Goal: Task Accomplishment & Management: Manage account settings

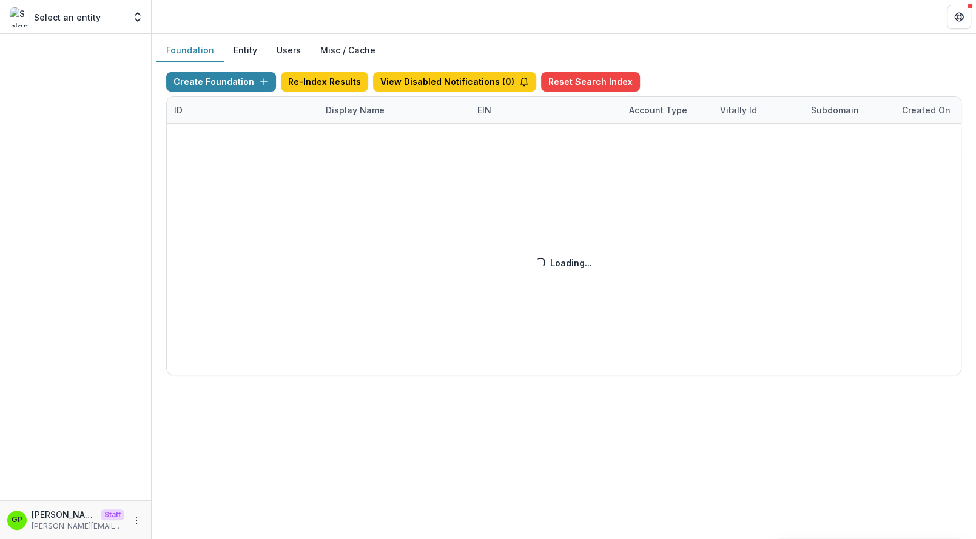
click at [343, 109] on div "Create Foundation Re-Index Results View Disabled Notifications ( 0 ) Reset Sear…" at bounding box center [563, 223] width 795 height 303
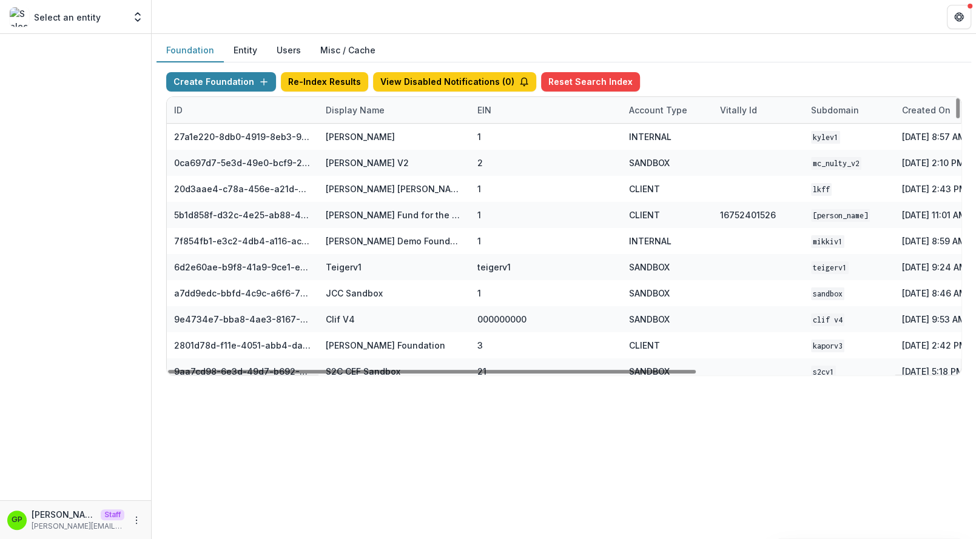
click at [343, 109] on div "Display Name" at bounding box center [354, 110] width 73 height 13
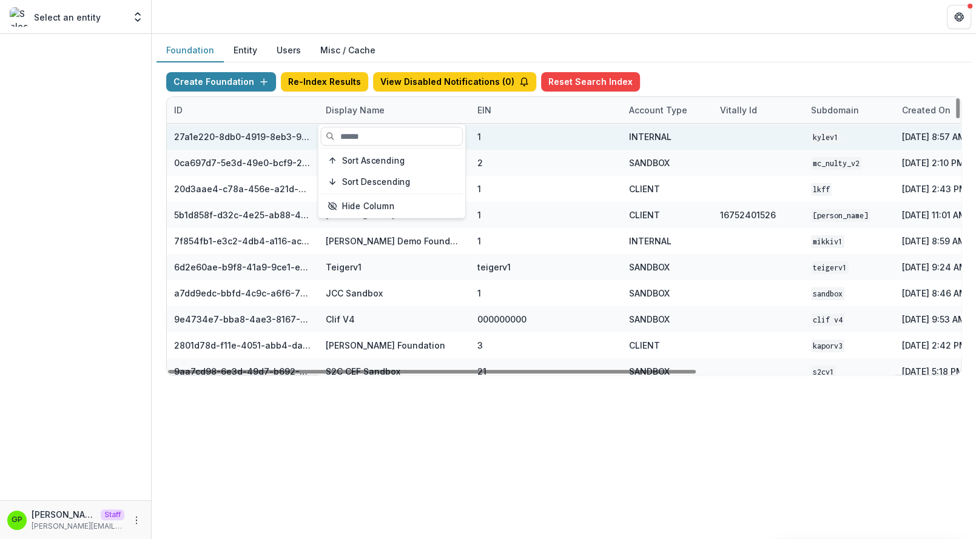
click at [343, 124] on div "Kyle Demo" at bounding box center [394, 137] width 137 height 26
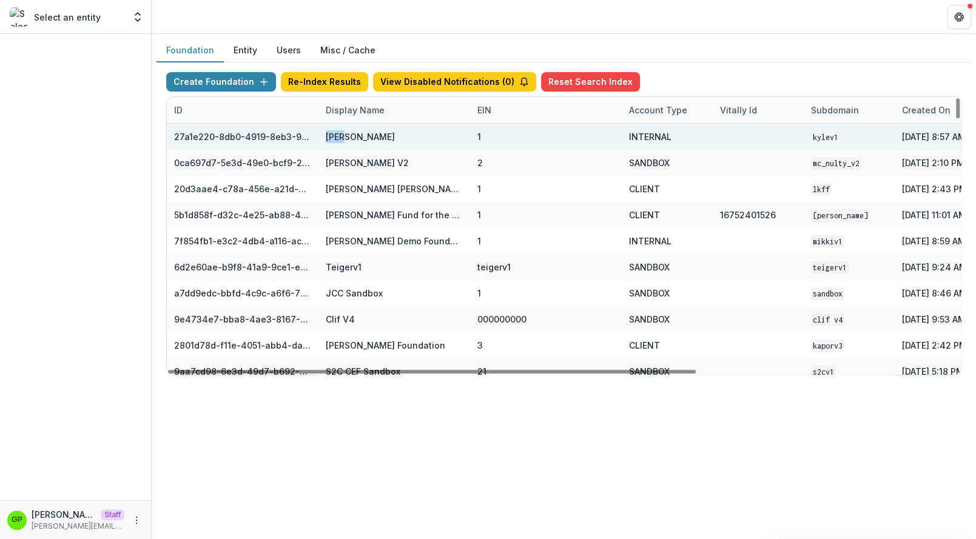
click at [343, 124] on div "Kyle Demo" at bounding box center [394, 137] width 137 height 26
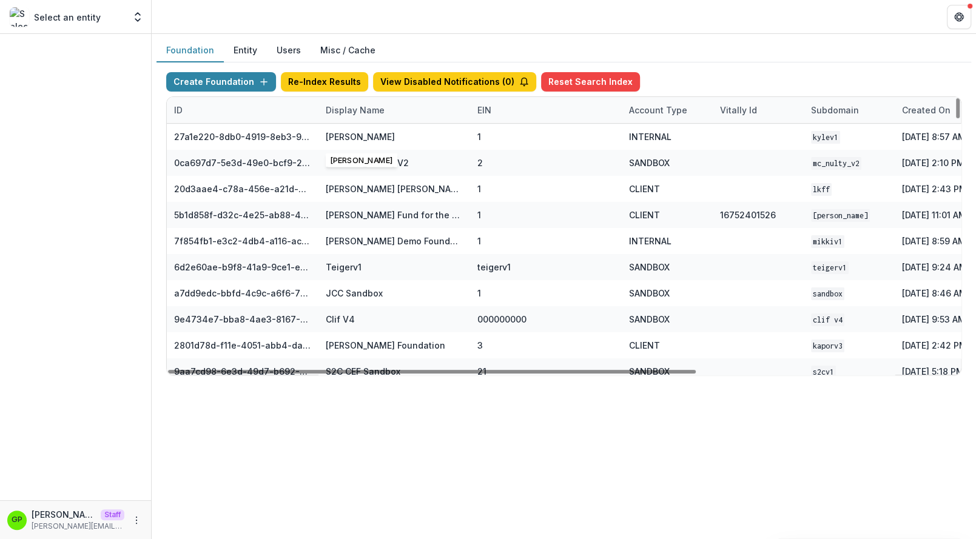
click at [343, 118] on div "Display Name" at bounding box center [394, 110] width 152 height 26
click at [343, 140] on input at bounding box center [394, 136] width 146 height 19
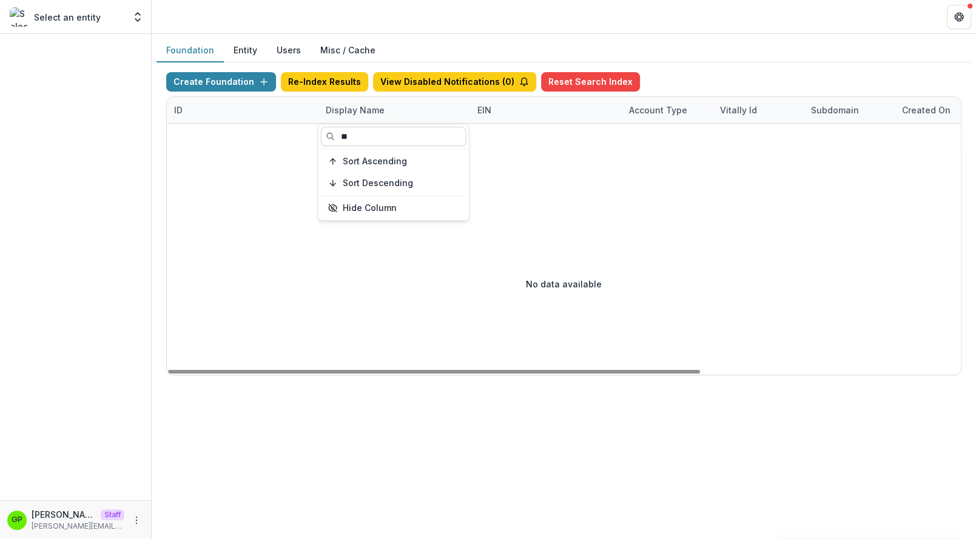
type input "*"
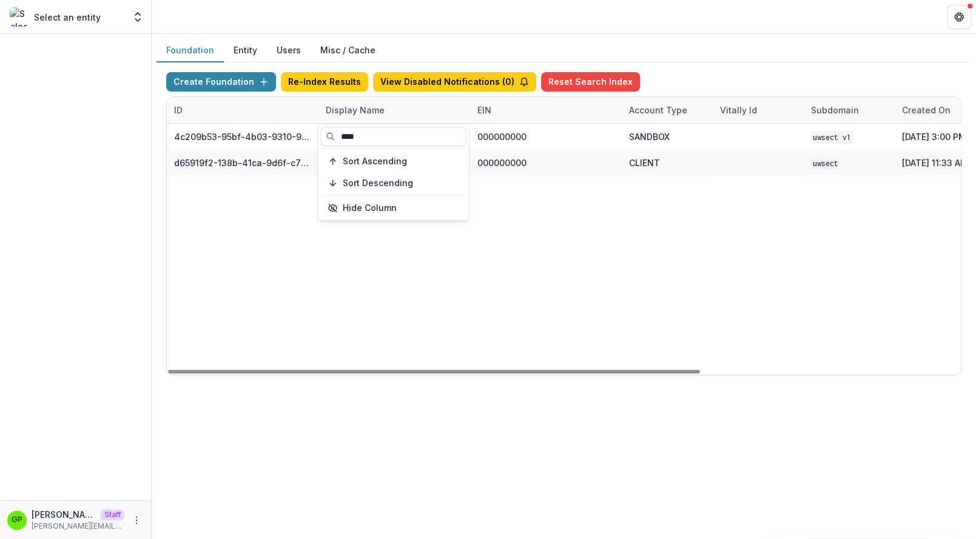
type input "****"
click at [432, 262] on div "4c209b53-95bf-4b03-9310-90df52d4ee3d UWSECT V1 000000000 SANDBOX UWSECT V1 Oct …" at bounding box center [758, 249] width 1182 height 251
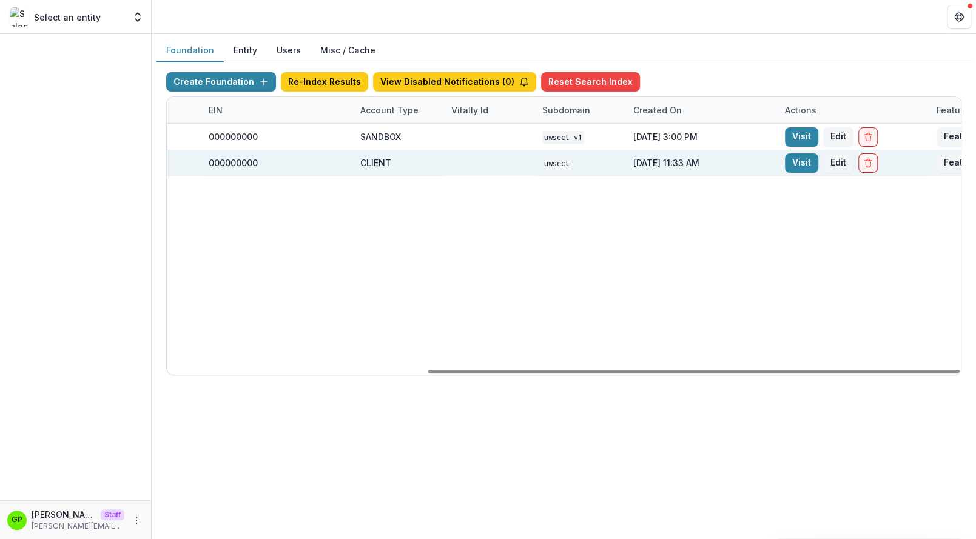
scroll to position [0, 388]
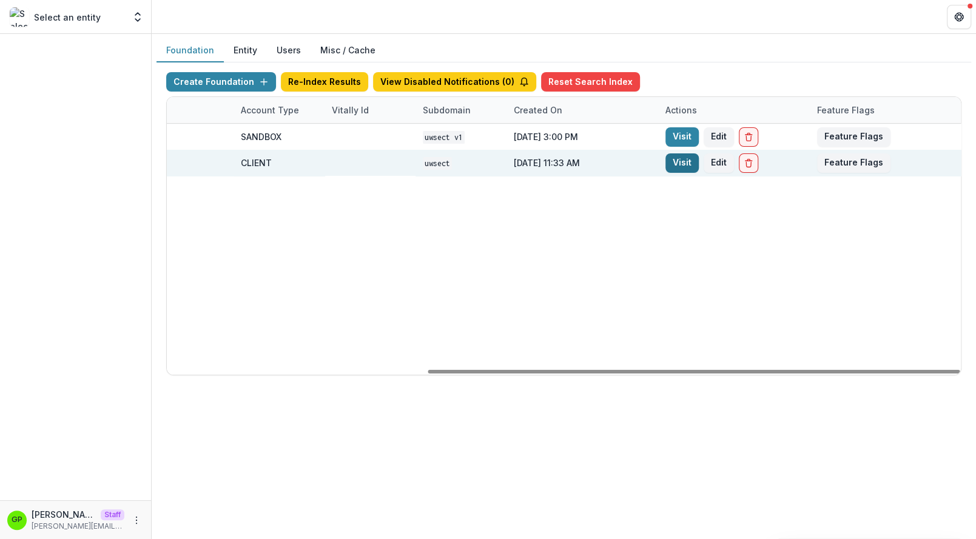
click at [683, 158] on link "Visit" at bounding box center [681, 162] width 33 height 19
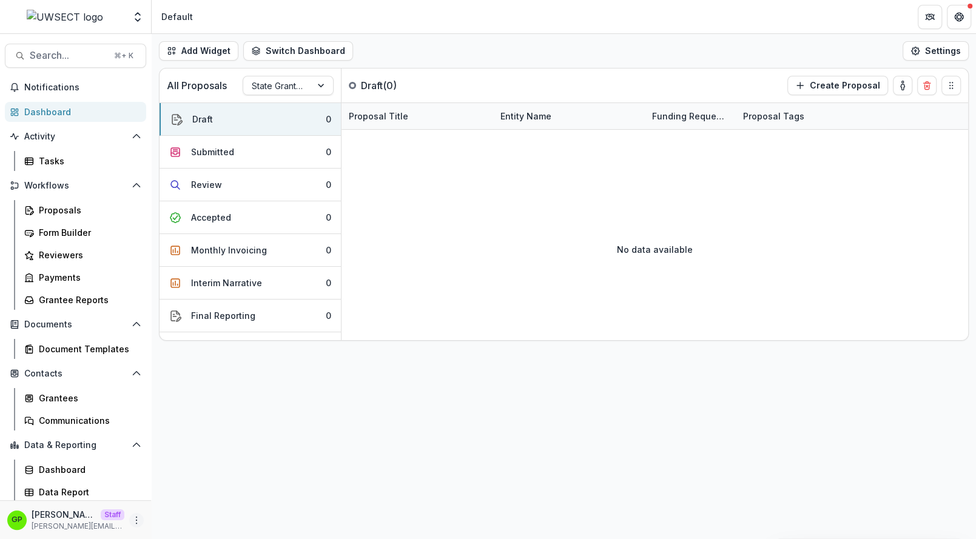
click at [130, 520] on button "More" at bounding box center [136, 520] width 15 height 15
click at [189, 487] on link "User Settings" at bounding box center [217, 494] width 130 height 20
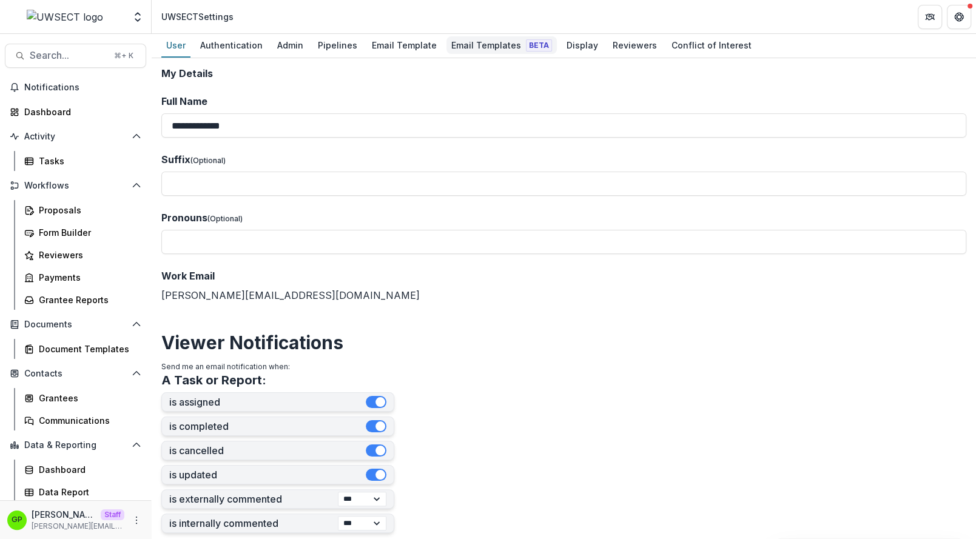
click at [469, 38] on div "Email Templates Beta" at bounding box center [501, 45] width 110 height 18
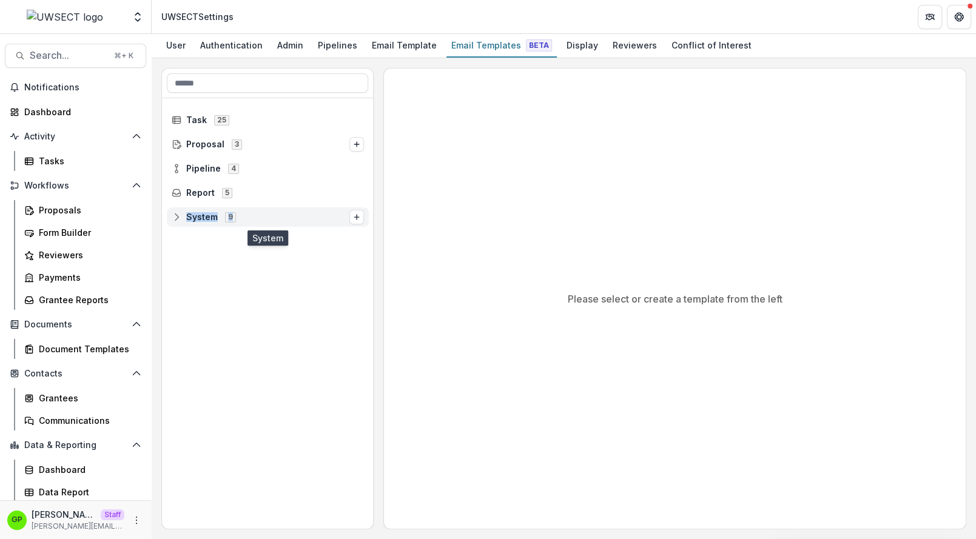
click at [256, 216] on span "System 9" at bounding box center [261, 217] width 178 height 10
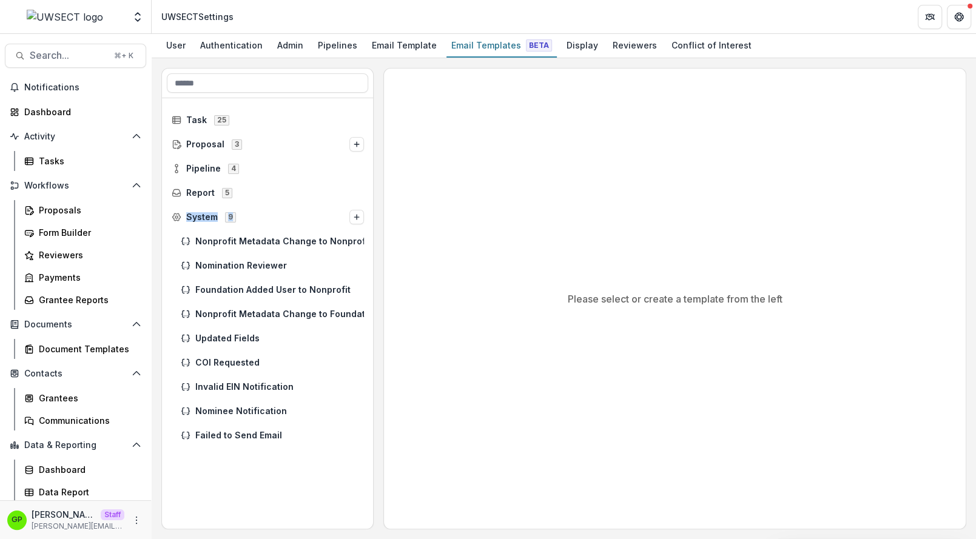
click at [210, 201] on div "Report 5" at bounding box center [268, 193] width 212 height 24
click at [209, 199] on div "Report 5" at bounding box center [268, 192] width 202 height 19
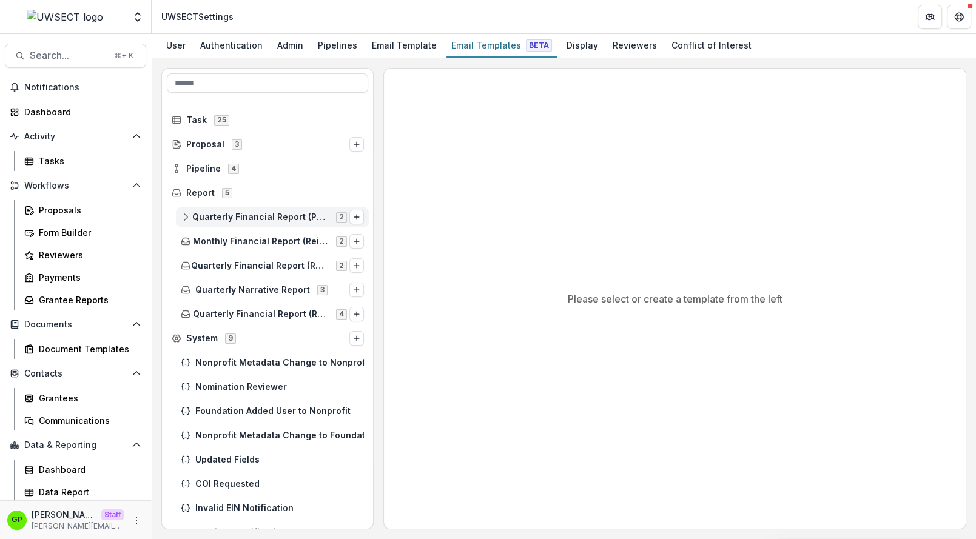
click at [210, 212] on span "Quarterly Financial Report (Paid in Advance)" at bounding box center [260, 217] width 136 height 10
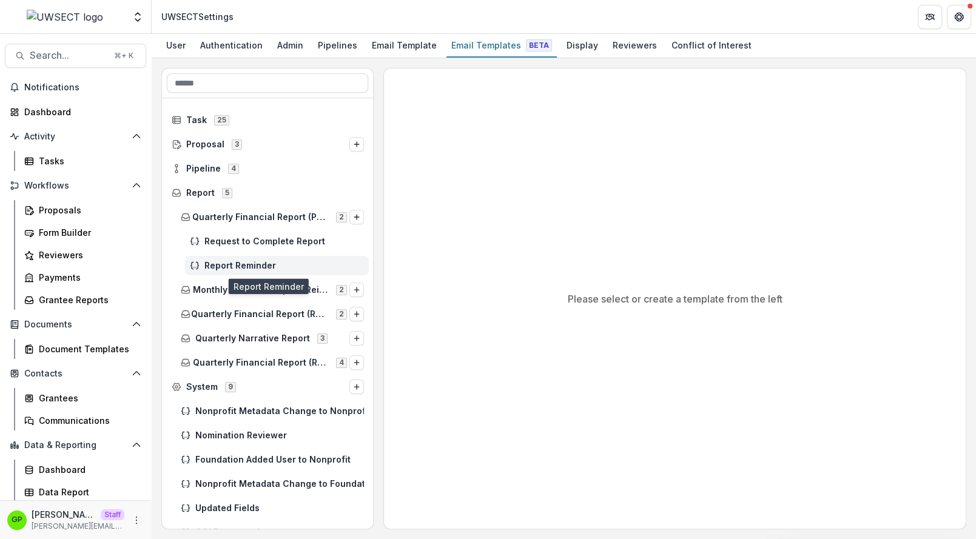
click at [238, 261] on span "Report Reminder" at bounding box center [283, 266] width 159 height 10
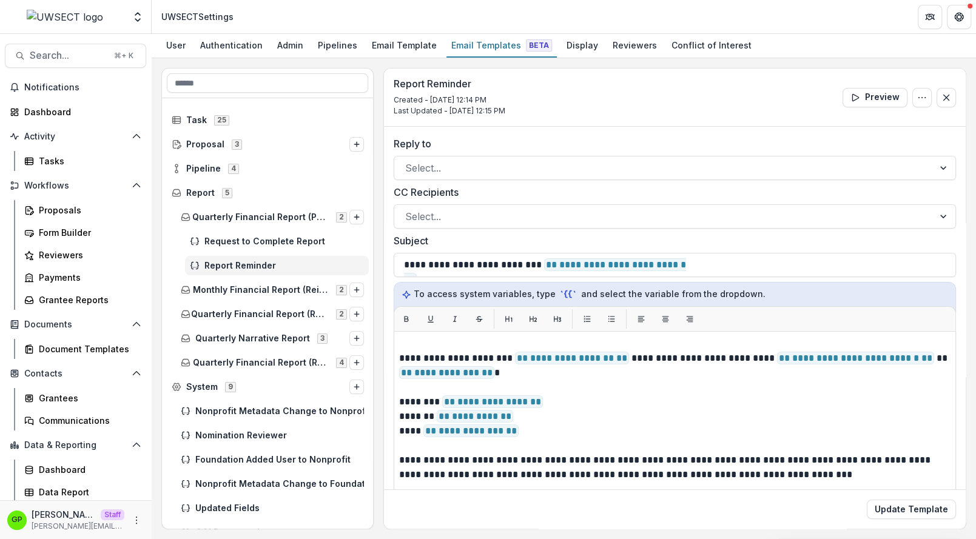
scroll to position [36, 0]
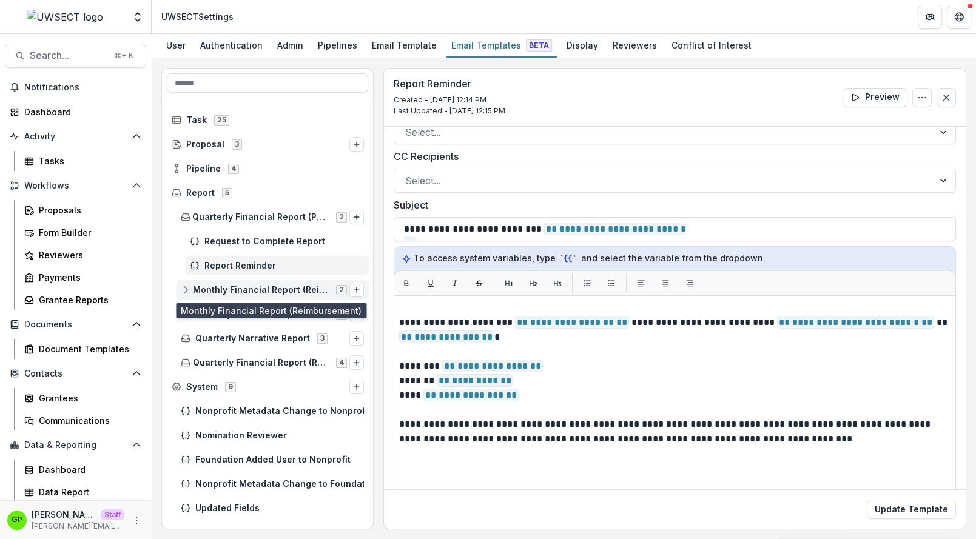
click at [259, 284] on span "Monthly Financial Report (Reimbursement) 2" at bounding box center [265, 289] width 169 height 10
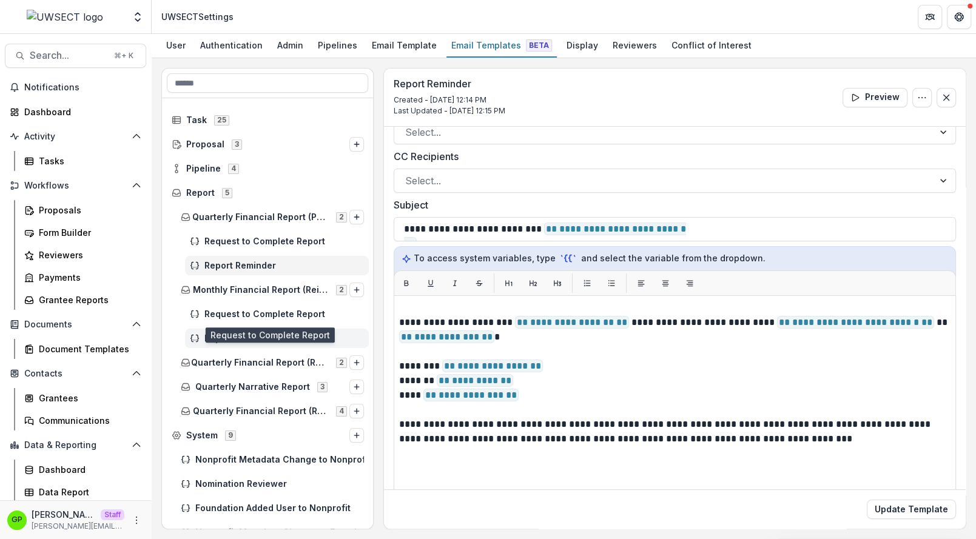
click at [239, 335] on span "Report Reminder" at bounding box center [283, 338] width 159 height 10
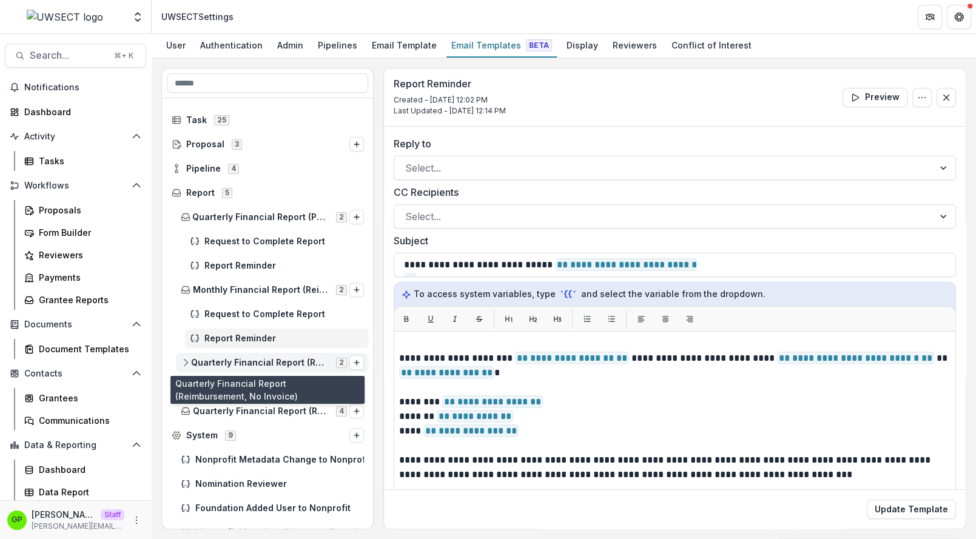
click at [267, 355] on div "Quarterly Financial Report (Reimbursement, No Invoice) 2" at bounding box center [272, 362] width 193 height 19
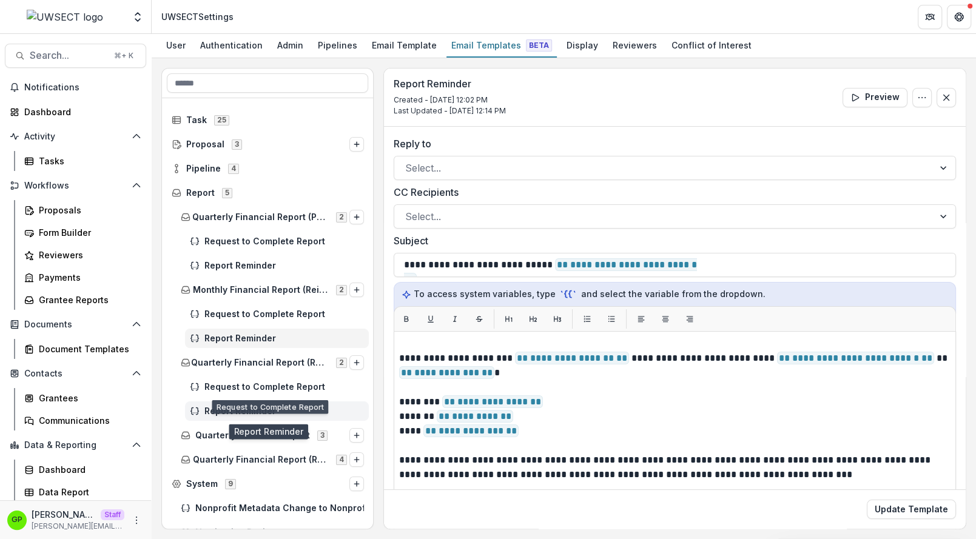
click at [244, 409] on span "Report Reminder" at bounding box center [283, 411] width 159 height 10
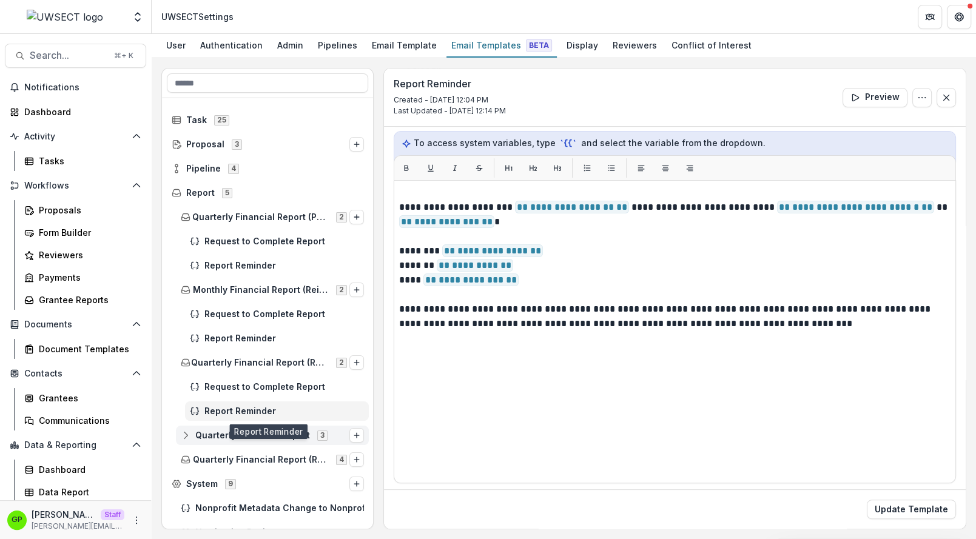
click at [234, 426] on div "Quarterly Narrative Report 3" at bounding box center [272, 435] width 193 height 19
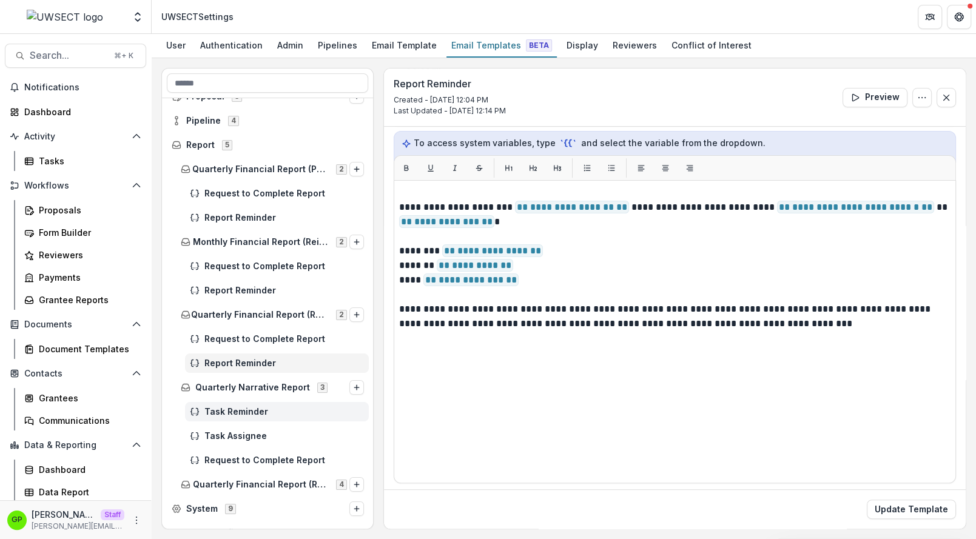
scroll to position [72, 0]
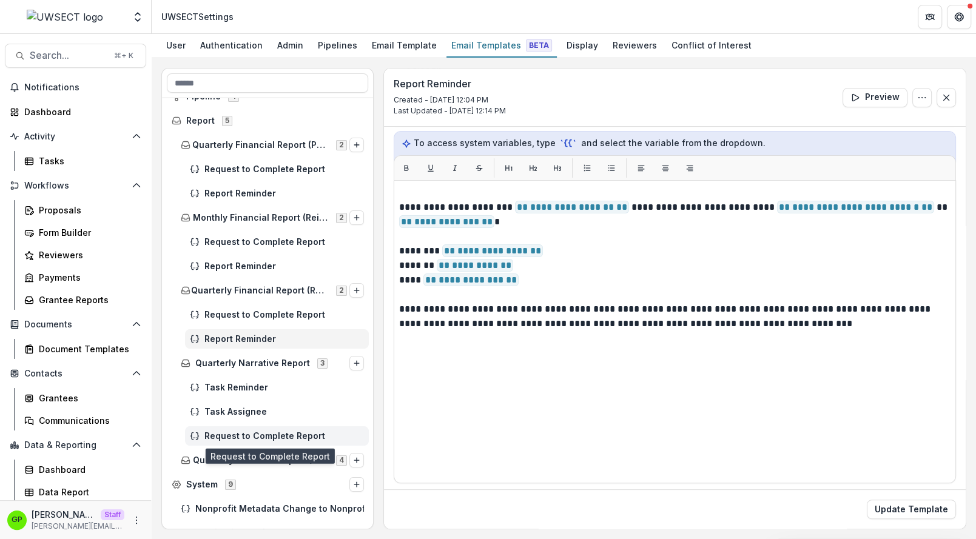
click at [243, 431] on span "Request to Complete Report" at bounding box center [283, 436] width 159 height 10
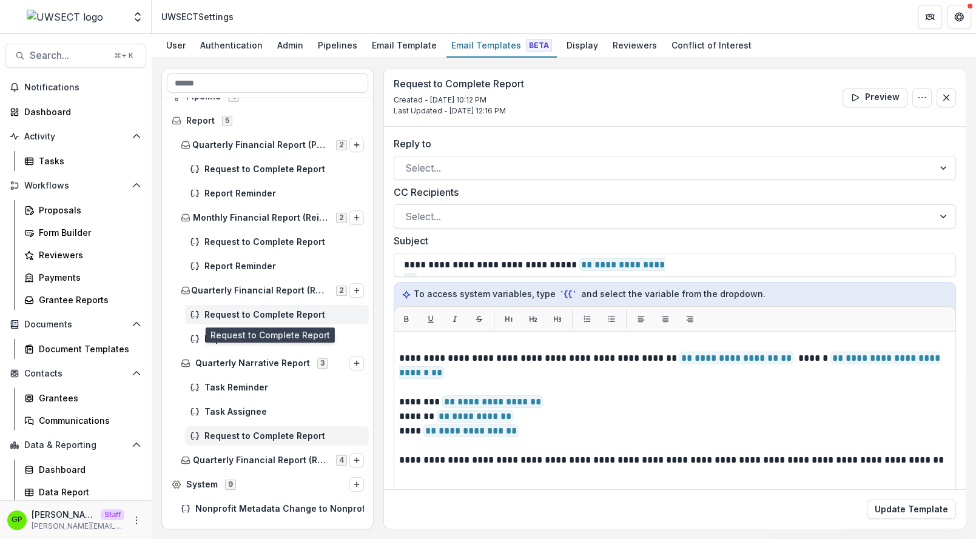
click at [264, 320] on div "Request to Complete Report" at bounding box center [277, 314] width 184 height 19
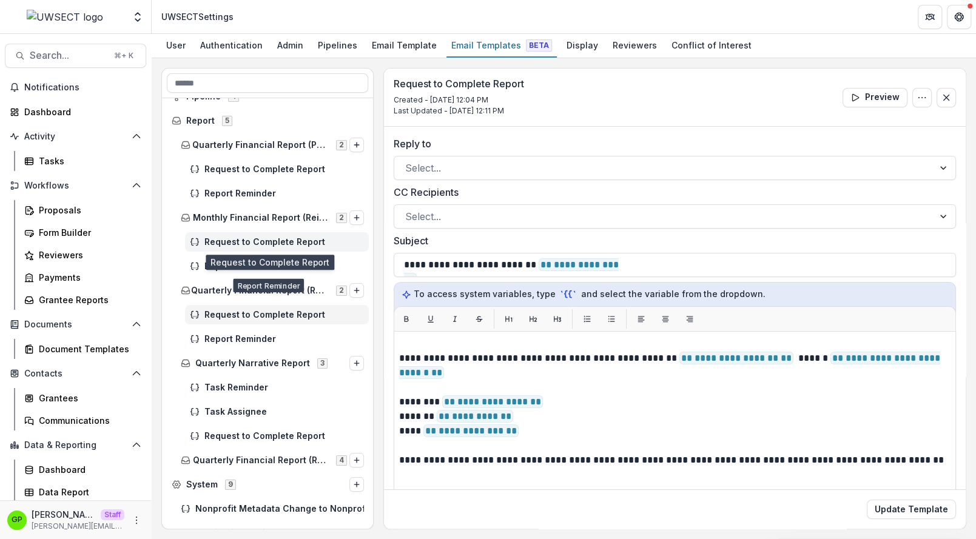
click at [269, 243] on span "Request to Complete Report" at bounding box center [283, 242] width 159 height 10
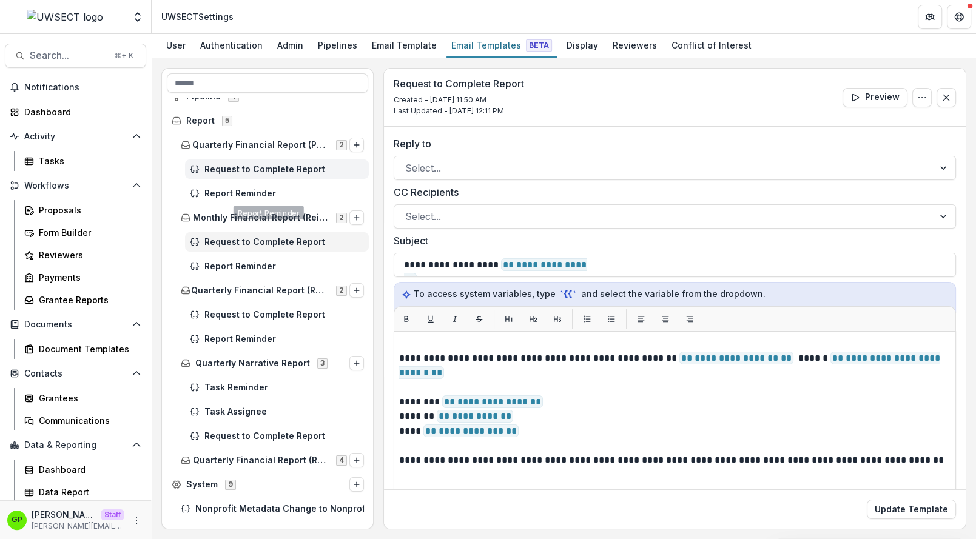
click at [284, 168] on span "Request to Complete Report" at bounding box center [283, 169] width 159 height 10
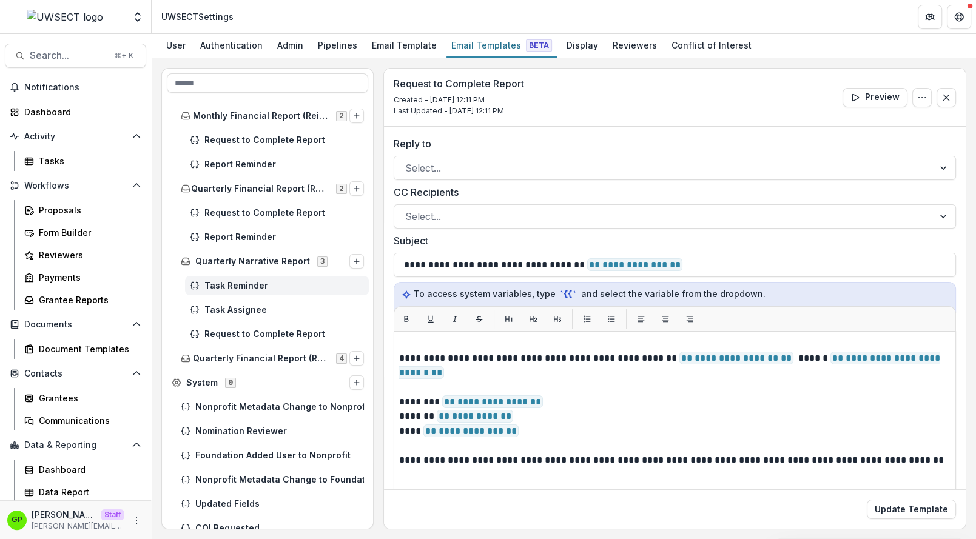
scroll to position [198, 0]
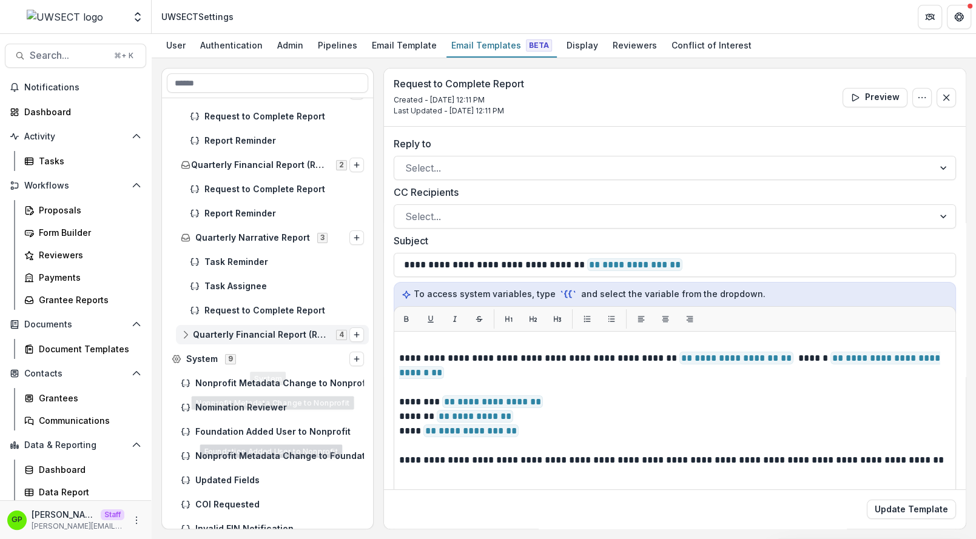
click at [252, 333] on span "Quarterly Financial Report (Reimbursement)" at bounding box center [261, 335] width 136 height 10
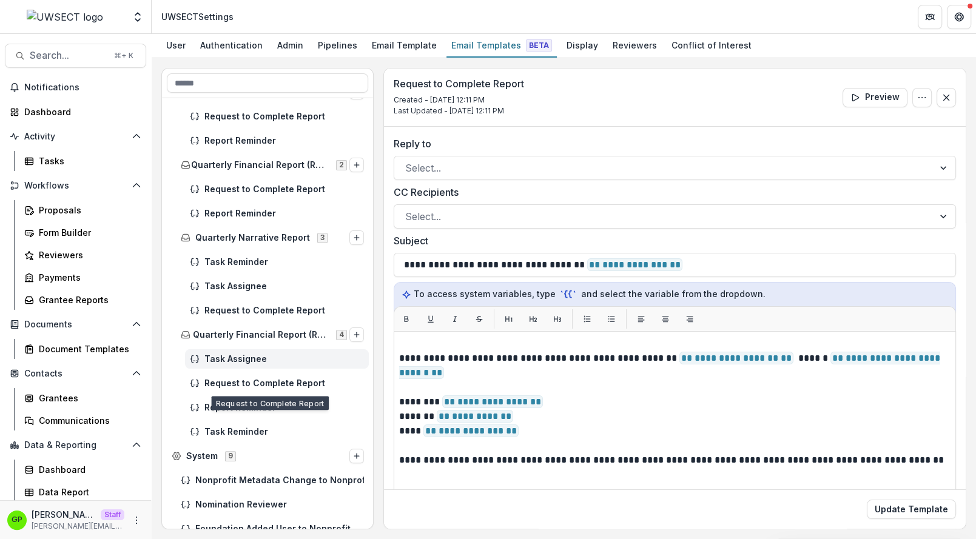
click at [241, 352] on div "Task Assignee" at bounding box center [277, 358] width 184 height 19
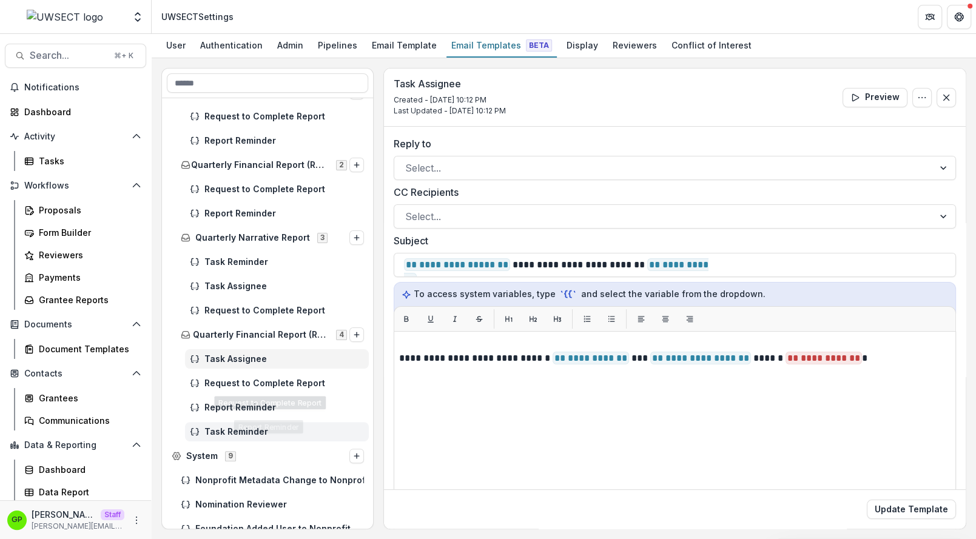
click at [241, 424] on div "Task Reminder" at bounding box center [277, 431] width 184 height 19
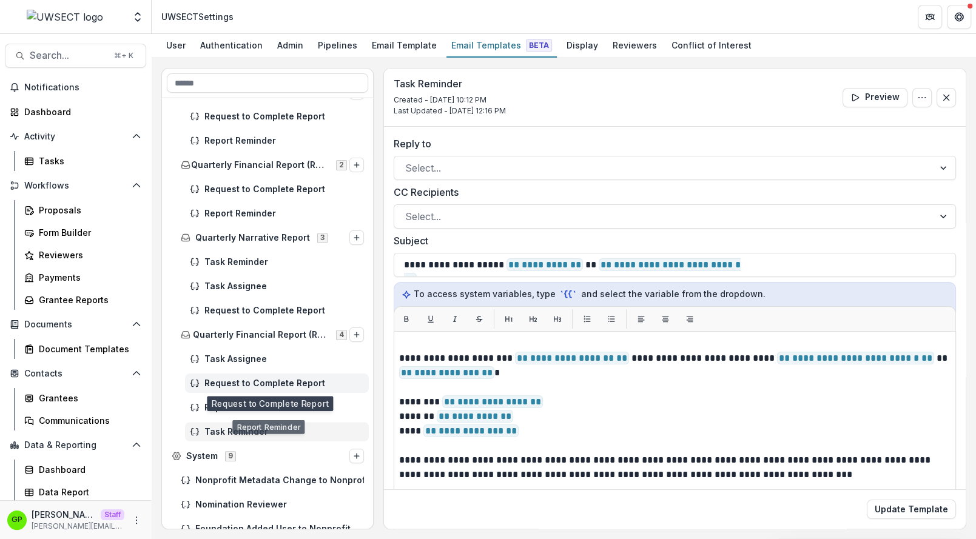
click at [247, 390] on div "Request to Complete Report" at bounding box center [277, 382] width 184 height 19
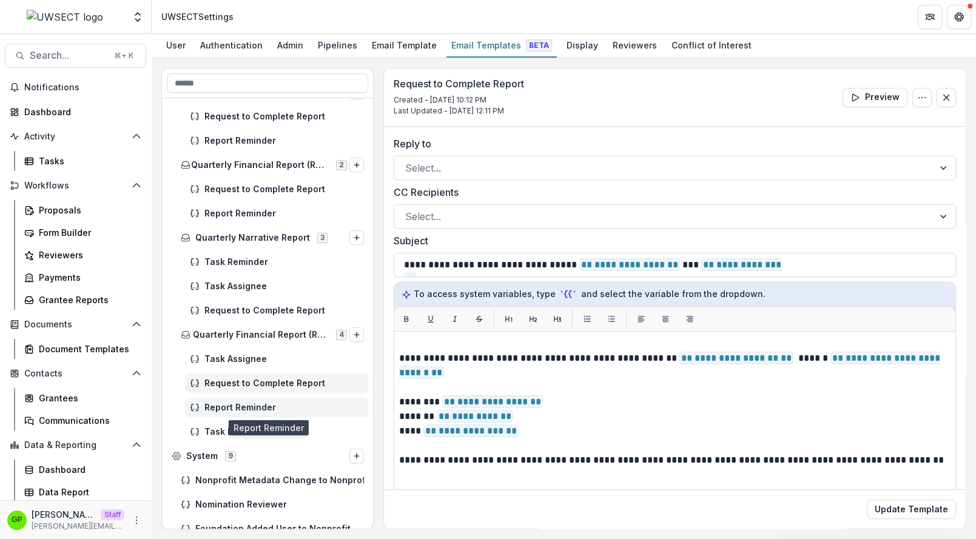
click at [247, 410] on span "Report Reminder" at bounding box center [283, 408] width 159 height 10
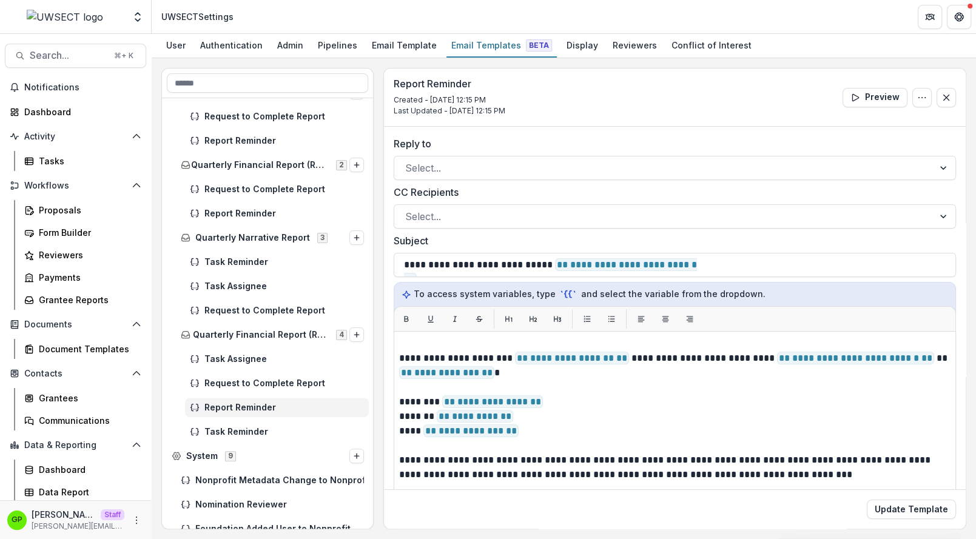
click at [247, 372] on div "Request to Complete Report" at bounding box center [268, 383] width 212 height 24
click at [245, 361] on span "Task Assignee" at bounding box center [283, 359] width 159 height 10
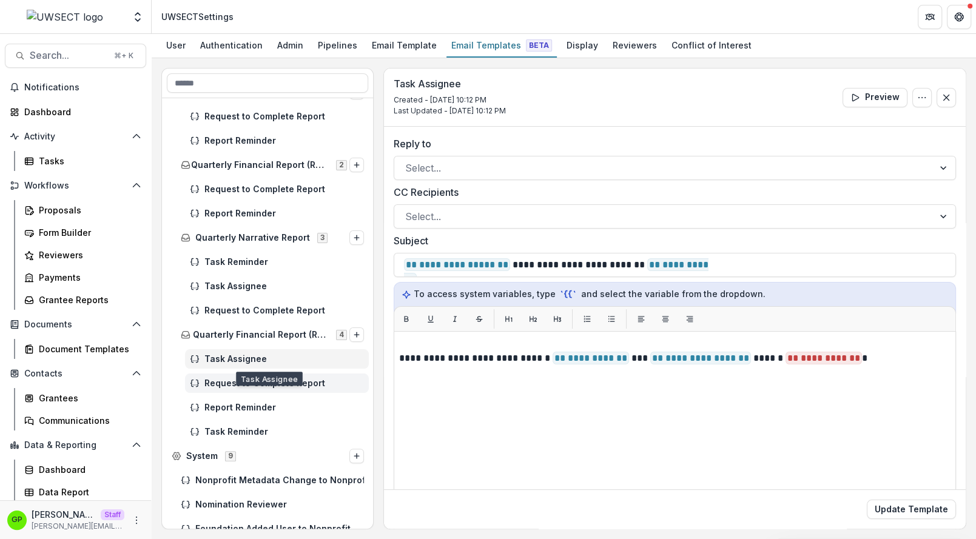
click at [245, 375] on div "Request to Complete Report" at bounding box center [277, 382] width 184 height 19
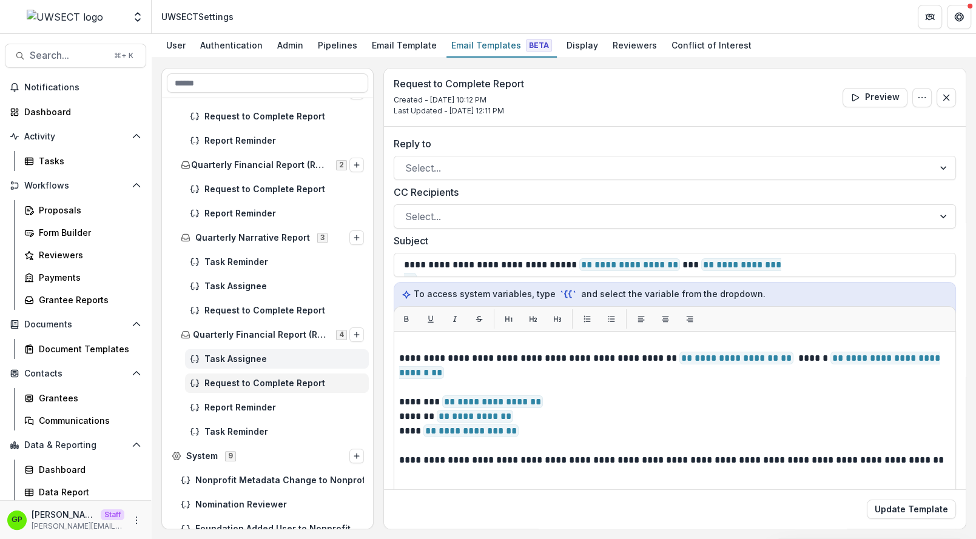
click at [245, 360] on span "Task Assignee" at bounding box center [283, 359] width 159 height 10
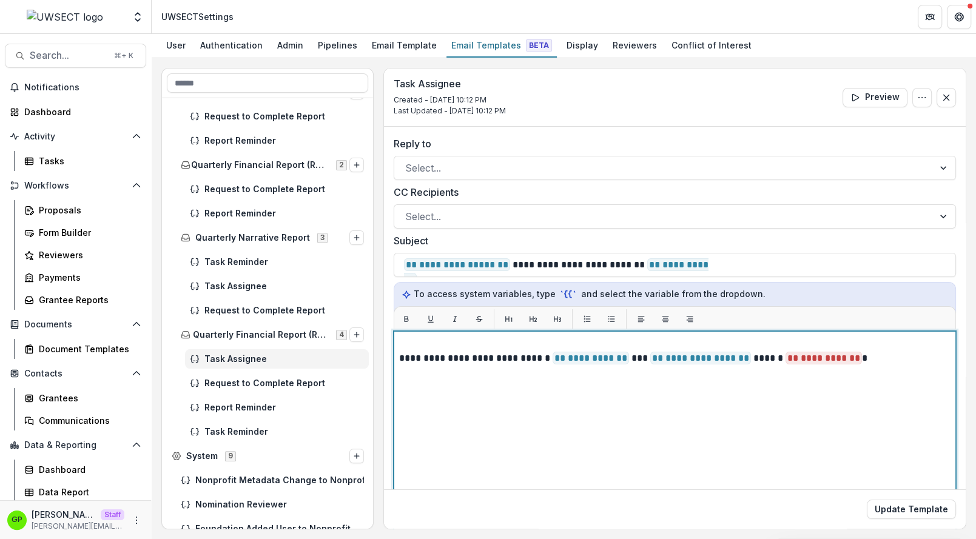
click at [858, 349] on p "**********" at bounding box center [675, 350] width 552 height 29
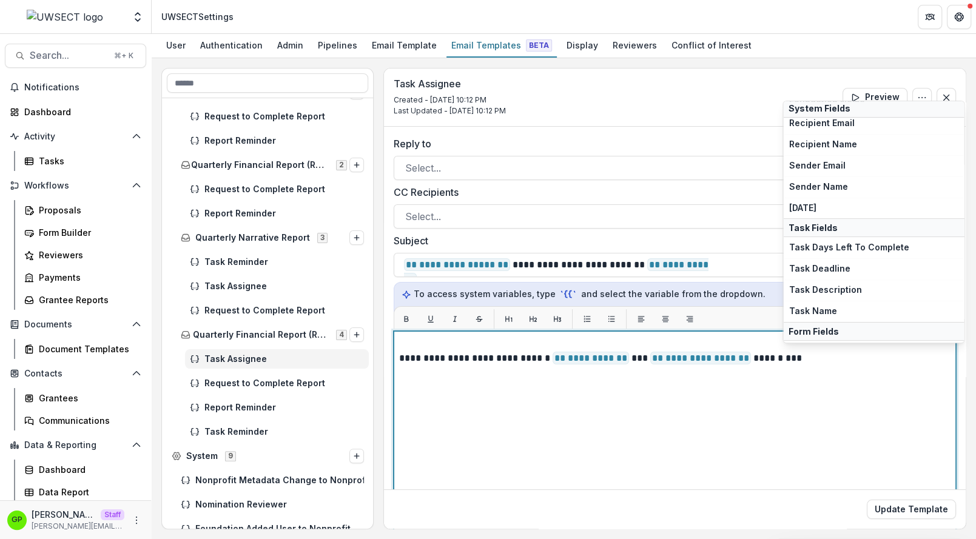
scroll to position [103, 0]
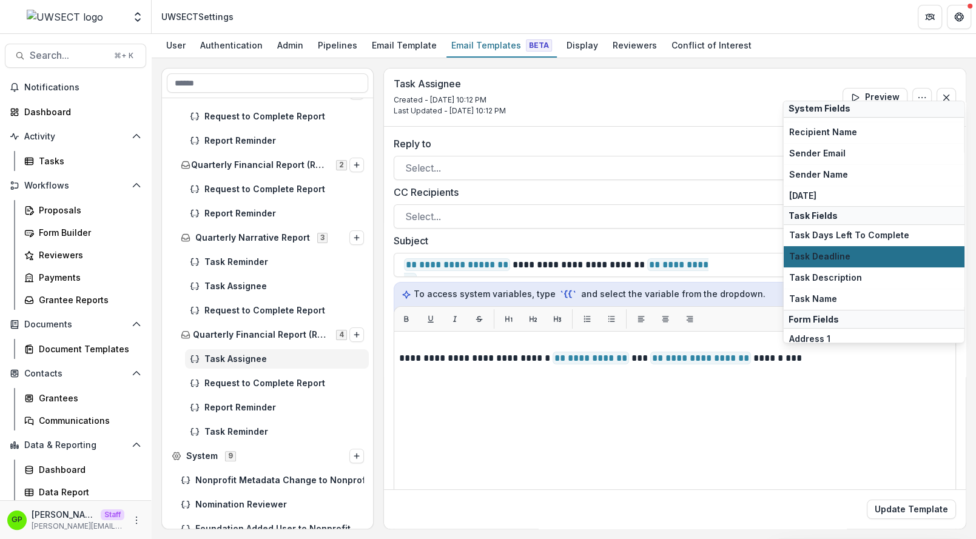
click at [843, 255] on span "Task Deadline" at bounding box center [873, 257] width 170 height 10
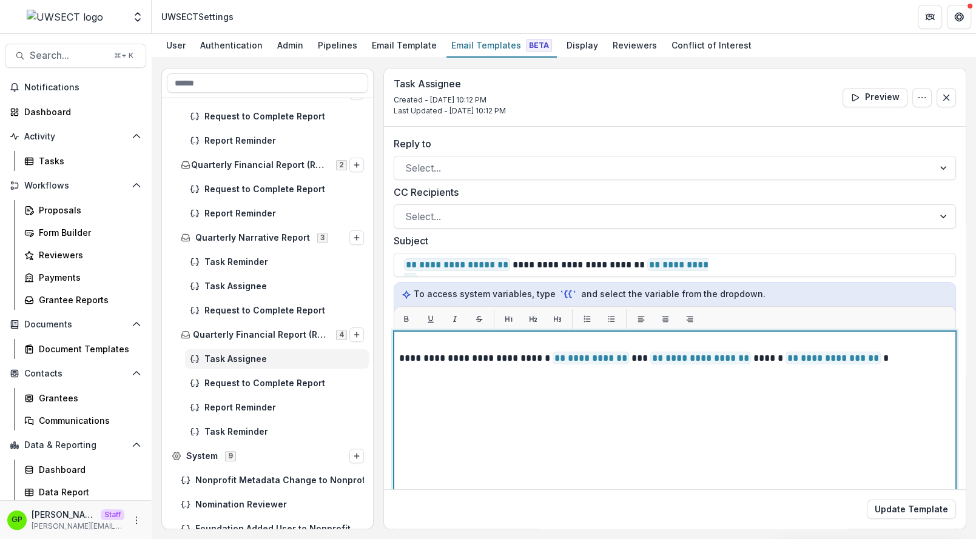
click at [709, 418] on div "**********" at bounding box center [674, 482] width 551 height 292
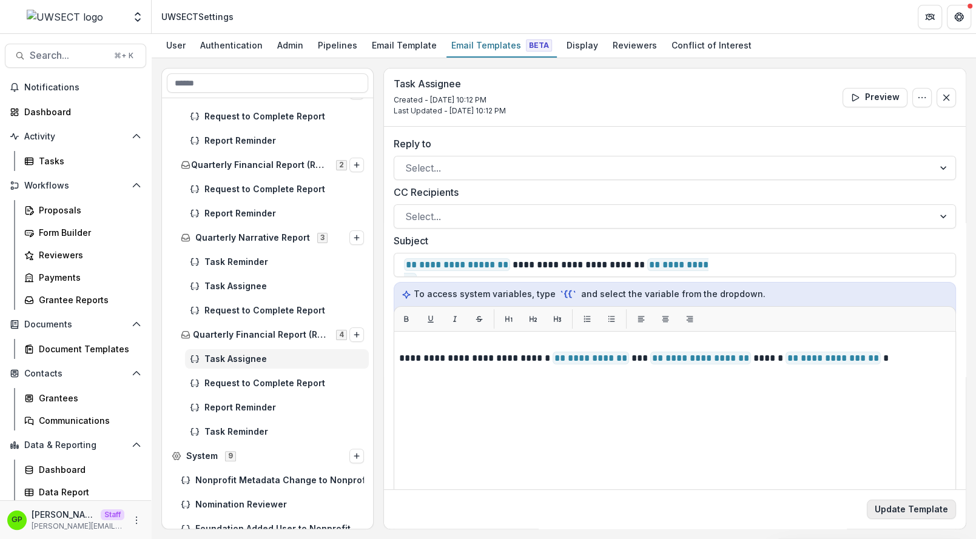
click at [929, 509] on button "Update Template" at bounding box center [910, 509] width 89 height 19
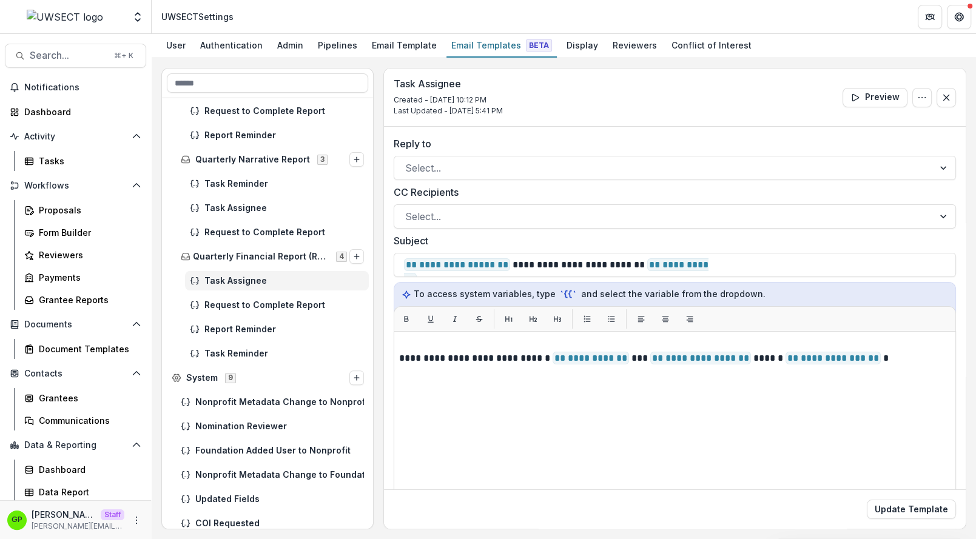
scroll to position [318, 0]
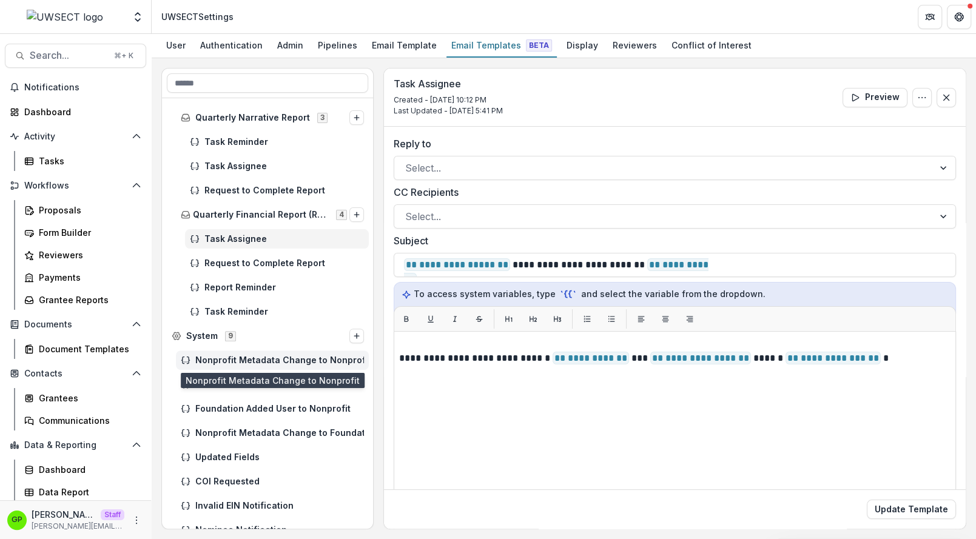
click at [241, 357] on span "Nonprofit Metadata Change to Nonprofit" at bounding box center [279, 360] width 169 height 10
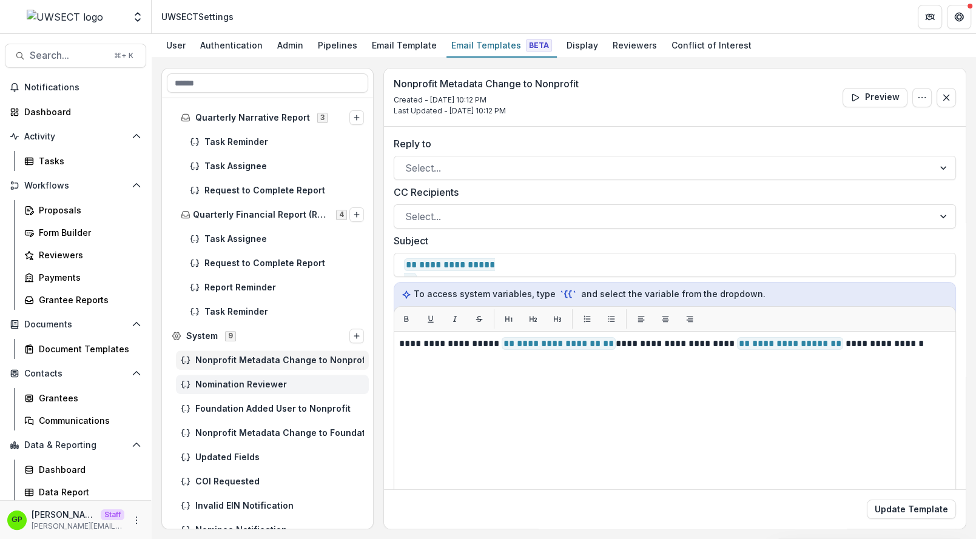
click at [246, 391] on div "Nomination Reviewer" at bounding box center [272, 384] width 193 height 19
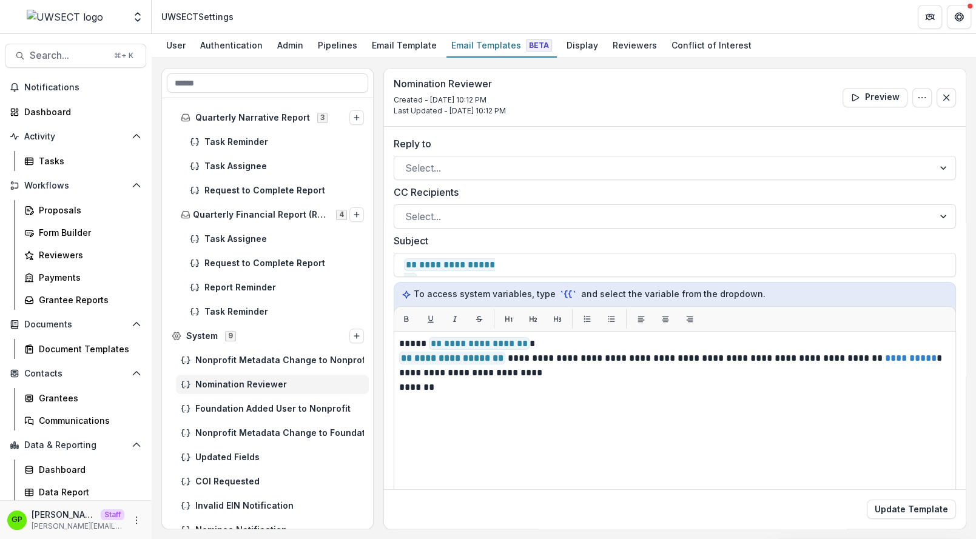
click at [250, 418] on div "Foundation Added User to Nonprofit" at bounding box center [268, 409] width 212 height 24
click at [251, 432] on span "Nonprofit Metadata Change to Foundation" at bounding box center [279, 433] width 169 height 10
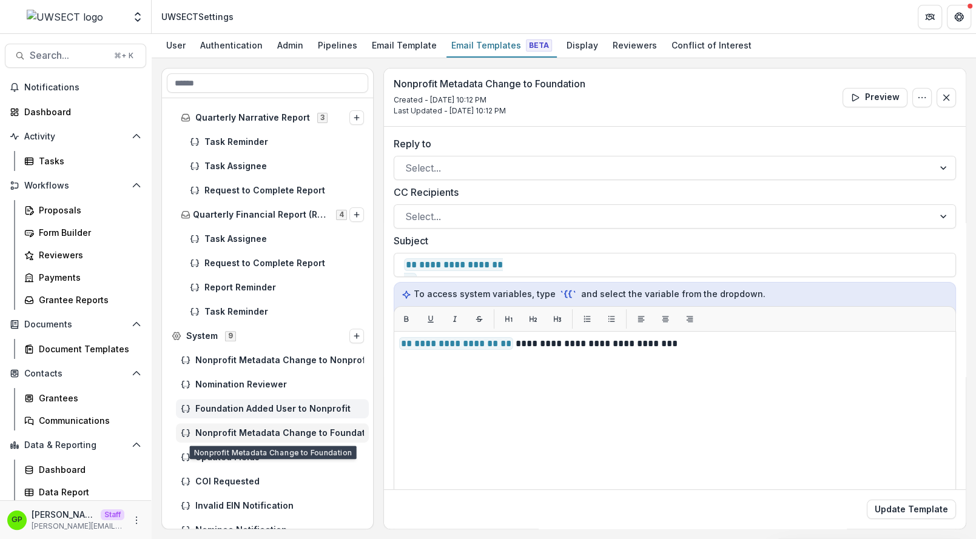
click at [249, 406] on span "Foundation Added User to Nonprofit" at bounding box center [279, 409] width 169 height 10
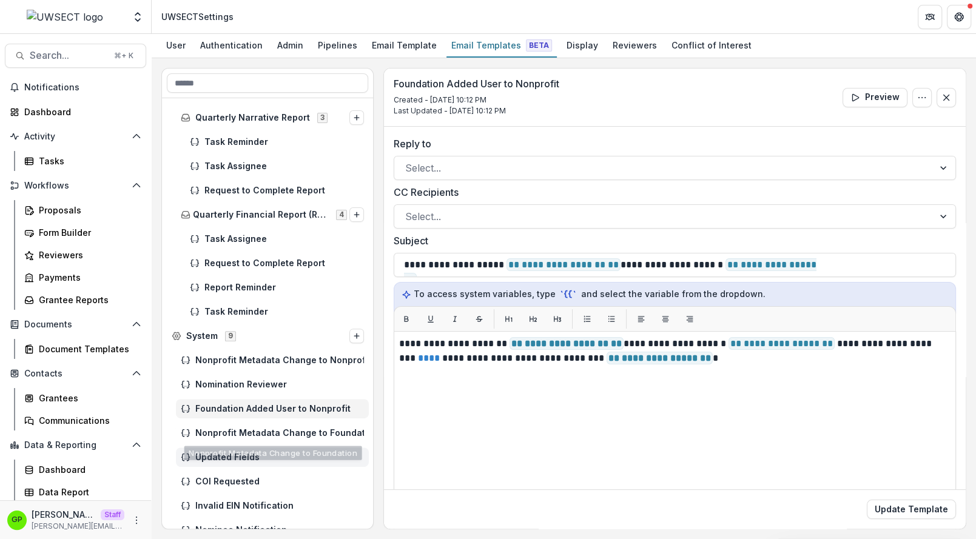
click at [249, 449] on div "Updated Fields" at bounding box center [272, 456] width 193 height 19
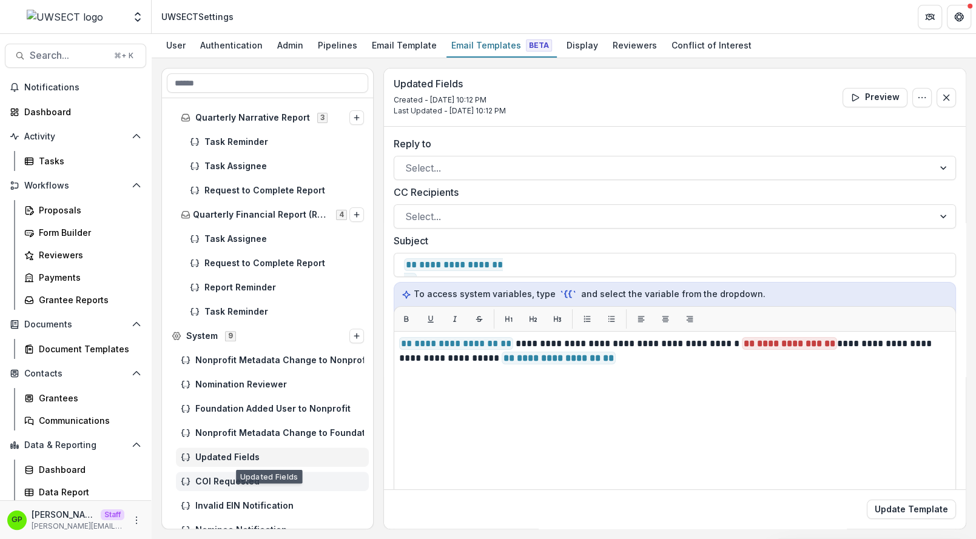
click at [250, 480] on span "COI Requested" at bounding box center [279, 482] width 169 height 10
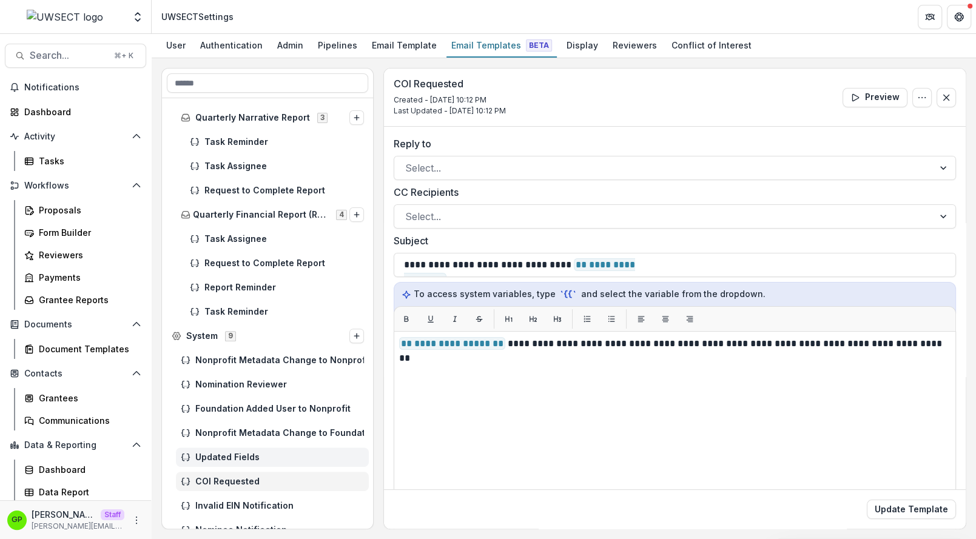
click at [253, 452] on span "Updated Fields" at bounding box center [279, 457] width 169 height 10
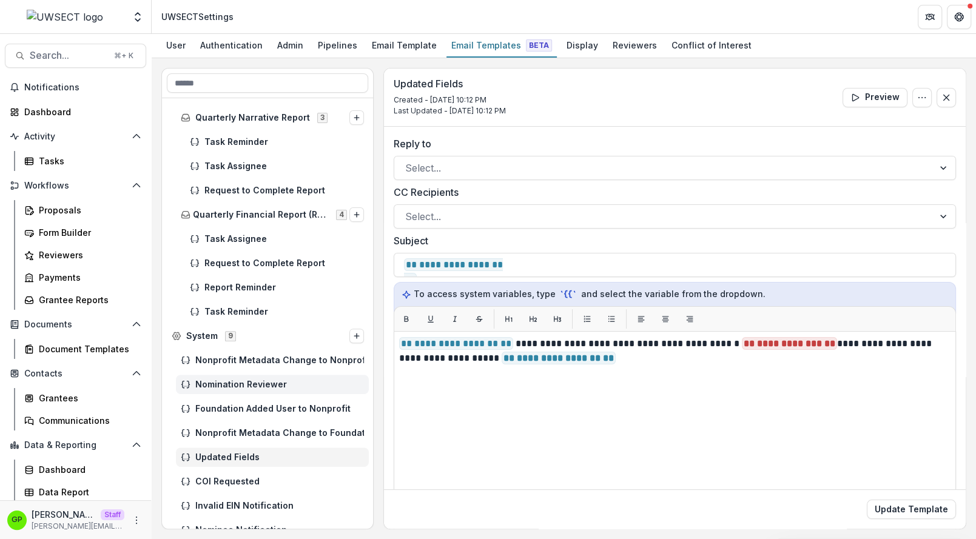
scroll to position [353, 0]
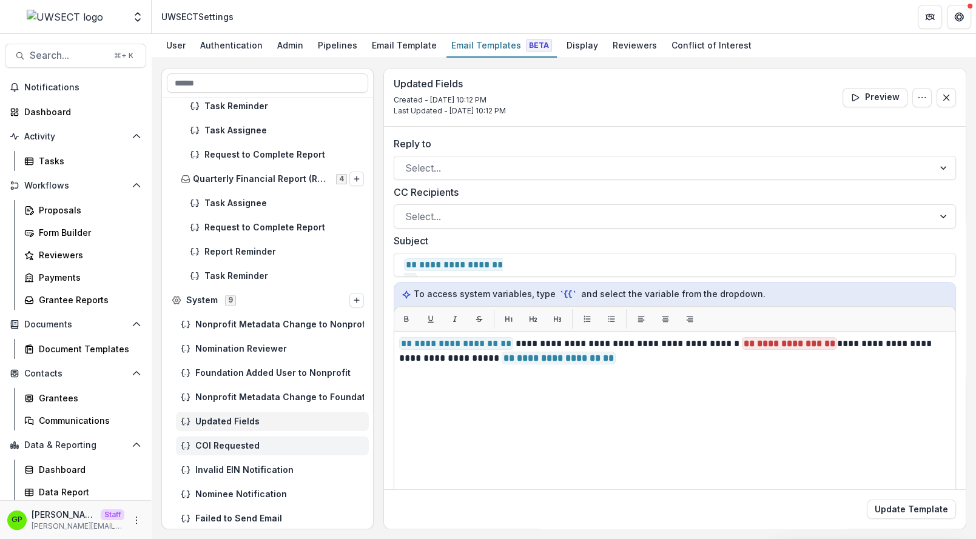
click at [242, 441] on span "COI Requested" at bounding box center [279, 446] width 169 height 10
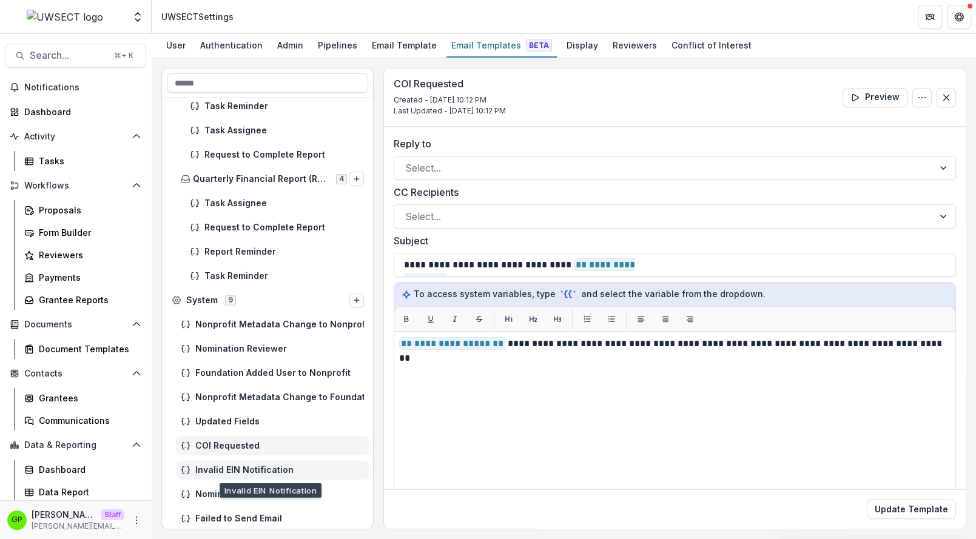
click at [246, 469] on span "Invalid EIN Notification" at bounding box center [279, 470] width 169 height 10
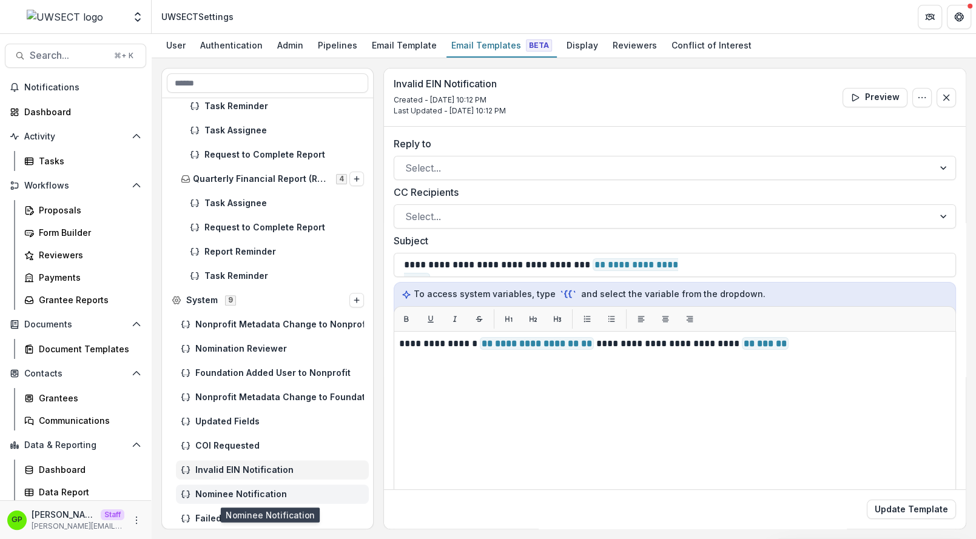
click at [252, 489] on span "Nominee Notification" at bounding box center [279, 494] width 169 height 10
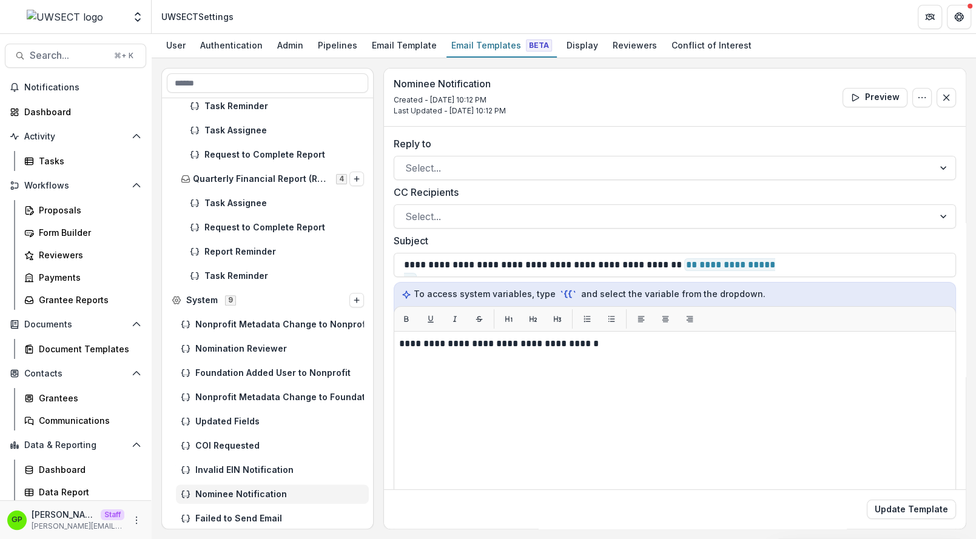
click at [257, 507] on div "Failed to Send Email" at bounding box center [268, 518] width 212 height 24
click at [259, 517] on span "Failed to Send Email" at bounding box center [279, 519] width 169 height 10
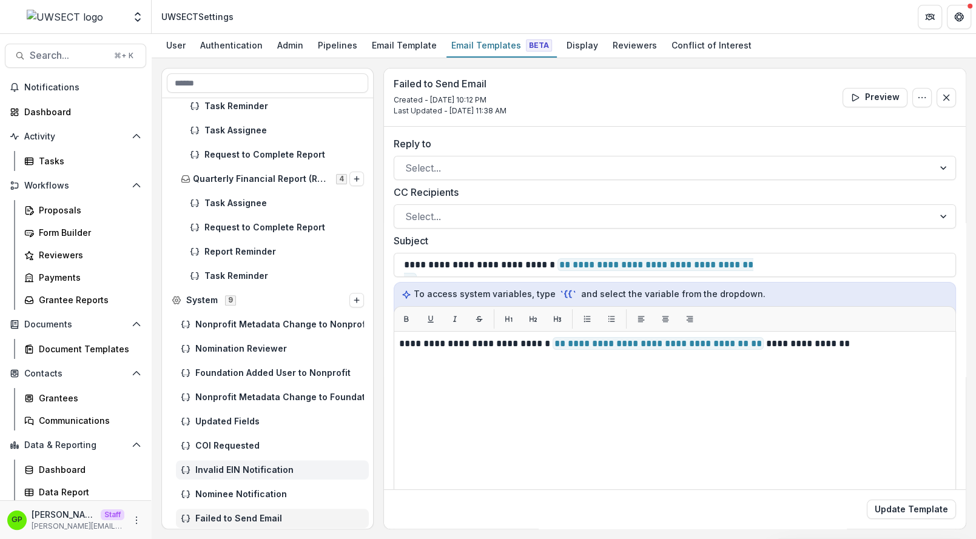
scroll to position [321, 0]
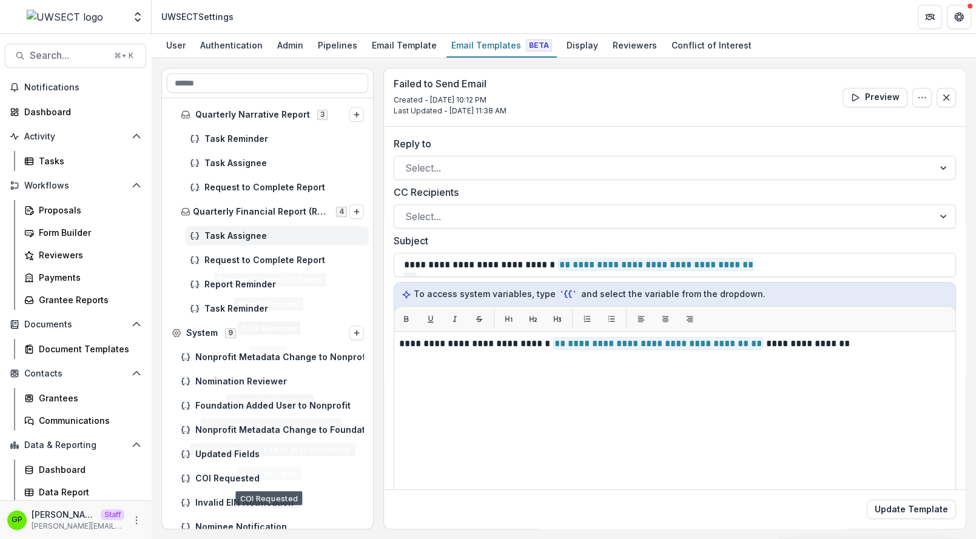
click at [239, 232] on span "Task Assignee" at bounding box center [283, 236] width 159 height 10
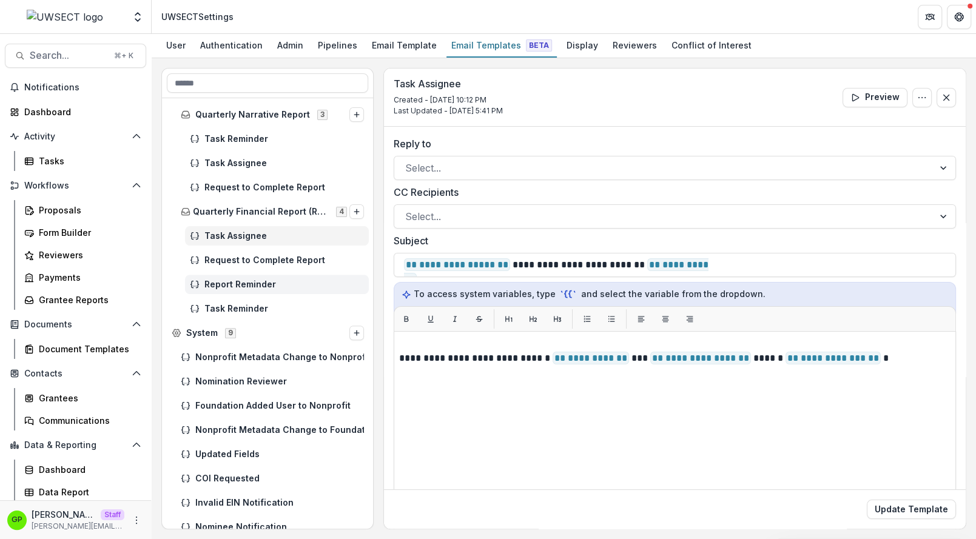
click at [252, 275] on div "Report Reminder" at bounding box center [277, 284] width 184 height 19
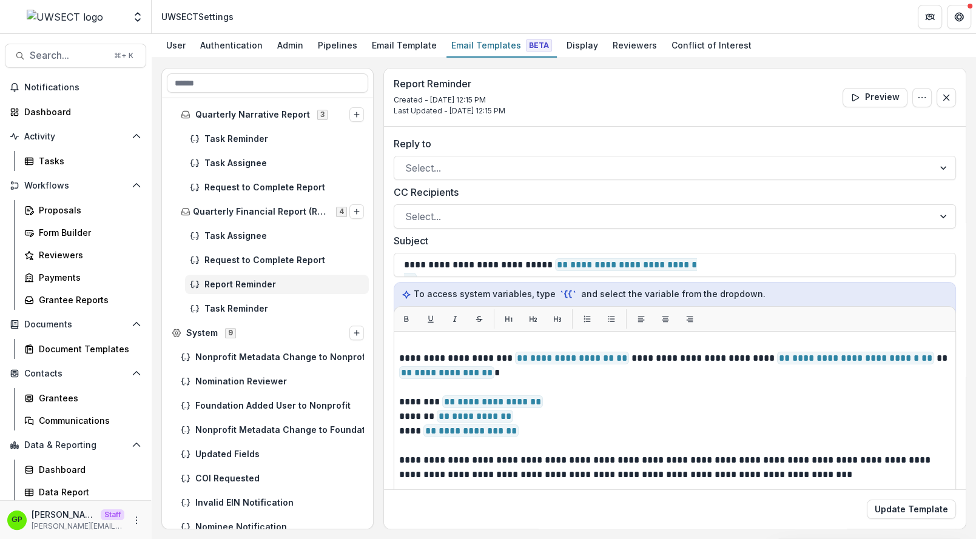
scroll to position [151, 0]
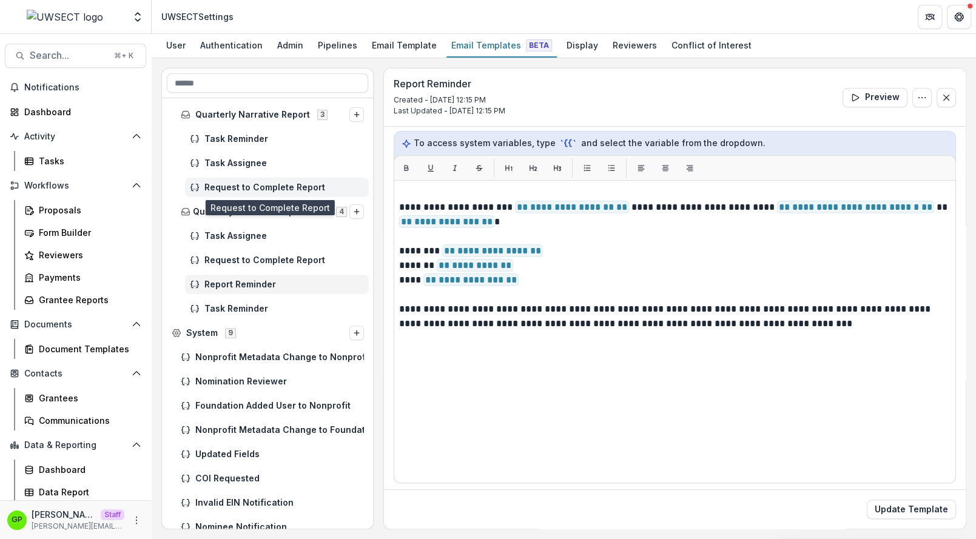
click at [267, 188] on span "Request to Complete Report" at bounding box center [283, 187] width 159 height 10
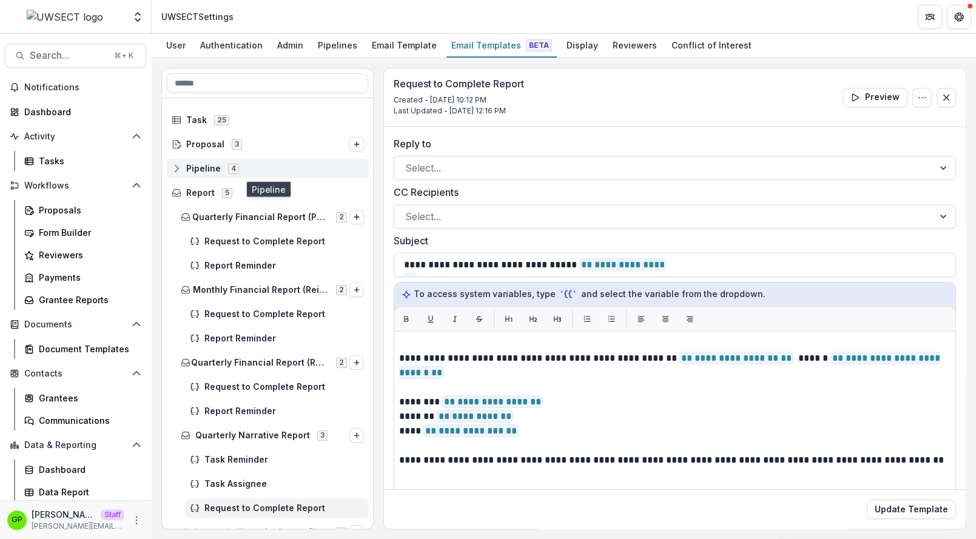
click at [251, 163] on span "Pipeline 4" at bounding box center [268, 168] width 192 height 10
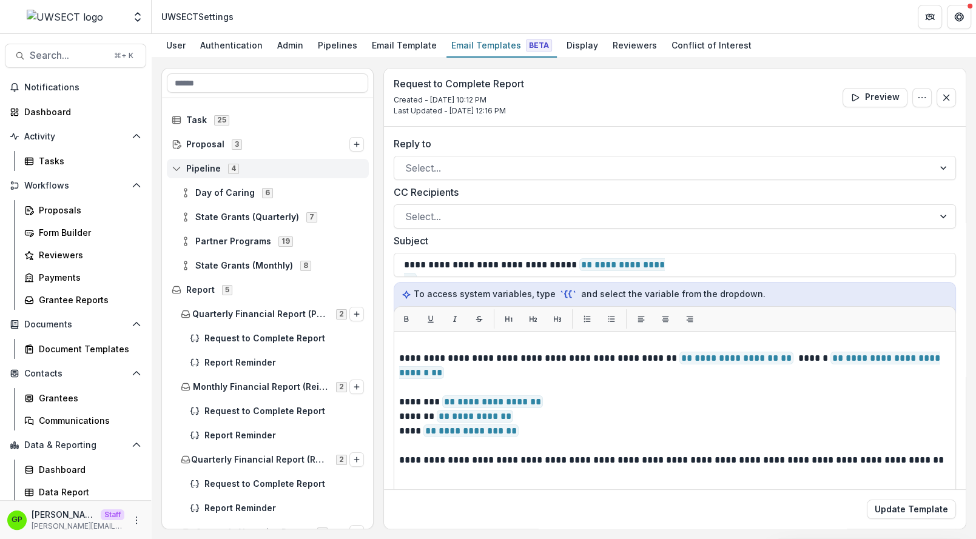
click at [232, 176] on div "Pipeline 4" at bounding box center [268, 168] width 202 height 19
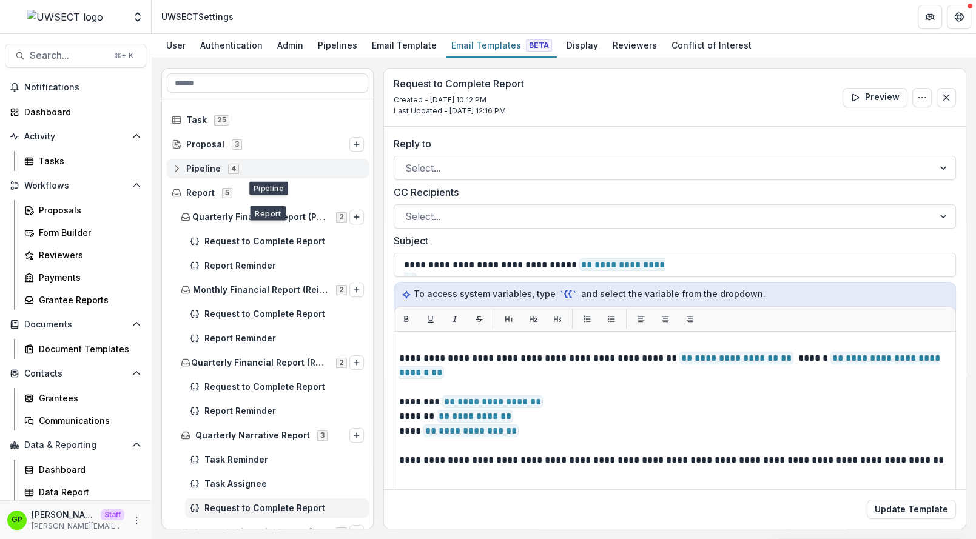
click at [224, 174] on div "Pipeline 4" at bounding box center [268, 168] width 202 height 19
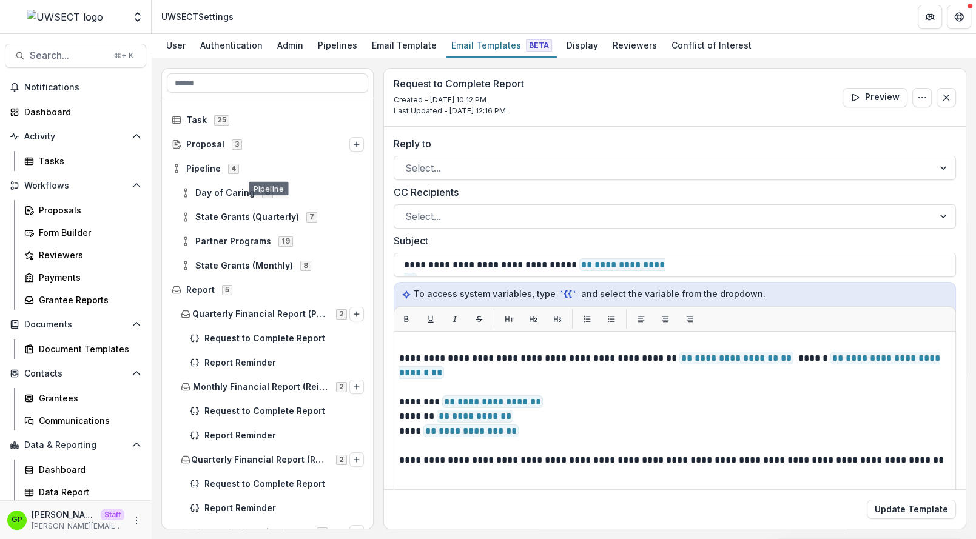
click at [226, 206] on div "State Grants (Quarterly) 7" at bounding box center [268, 217] width 212 height 24
click at [227, 217] on span "State Grants (Quarterly)" at bounding box center [247, 217] width 104 height 10
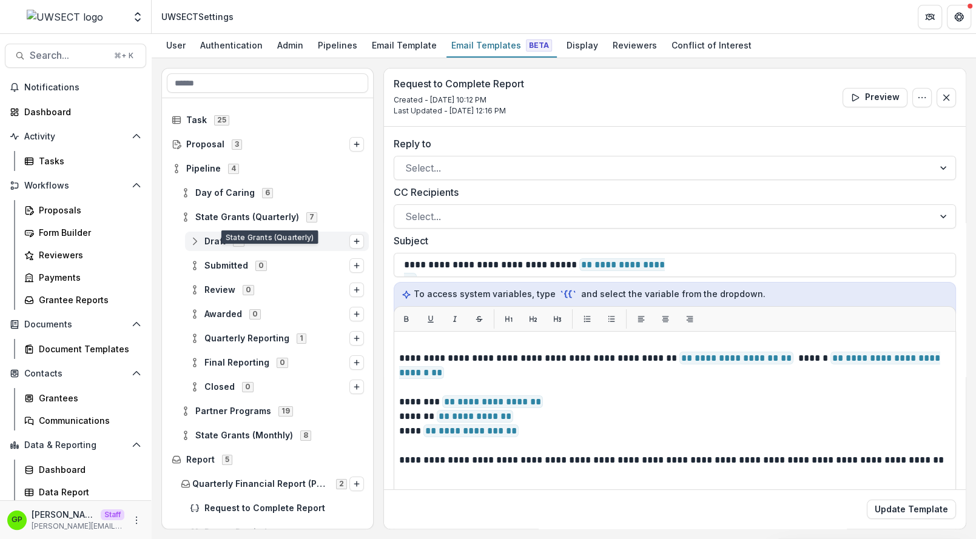
click at [227, 241] on span "Draft 0" at bounding box center [269, 241] width 159 height 10
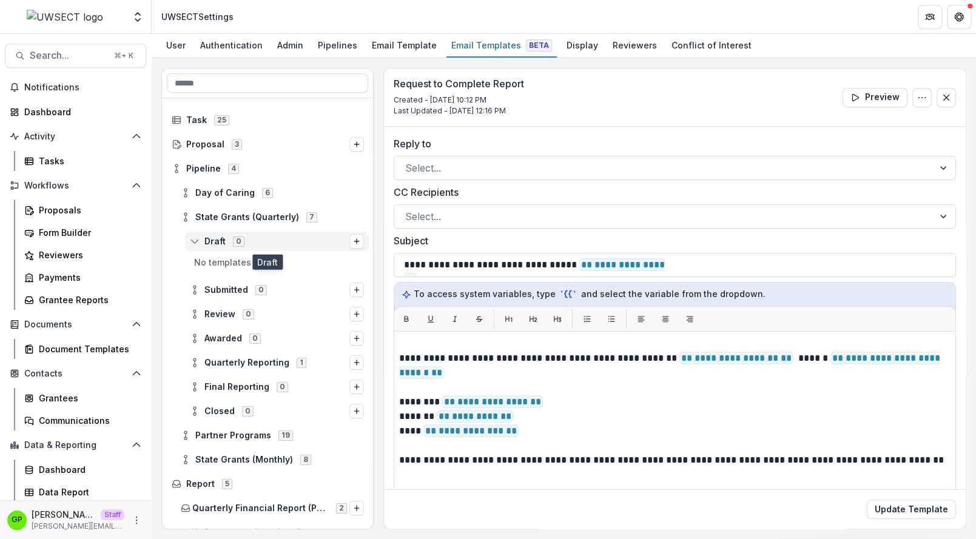
click at [226, 244] on span "Draft 0" at bounding box center [269, 241] width 159 height 10
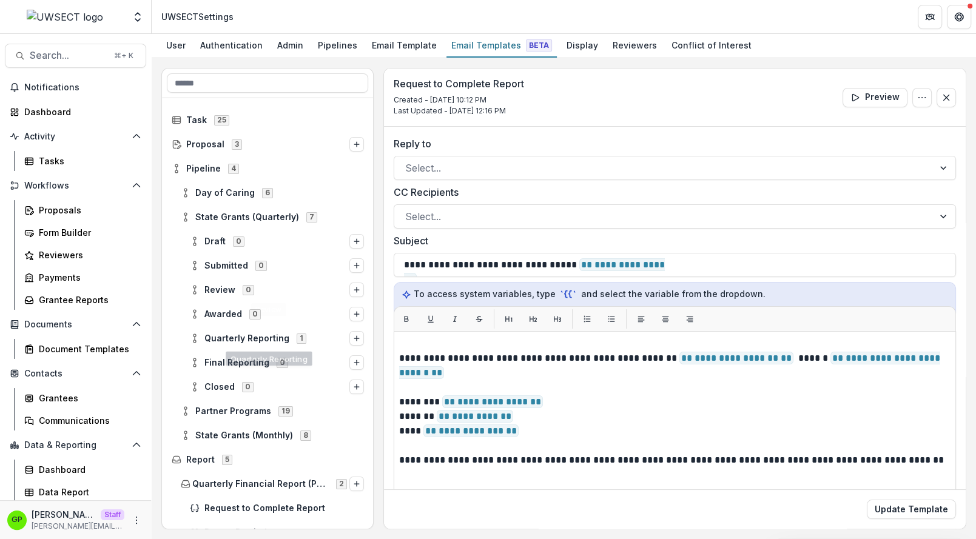
click at [278, 350] on div "Final Reporting 0" at bounding box center [268, 362] width 212 height 24
click at [271, 342] on span "Quarterly Reporting 1" at bounding box center [269, 338] width 159 height 10
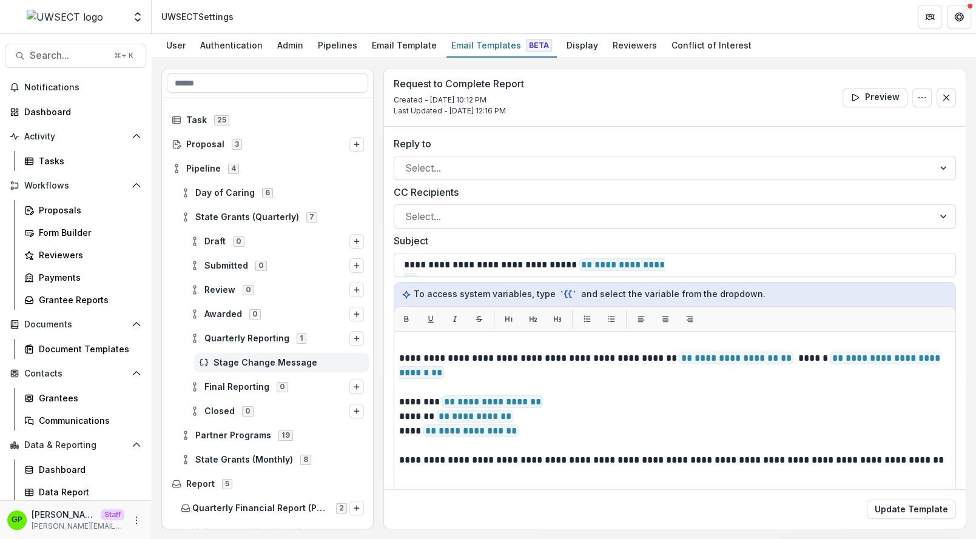
click at [270, 365] on span "Stage Change Message" at bounding box center [288, 363] width 150 height 10
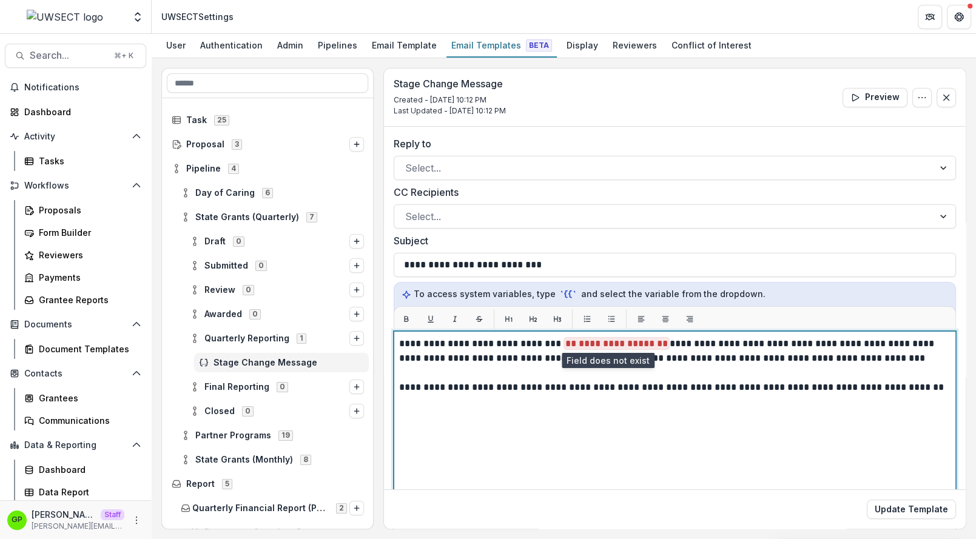
click at [657, 339] on span "**********" at bounding box center [616, 343] width 106 height 13
click at [655, 337] on span "**********" at bounding box center [616, 343] width 106 height 13
click at [661, 338] on p "**********" at bounding box center [675, 350] width 552 height 29
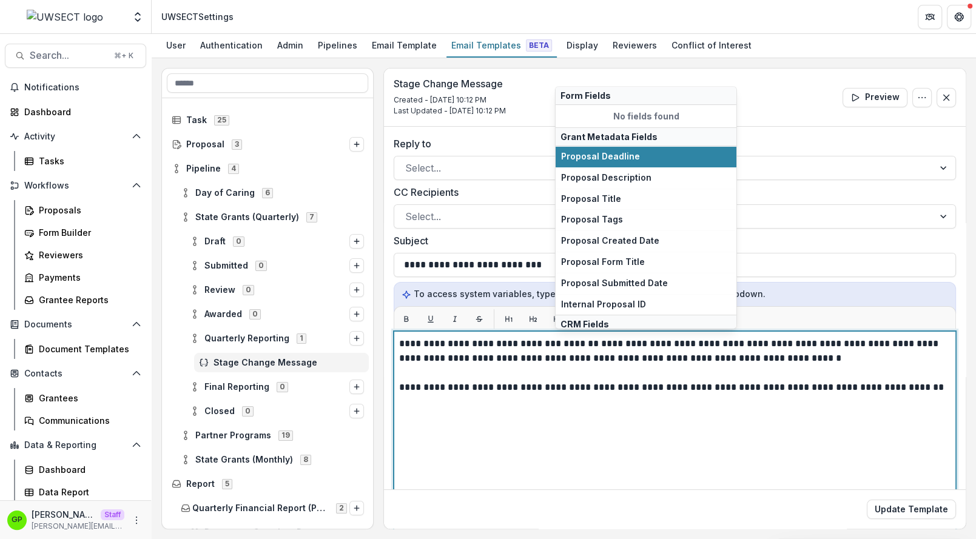
scroll to position [104, 0]
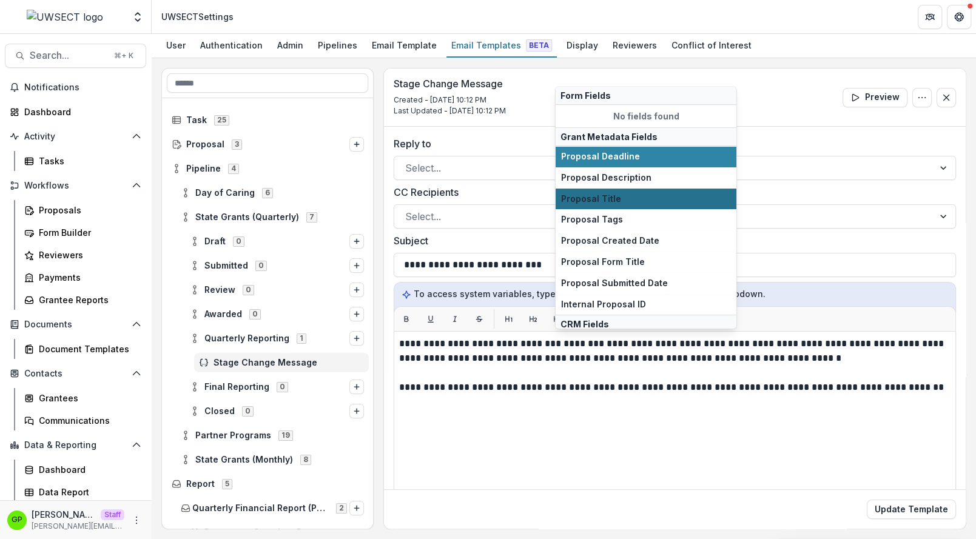
click at [600, 194] on span "Proposal Title" at bounding box center [646, 199] width 170 height 10
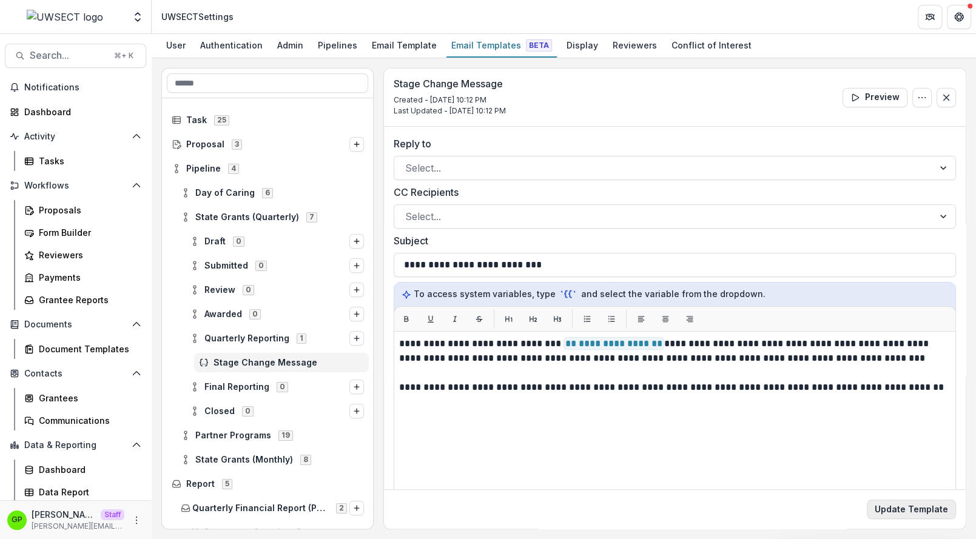
click at [905, 516] on button "Update Template" at bounding box center [910, 509] width 89 height 19
click at [234, 197] on div "Day of Caring 6" at bounding box center [272, 192] width 193 height 19
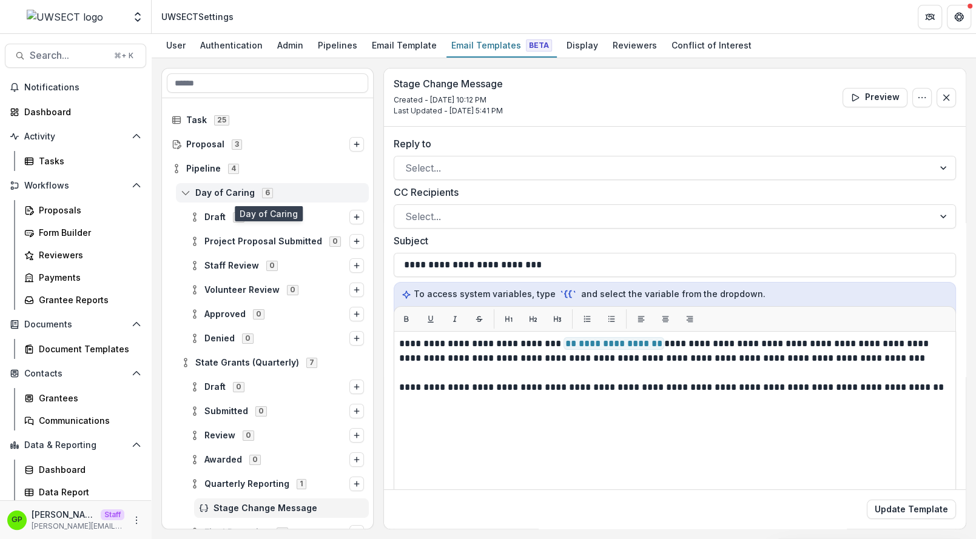
click at [227, 190] on span "Day of Caring" at bounding box center [224, 193] width 59 height 10
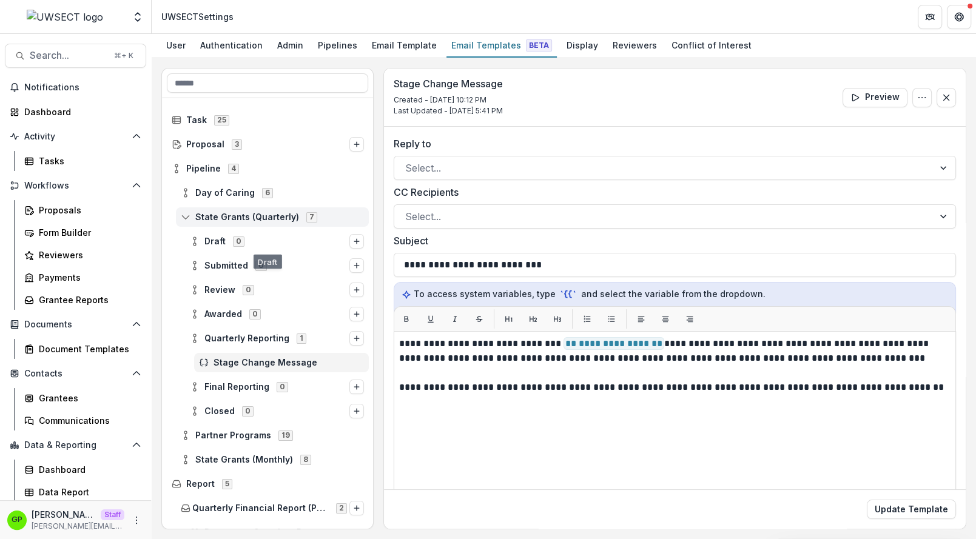
click at [227, 212] on span "State Grants (Quarterly)" at bounding box center [247, 217] width 104 height 10
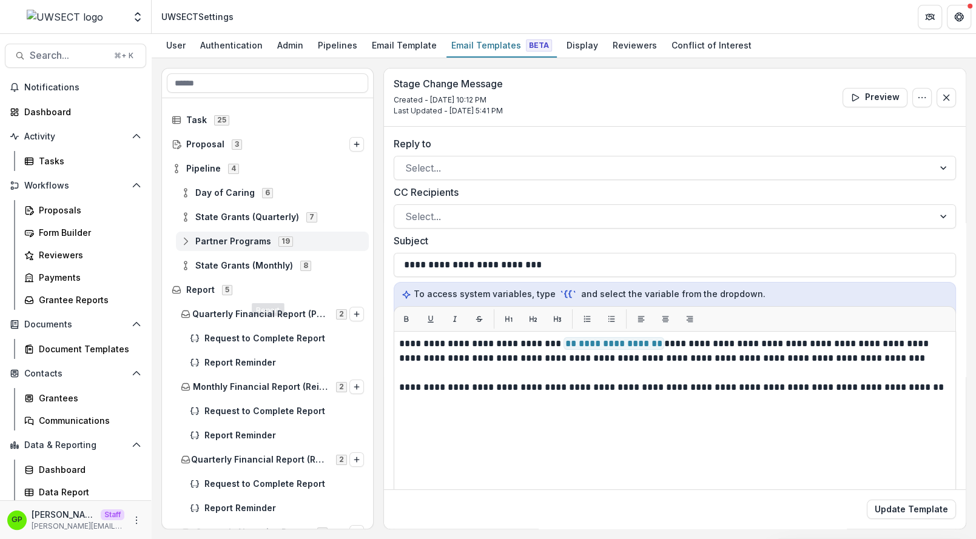
click at [229, 236] on span "Partner Programs" at bounding box center [233, 241] width 76 height 10
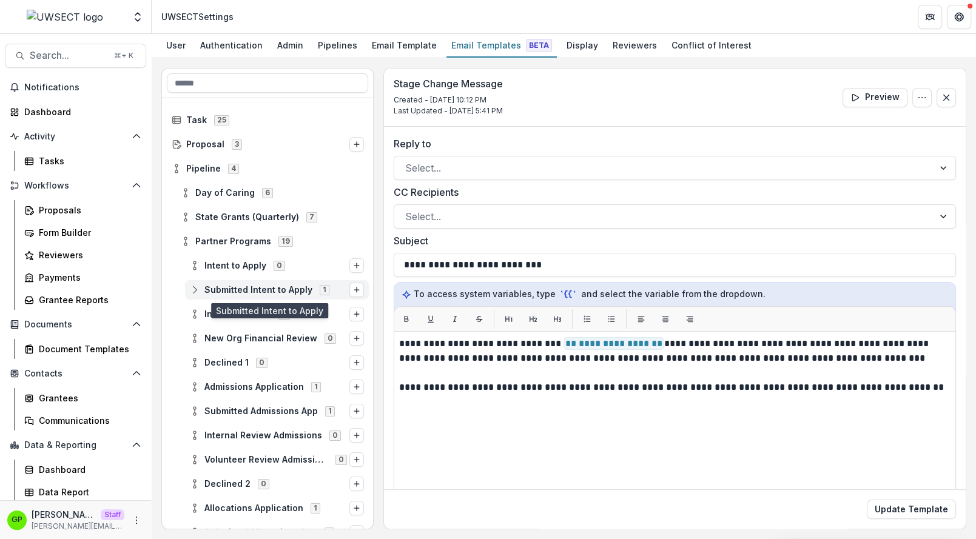
click at [274, 292] on span "Submitted Intent to Apply" at bounding box center [258, 290] width 108 height 10
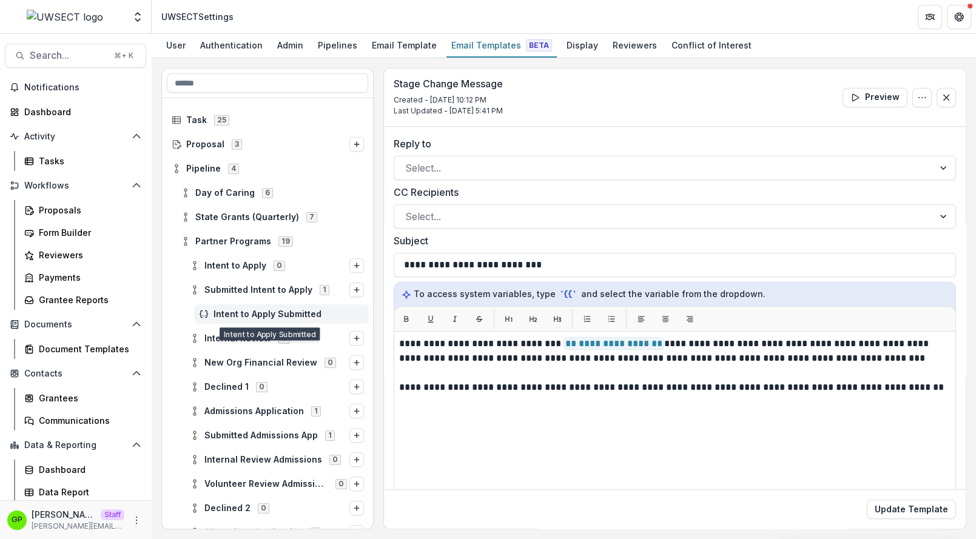
click at [271, 320] on div "Intent to Apply Submitted" at bounding box center [281, 313] width 175 height 19
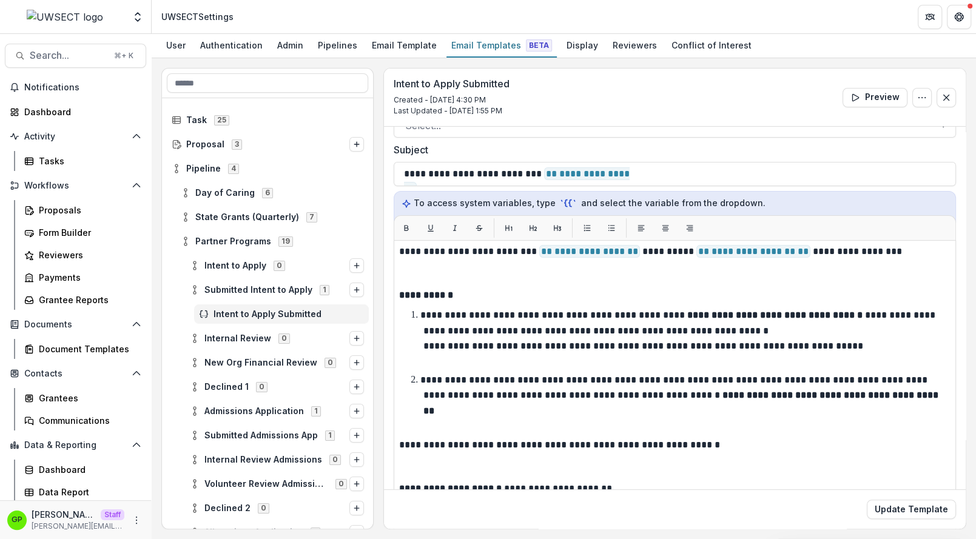
scroll to position [151, 0]
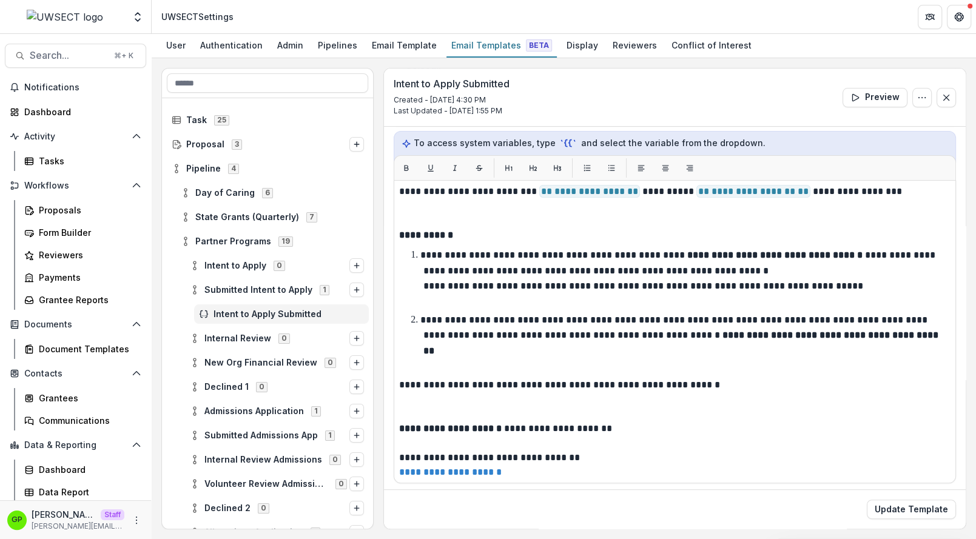
click at [254, 420] on div "Admissions Application 1" at bounding box center [268, 411] width 212 height 24
click at [252, 419] on div "Admissions Application 1" at bounding box center [277, 410] width 184 height 19
click at [254, 444] on div "Stage Change Message" at bounding box center [268, 435] width 212 height 24
click at [253, 444] on div "Stage Change Message" at bounding box center [268, 435] width 212 height 24
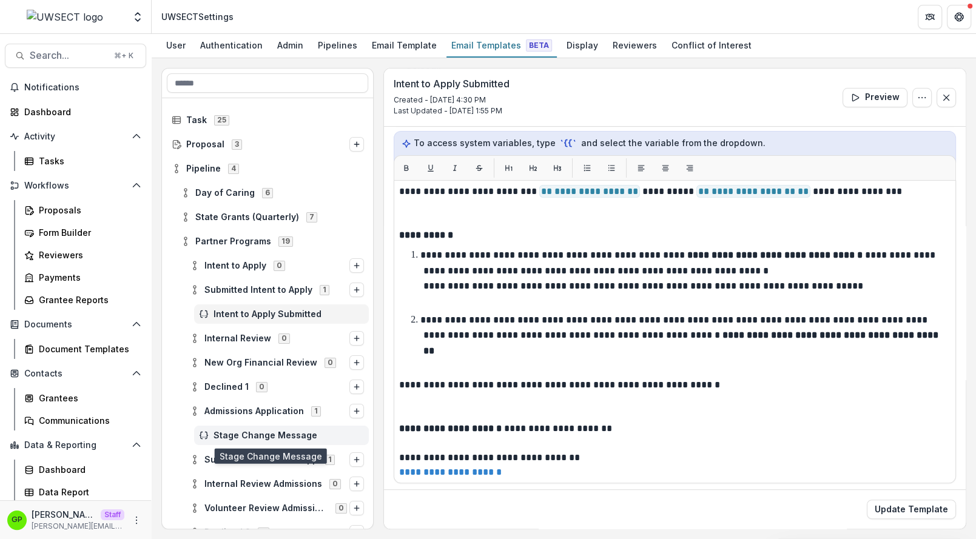
click at [253, 443] on div "Stage Change Message" at bounding box center [281, 435] width 175 height 19
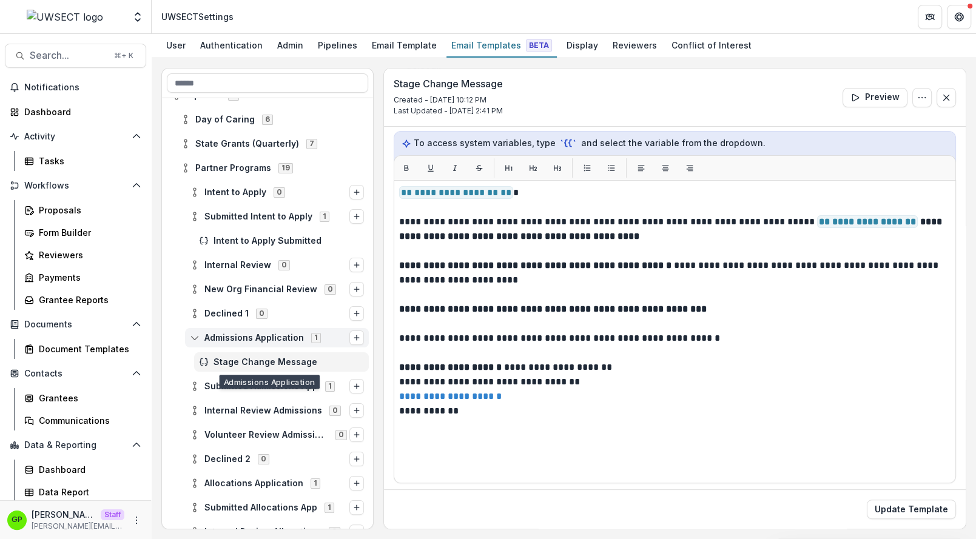
scroll to position [99, 0]
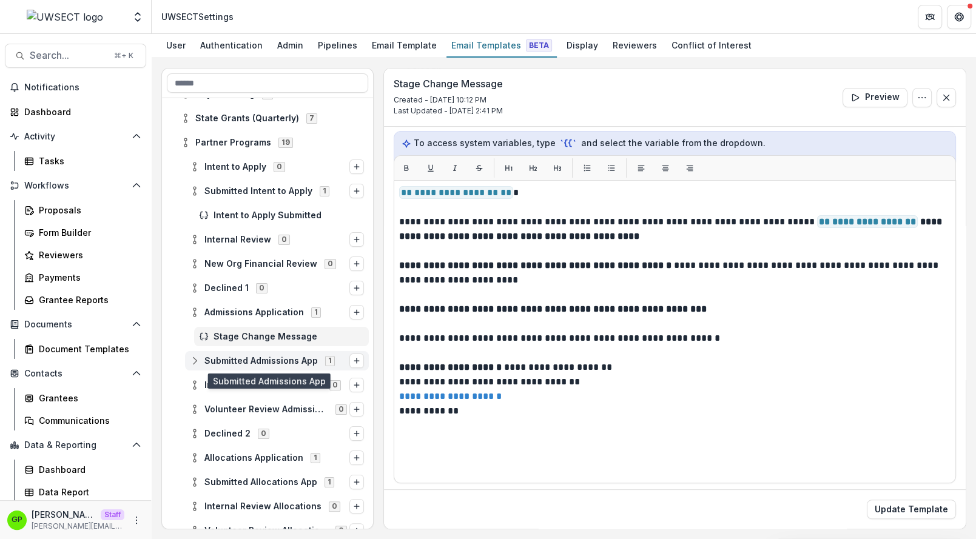
click at [261, 360] on span "Submitted Admissions App" at bounding box center [260, 361] width 113 height 10
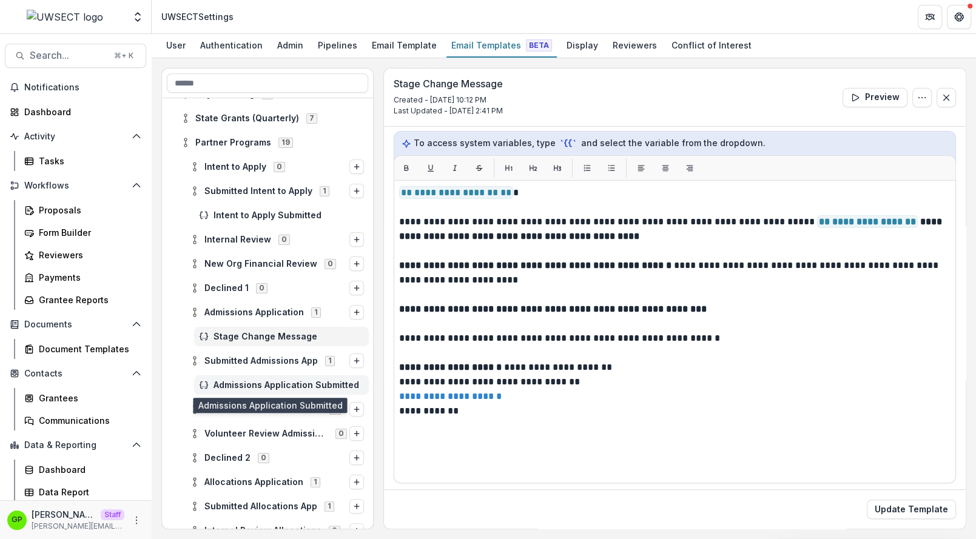
click at [263, 387] on span "Admissions Application Submitted" at bounding box center [288, 385] width 150 height 10
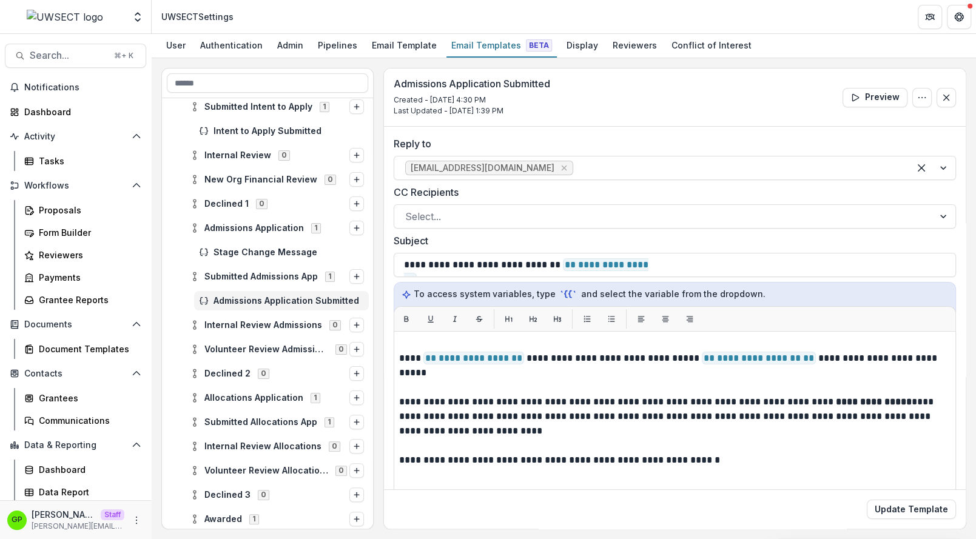
scroll to position [214, 0]
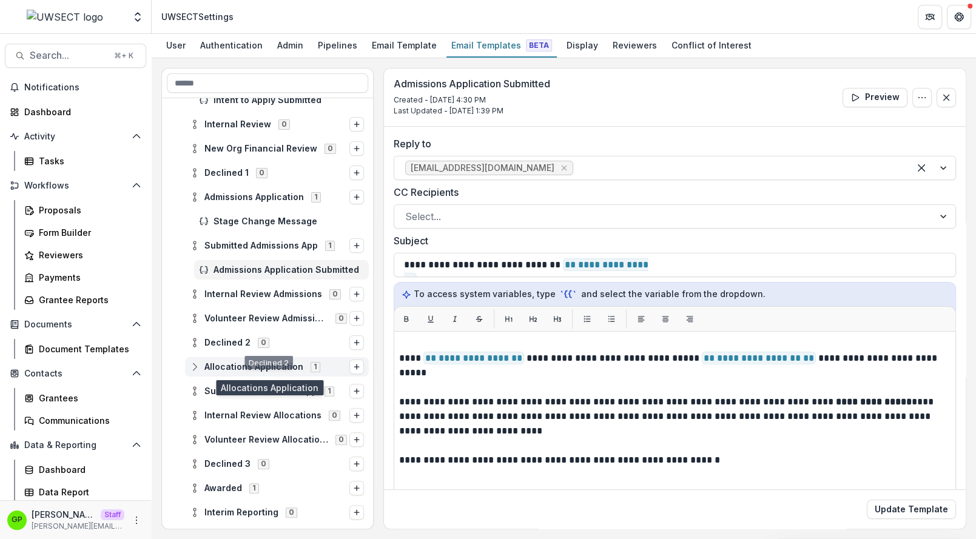
click at [278, 369] on span "Allocations Application" at bounding box center [253, 367] width 99 height 10
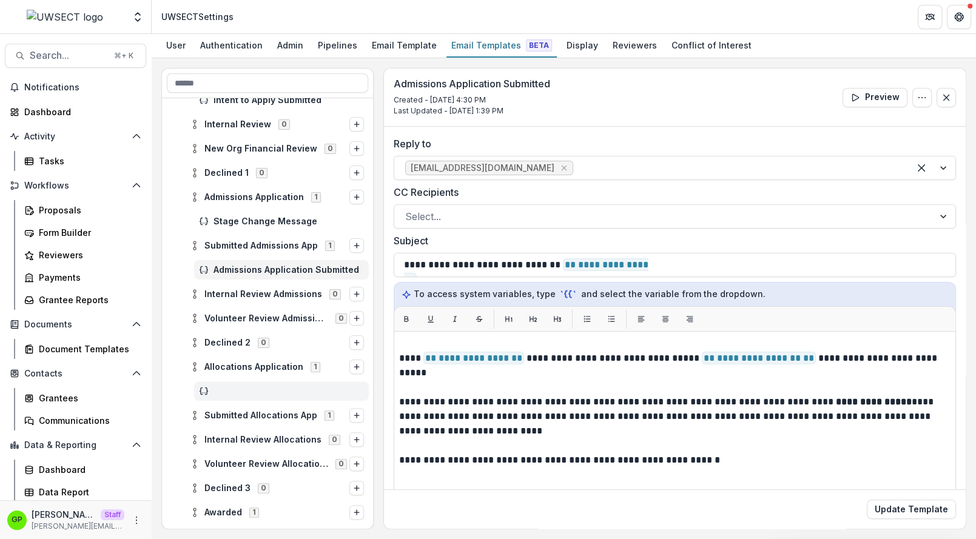
click at [255, 398] on div at bounding box center [281, 390] width 175 height 19
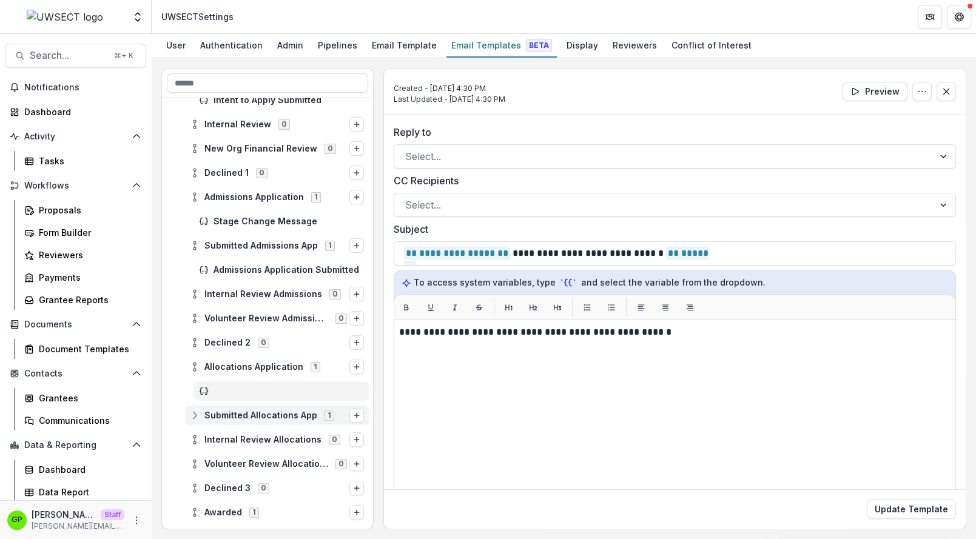
click at [268, 406] on div "Submitted Allocations App 1" at bounding box center [277, 415] width 184 height 19
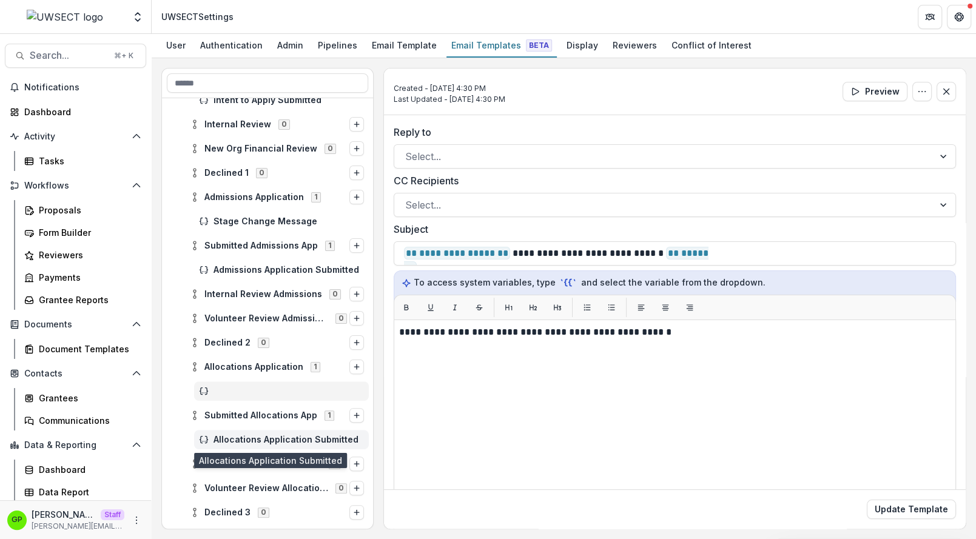
click at [268, 437] on span "Allocations Application Submitted" at bounding box center [288, 440] width 150 height 10
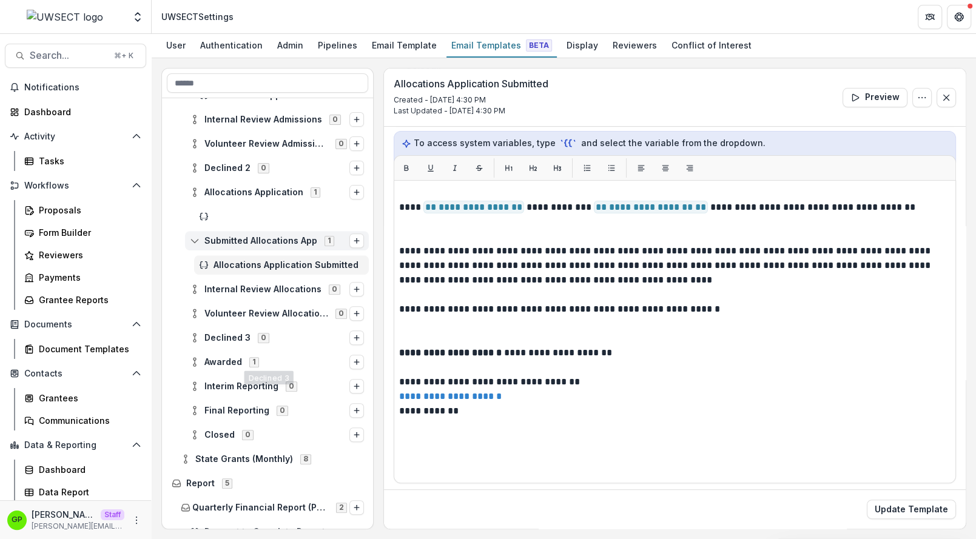
scroll to position [412, 0]
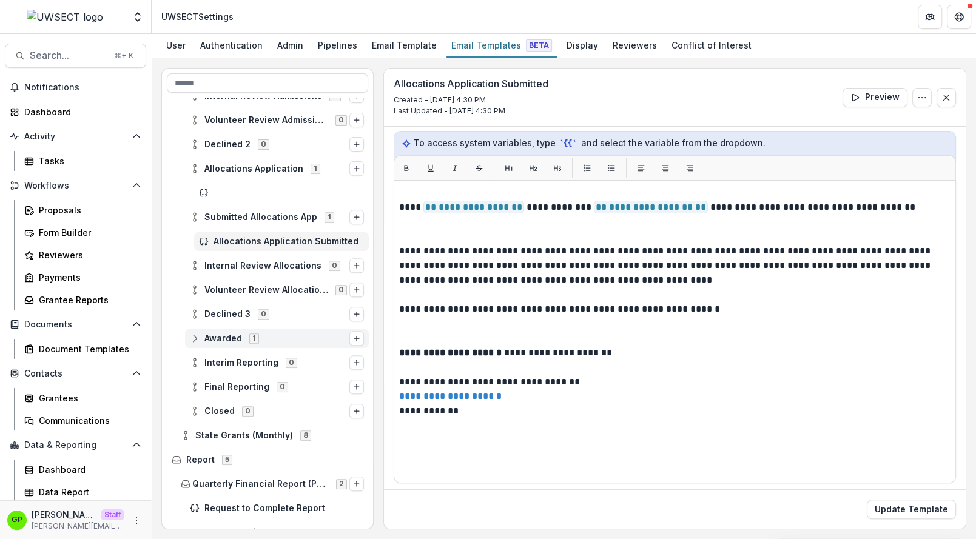
click at [224, 344] on div "Awarded 1" at bounding box center [277, 338] width 184 height 19
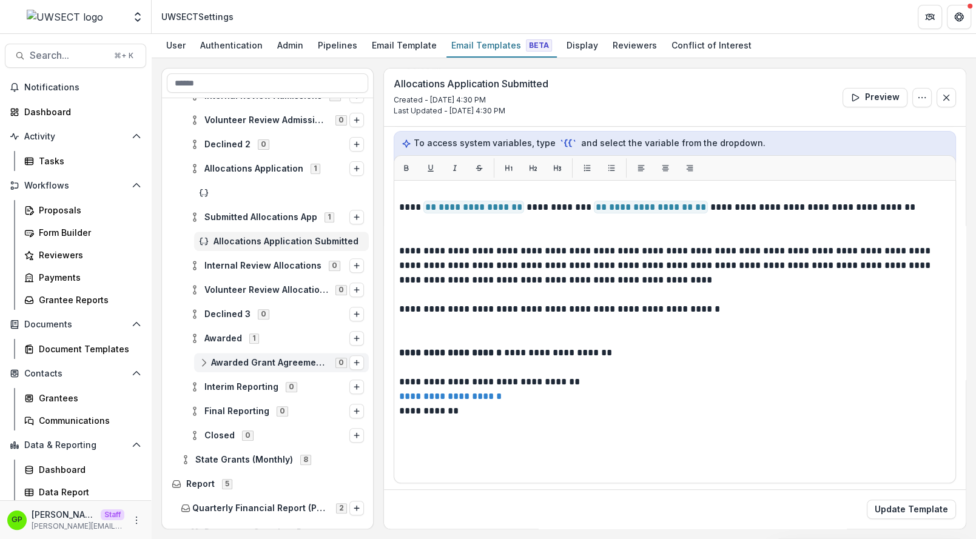
click at [243, 364] on span "Awarded Grant Agreement Template" at bounding box center [269, 363] width 117 height 10
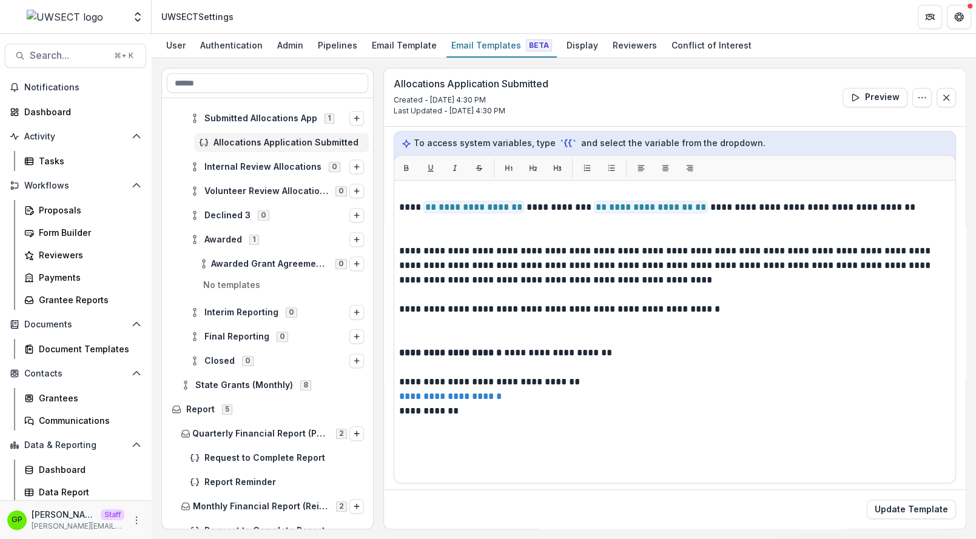
scroll to position [514, 0]
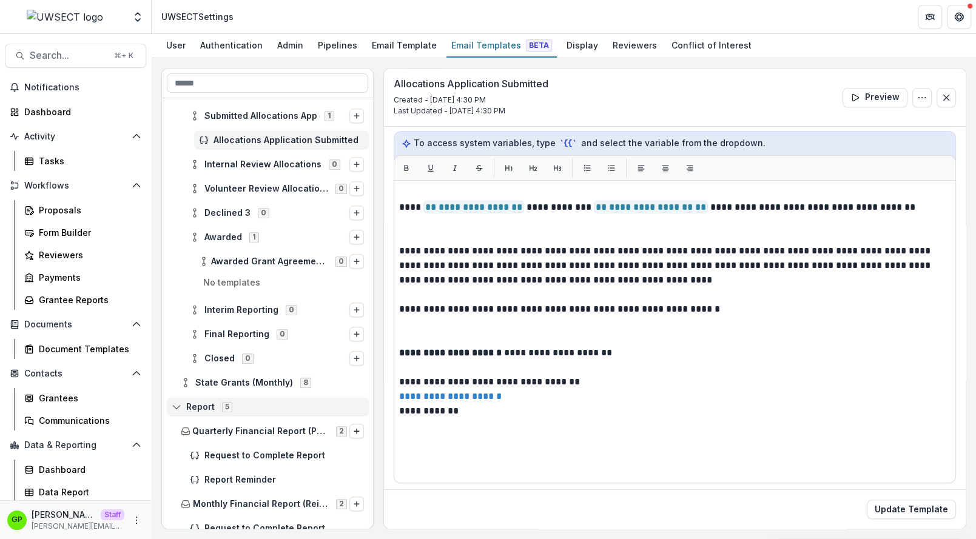
click at [244, 406] on span "Report 5" at bounding box center [268, 406] width 192 height 10
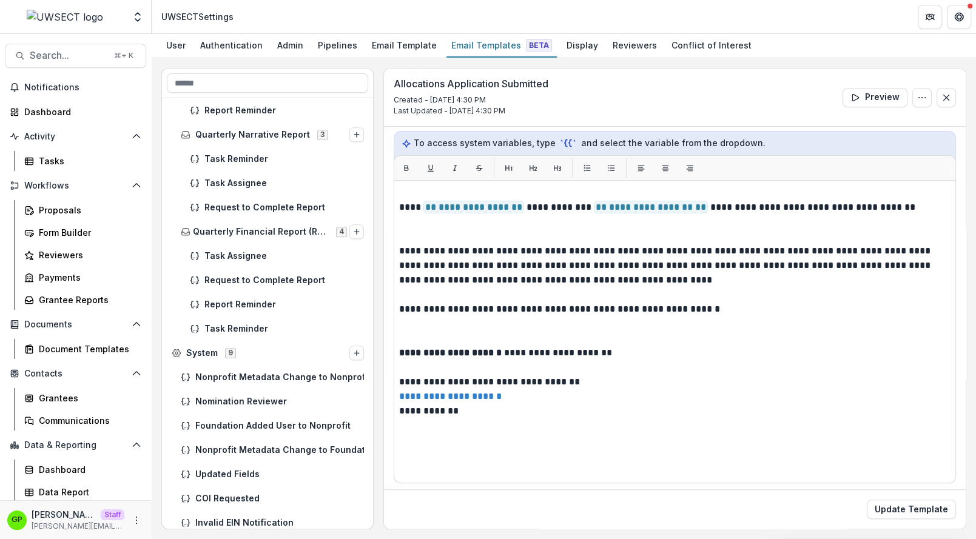
scroll to position [1031, 0]
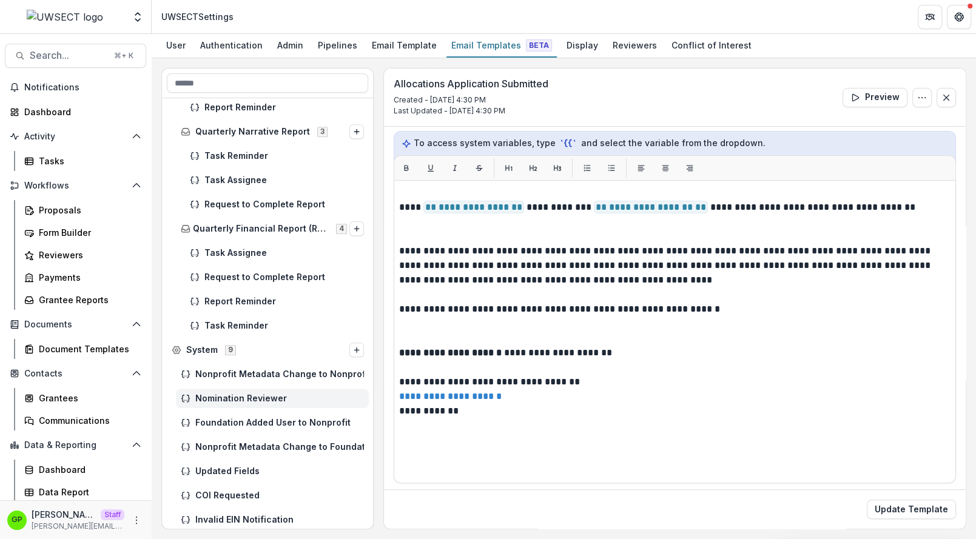
click at [238, 400] on span "Nomination Reviewer" at bounding box center [279, 398] width 169 height 10
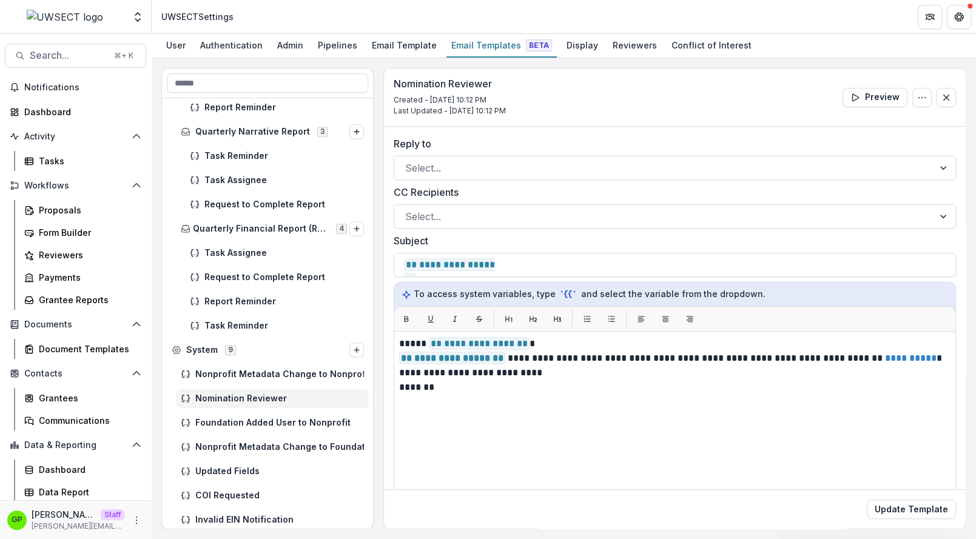
click at [238, 383] on div "Nonprofit Metadata Change to Nonprofit" at bounding box center [268, 374] width 212 height 24
click at [238, 380] on div "Nonprofit Metadata Change to Nonprofit" at bounding box center [272, 373] width 193 height 19
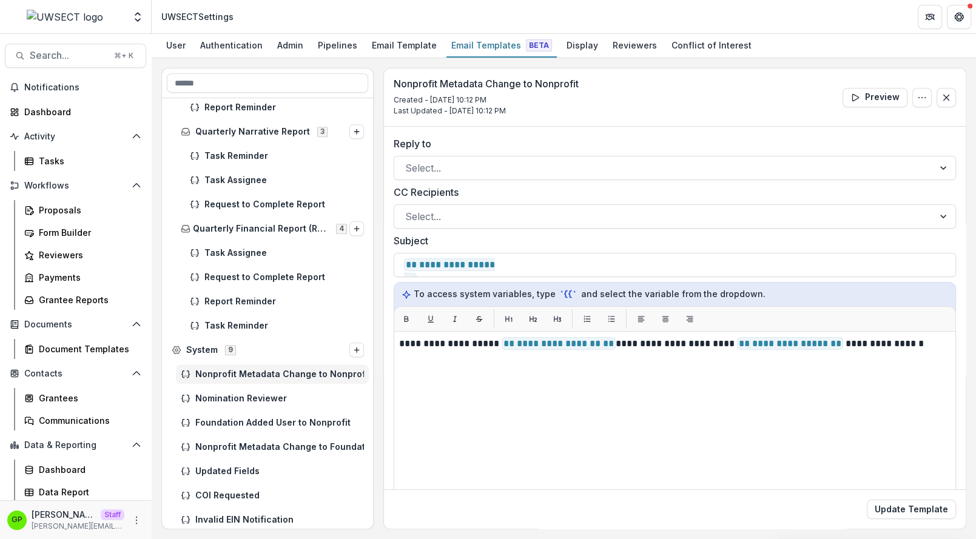
scroll to position [1081, 0]
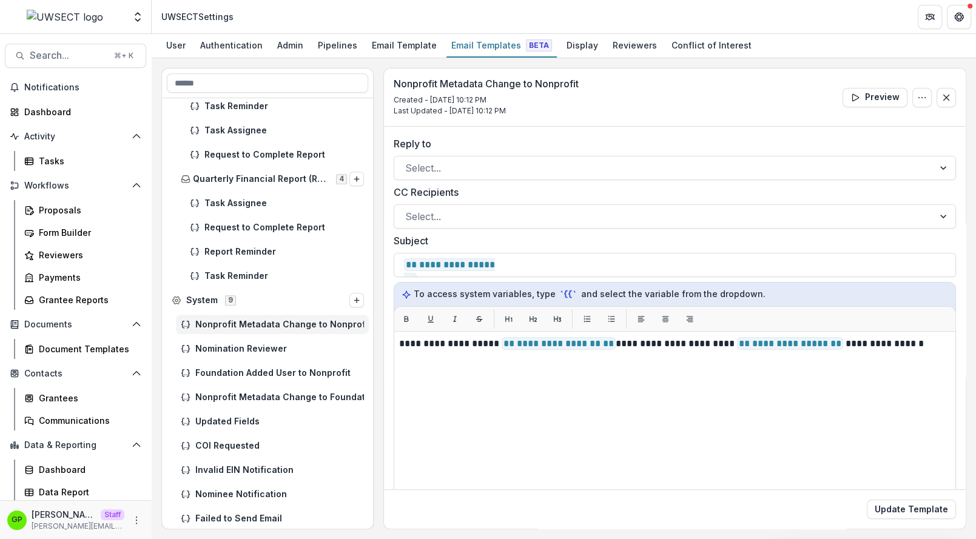
click at [238, 383] on div "Foundation Added User to Nonprofit" at bounding box center [268, 373] width 212 height 24
click at [241, 406] on div "Nonprofit Metadata Change to Foundation" at bounding box center [268, 397] width 212 height 24
click at [245, 442] on span "COI Requested" at bounding box center [279, 446] width 169 height 10
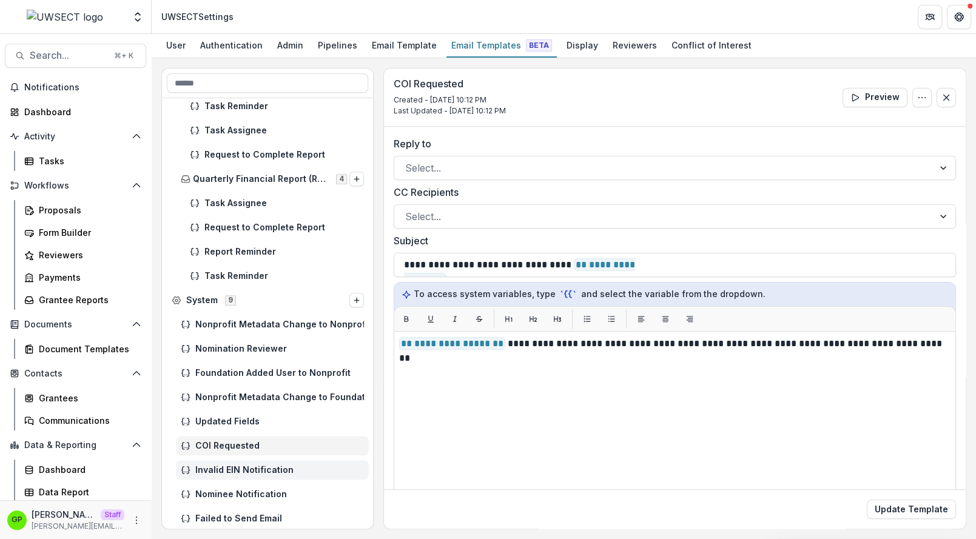
click at [255, 477] on div "Invalid EIN Notification" at bounding box center [272, 469] width 193 height 19
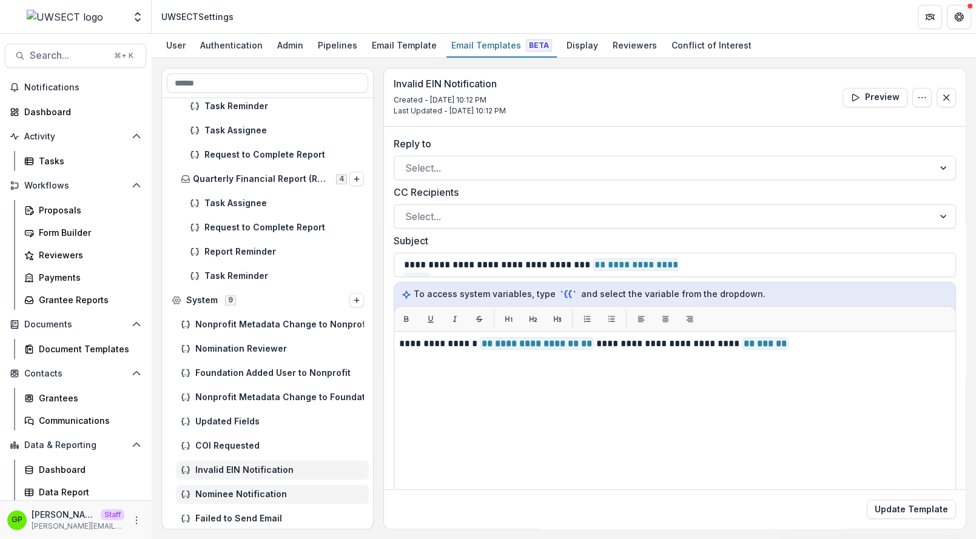
click at [255, 493] on span "Nominee Notification" at bounding box center [279, 494] width 169 height 10
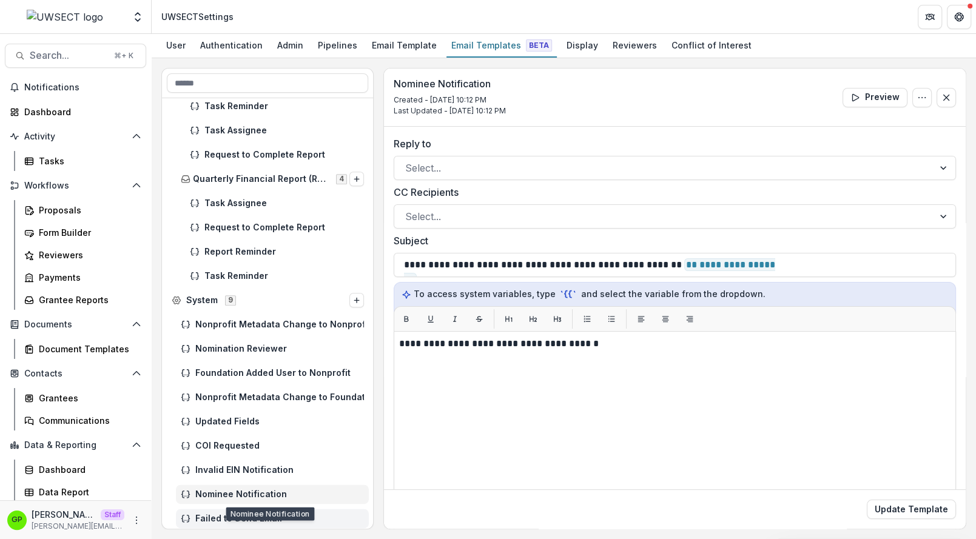
click at [256, 509] on div "Failed to Send Email" at bounding box center [272, 518] width 193 height 19
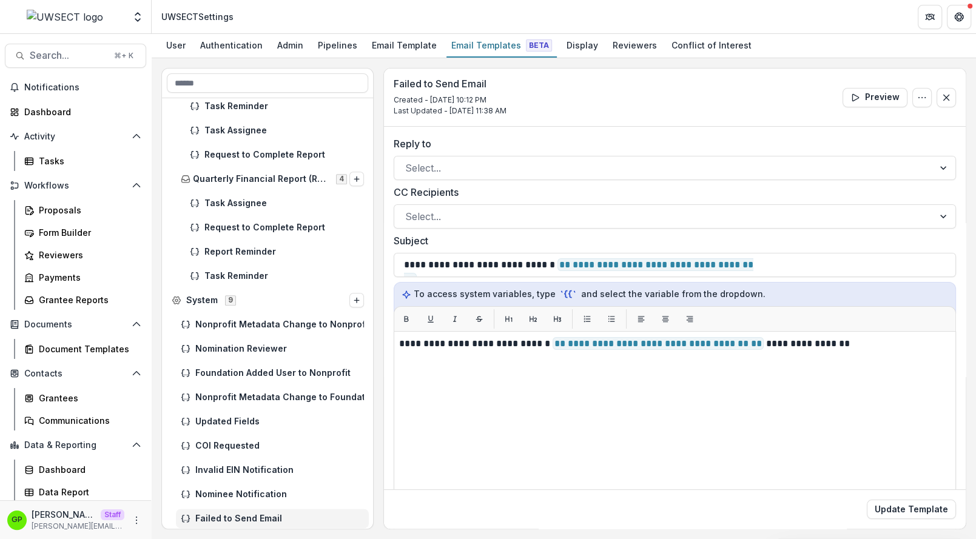
click at [260, 521] on span "Failed to Send Email" at bounding box center [279, 519] width 169 height 10
click at [263, 514] on span "Failed to Send Email" at bounding box center [279, 519] width 169 height 10
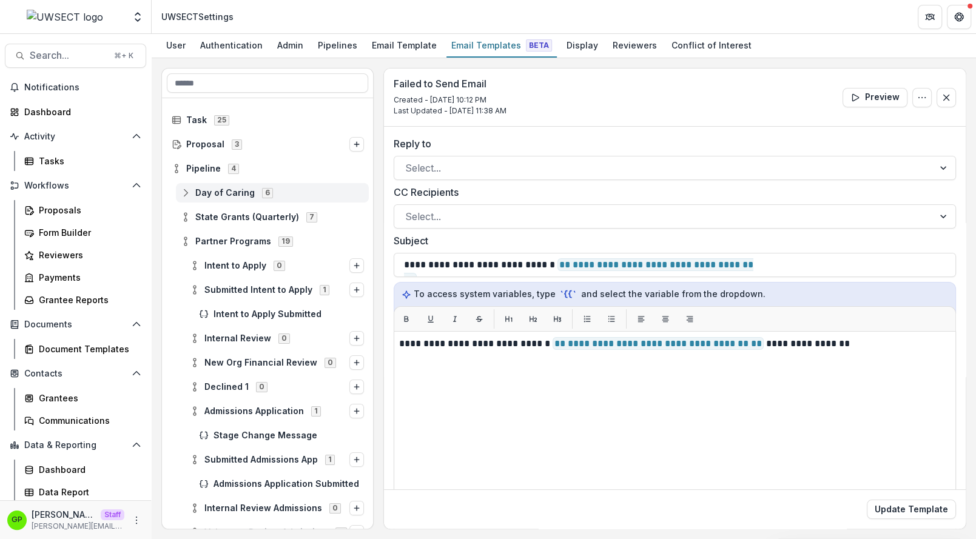
click at [245, 193] on span "Day of Caring" at bounding box center [224, 193] width 59 height 10
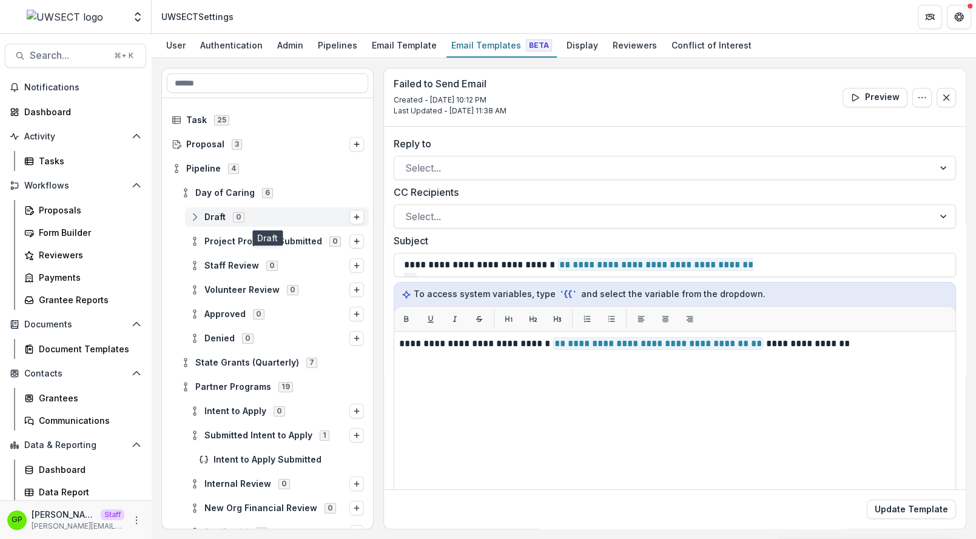
click at [244, 224] on div "Draft 0" at bounding box center [277, 216] width 184 height 19
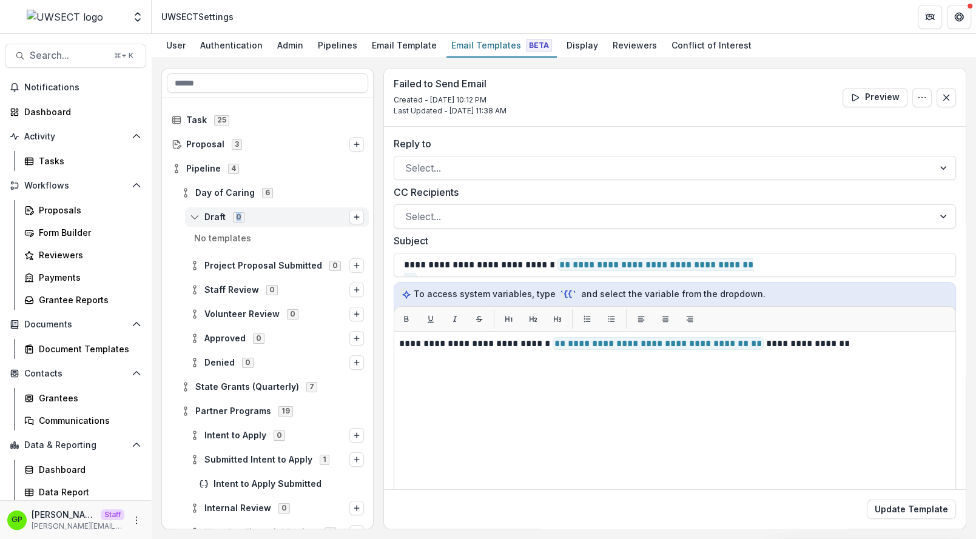
click at [244, 224] on div "Draft 0" at bounding box center [277, 216] width 184 height 19
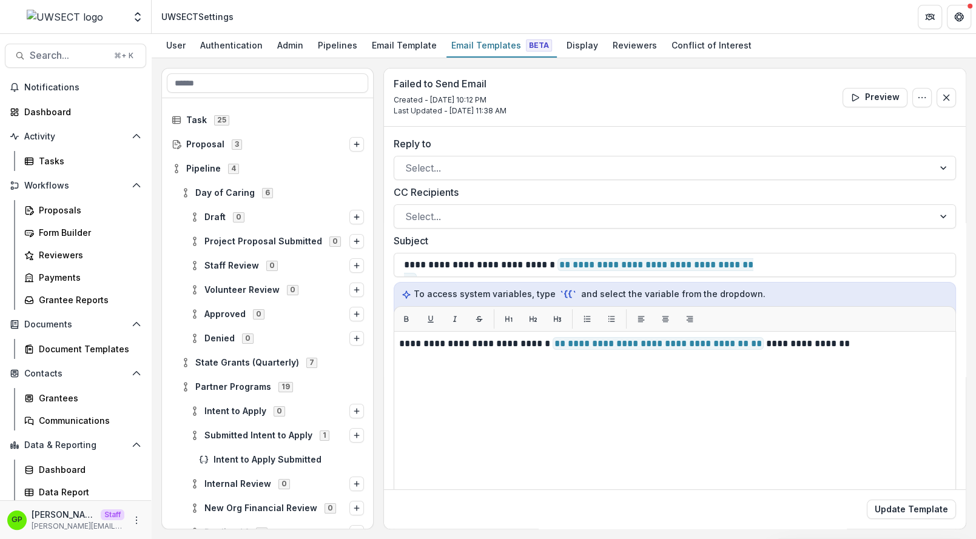
click at [263, 347] on div "Denied 0" at bounding box center [268, 338] width 212 height 24
click at [262, 358] on span "State Grants (Quarterly)" at bounding box center [247, 363] width 104 height 10
click at [262, 391] on div "Draft 0" at bounding box center [277, 386] width 184 height 19
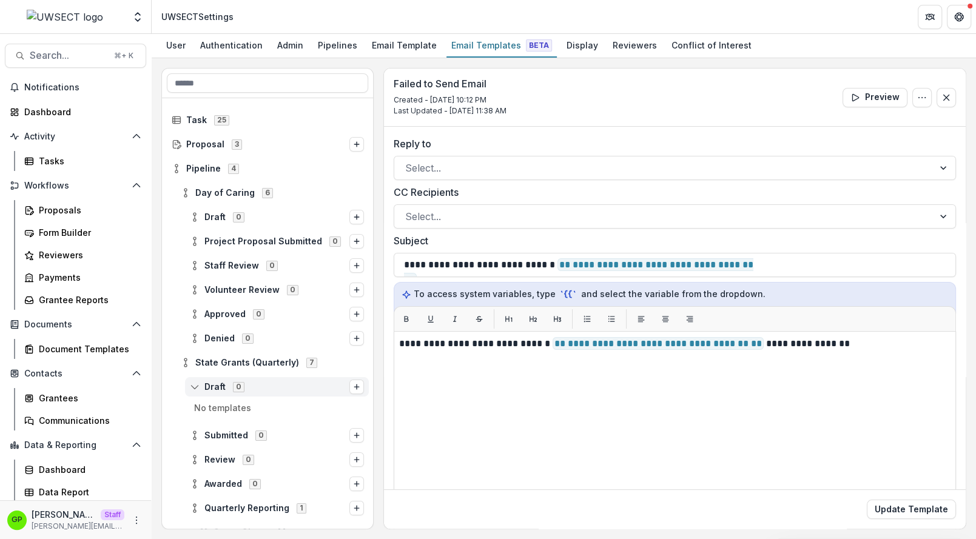
click at [259, 390] on span "Draft 0" at bounding box center [269, 386] width 159 height 10
click at [272, 484] on span "Quarterly Reporting" at bounding box center [246, 484] width 85 height 10
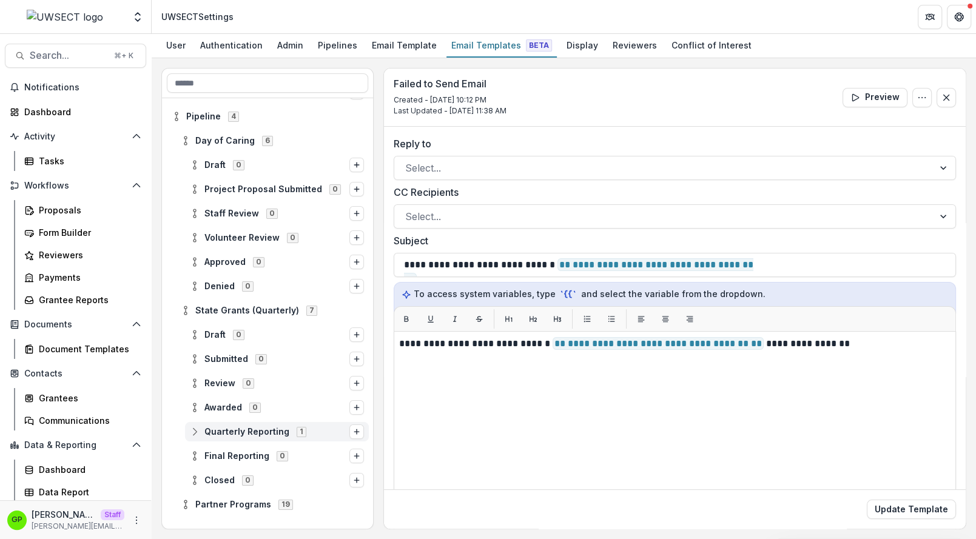
scroll to position [76, 0]
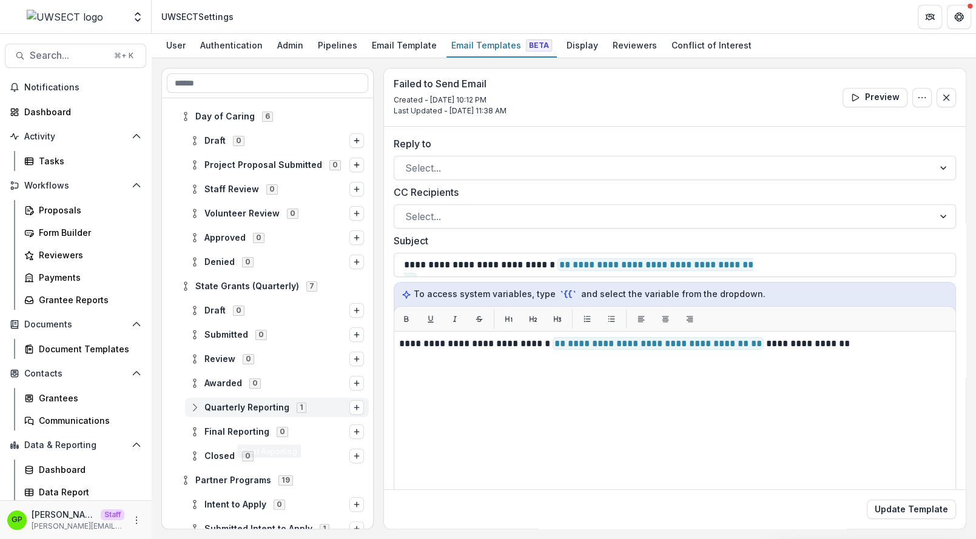
click at [245, 405] on span "Quarterly Reporting" at bounding box center [246, 408] width 85 height 10
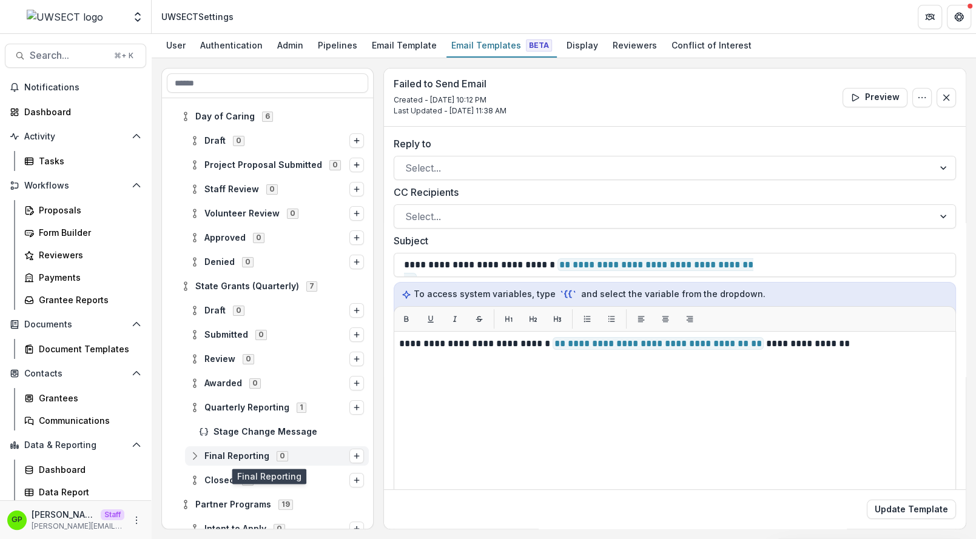
click at [250, 449] on div "Final Reporting 0" at bounding box center [277, 455] width 184 height 19
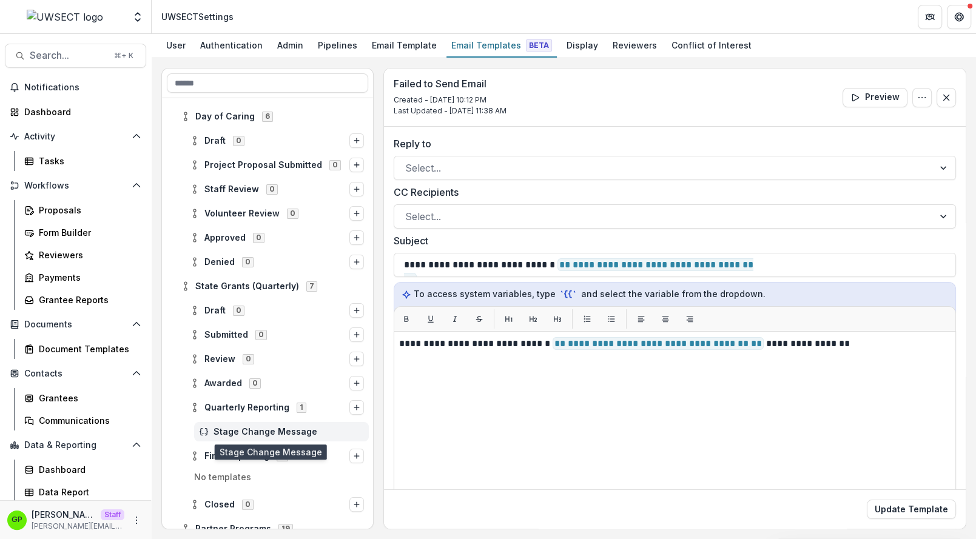
click at [248, 435] on span "Stage Change Message" at bounding box center [288, 432] width 150 height 10
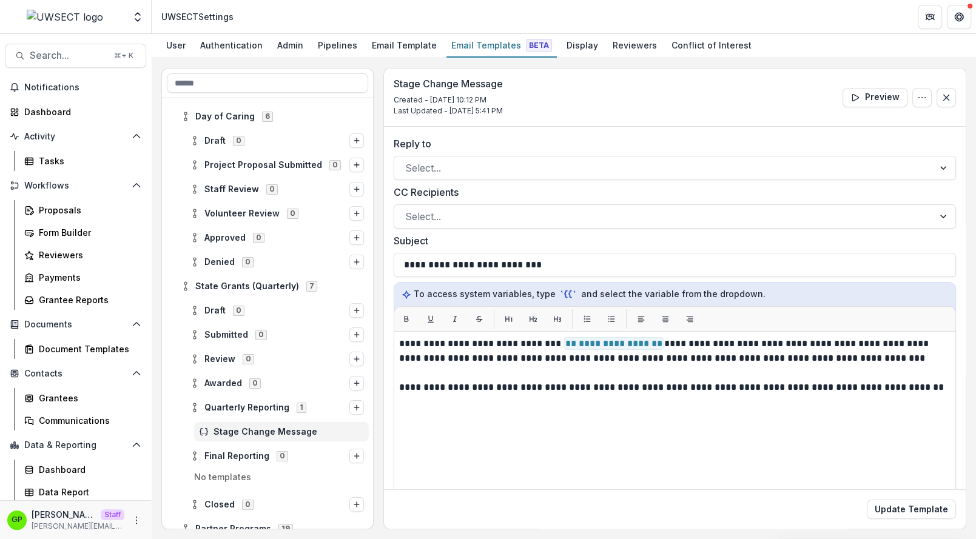
click at [248, 433] on span "Stage Change Message" at bounding box center [288, 432] width 150 height 10
click at [236, 398] on div "Quarterly Reporting 1" at bounding box center [277, 407] width 184 height 19
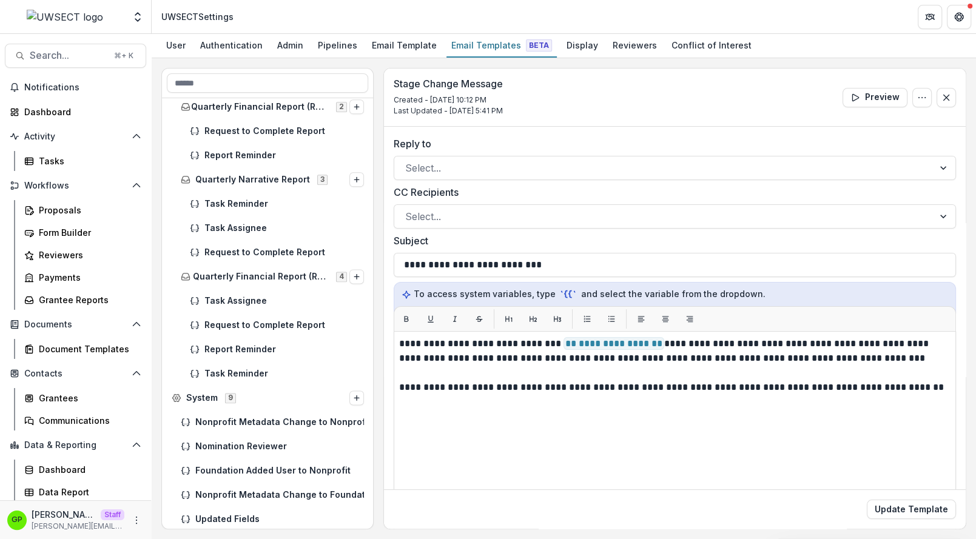
scroll to position [1331, 0]
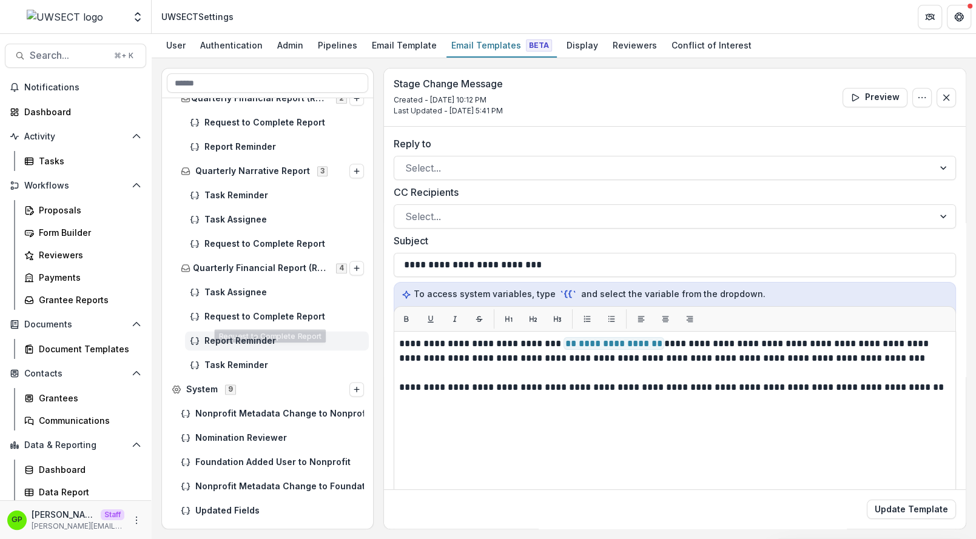
click at [253, 336] on span "Report Reminder" at bounding box center [283, 341] width 159 height 10
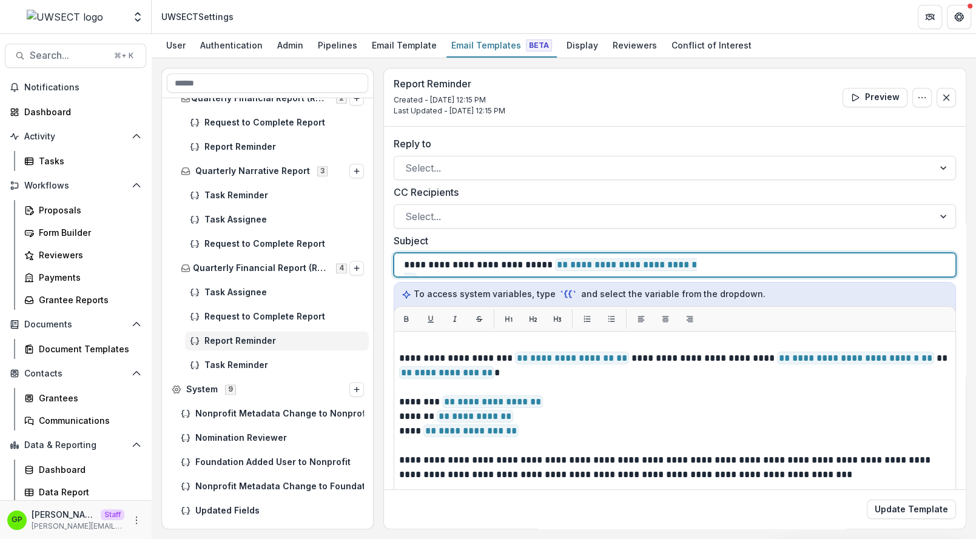
click at [467, 263] on p "**********" at bounding box center [555, 265] width 302 height 15
click at [534, 262] on p "**********" at bounding box center [555, 265] width 302 height 15
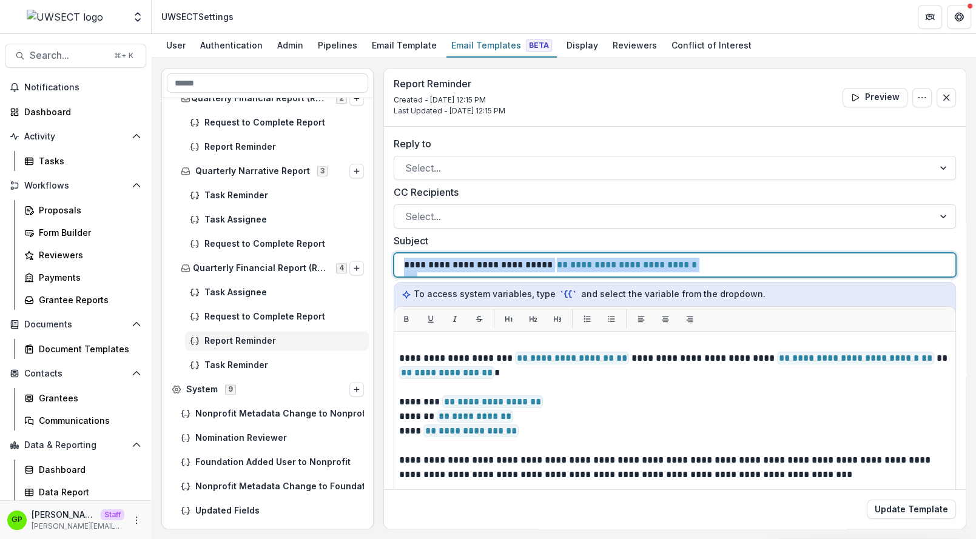
copy p "**********"
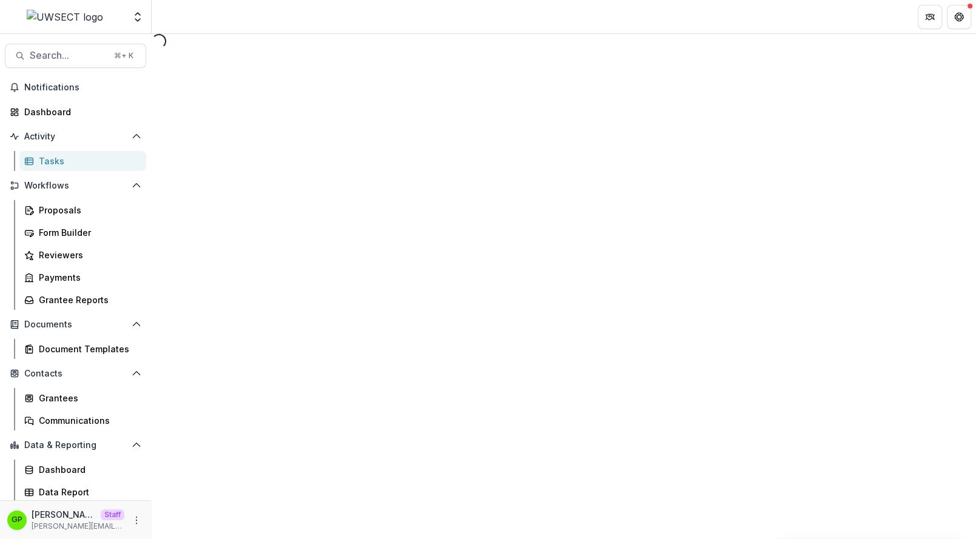
select select "********"
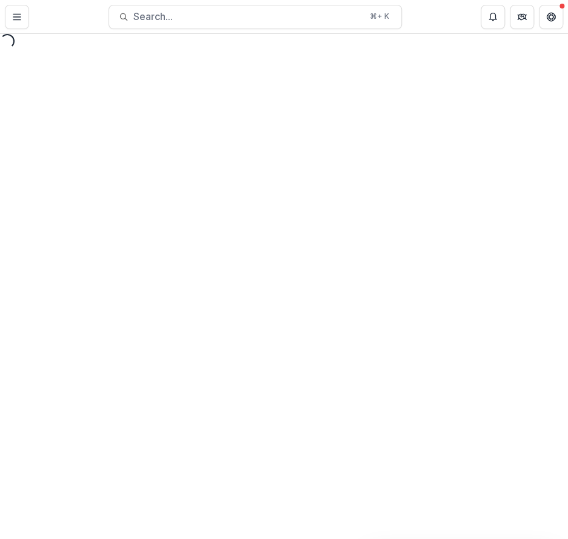
select select "********"
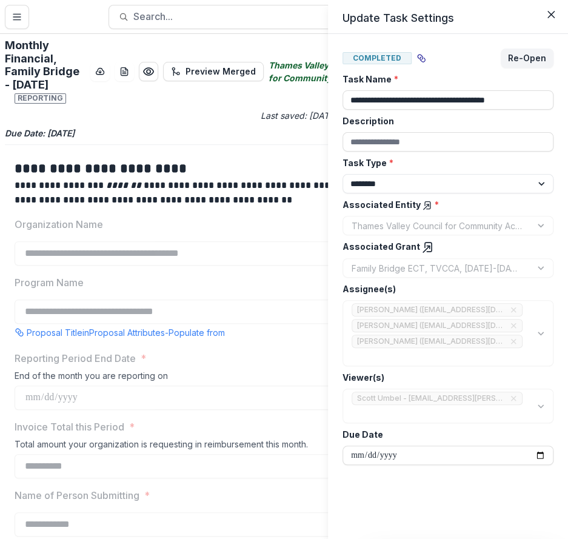
click at [279, 301] on div "**********" at bounding box center [284, 269] width 568 height 539
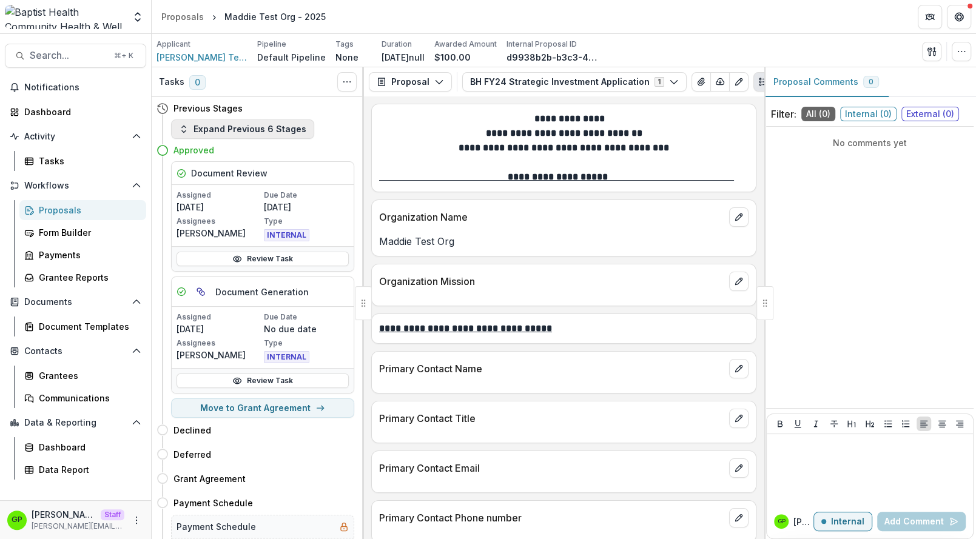
click at [232, 121] on button "Expand Previous 6 Stages" at bounding box center [242, 128] width 143 height 19
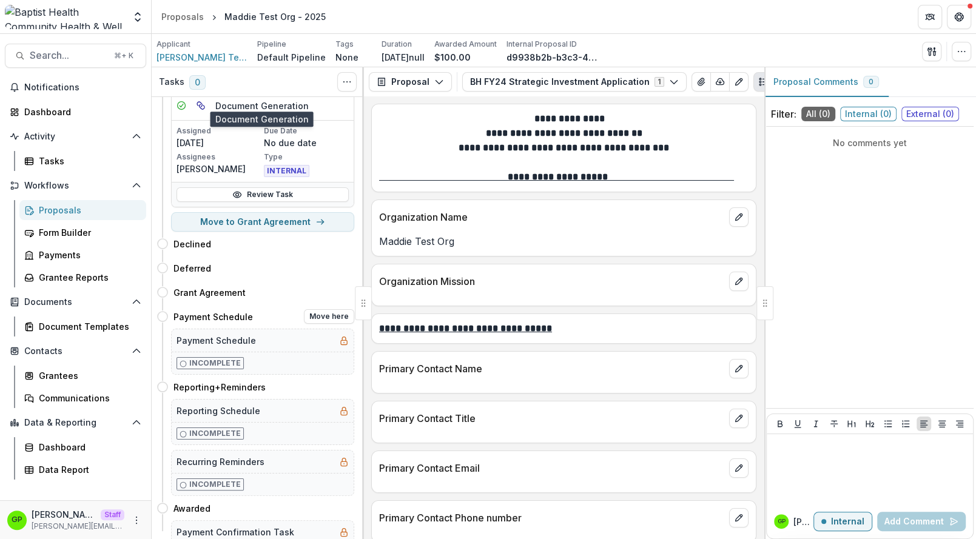
scroll to position [337, 0]
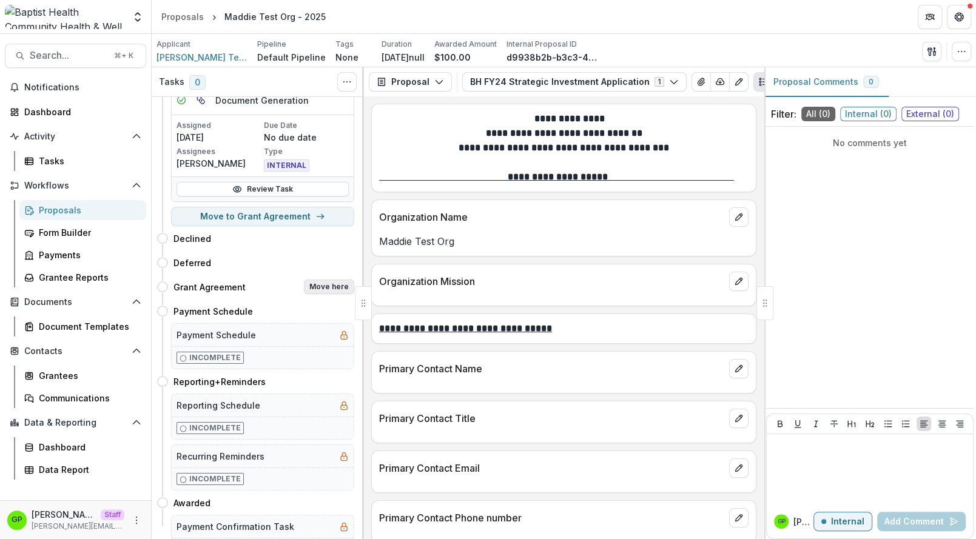
click at [336, 283] on button "Move here" at bounding box center [329, 287] width 50 height 15
select select "**********"
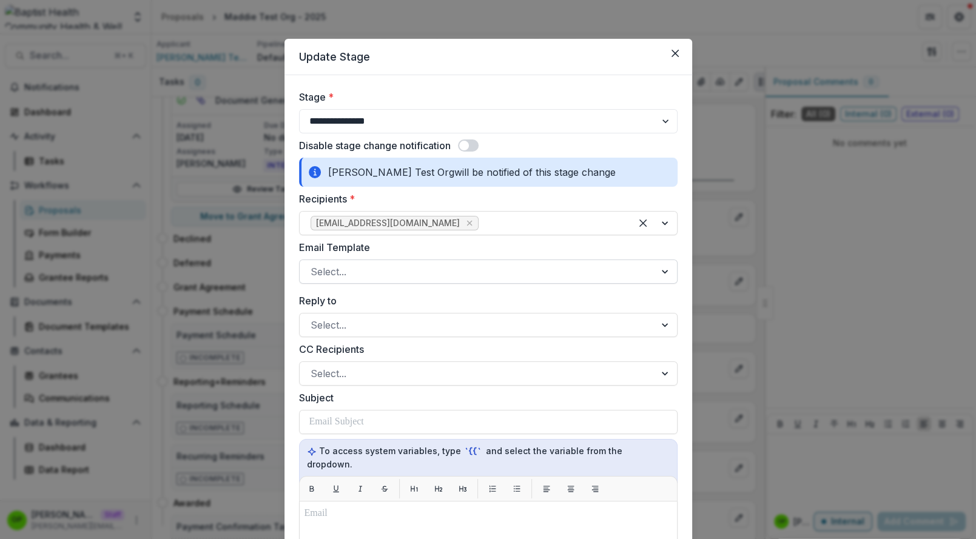
click at [366, 279] on div at bounding box center [476, 271] width 333 height 17
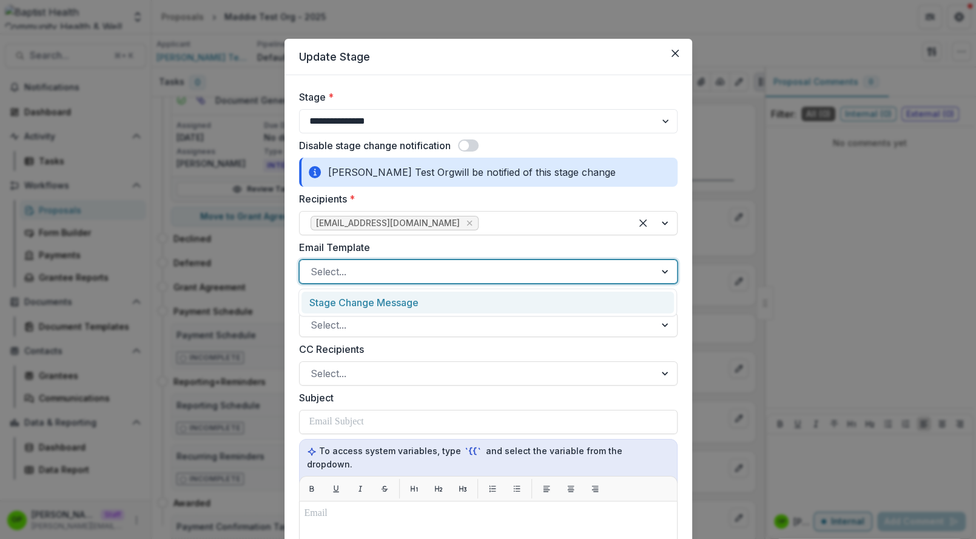
click at [366, 300] on div "Stage Change Message" at bounding box center [487, 303] width 372 height 22
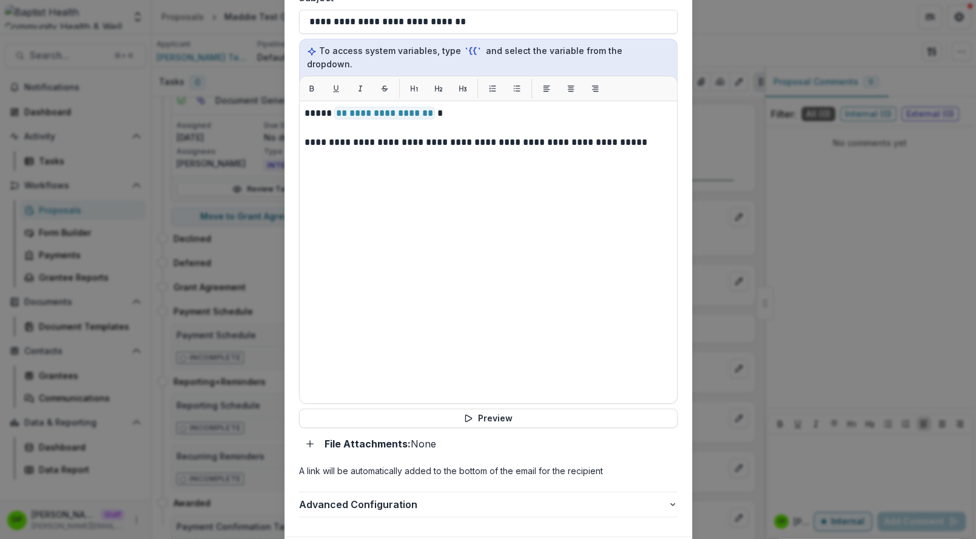
scroll to position [460, 0]
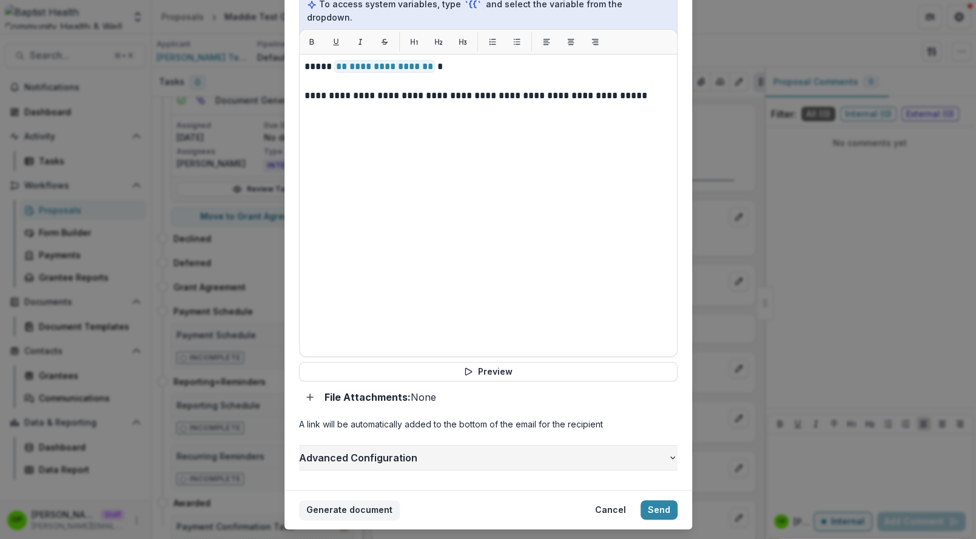
click at [358, 450] on span "Advanced Configuration" at bounding box center [483, 457] width 369 height 15
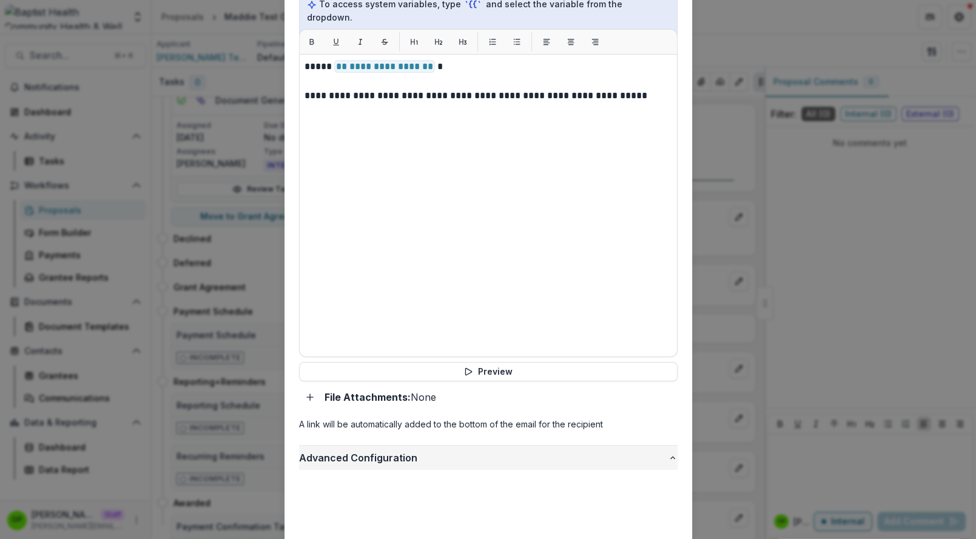
scroll to position [529, 0]
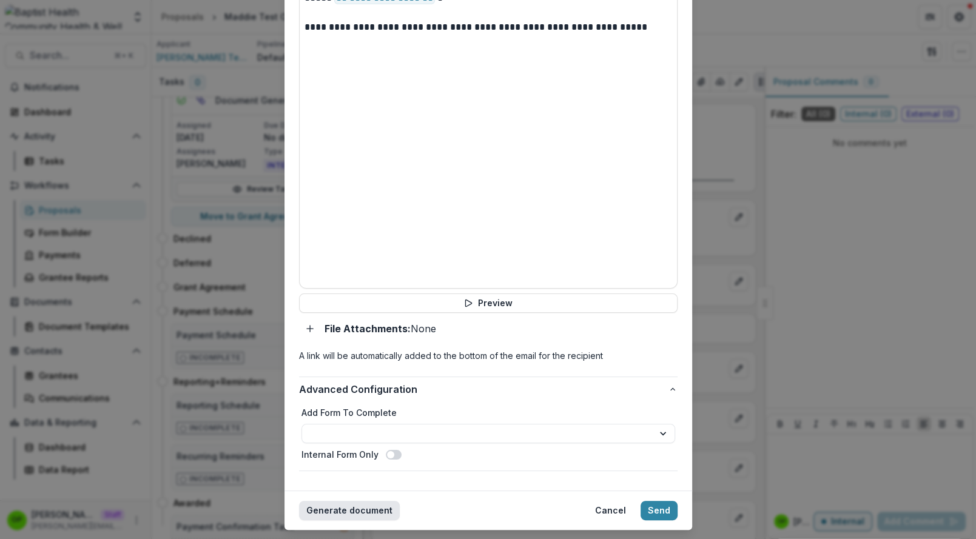
click at [358, 501] on button "Generate document" at bounding box center [349, 510] width 101 height 19
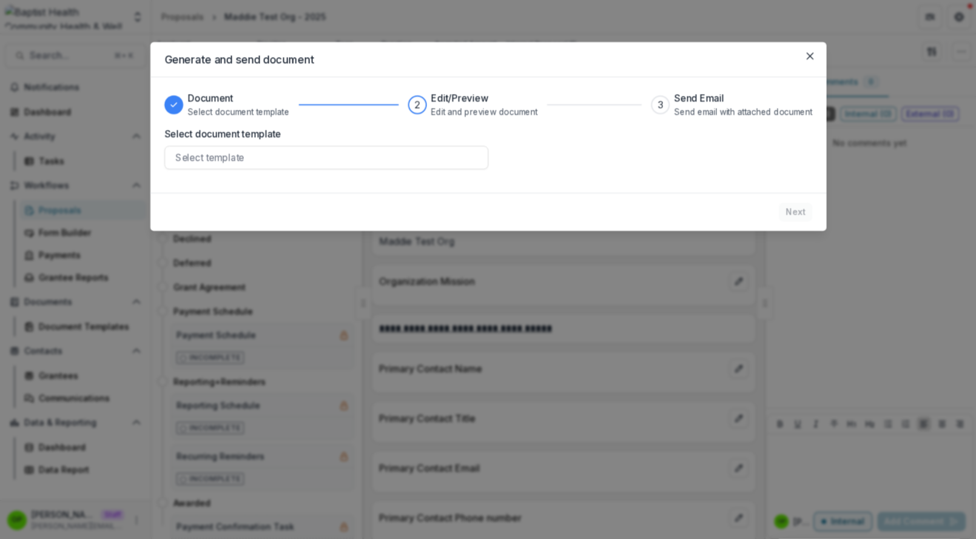
scroll to position [0, 0]
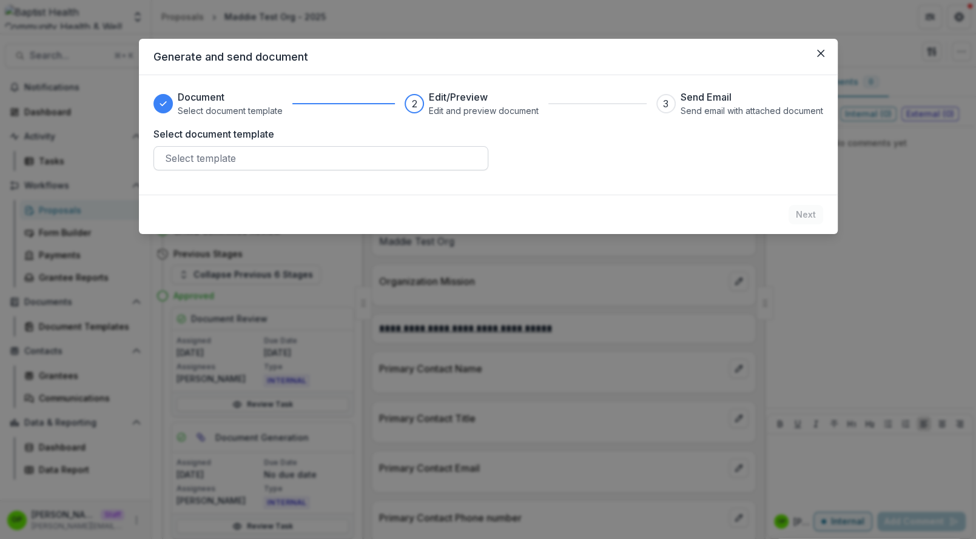
click at [372, 158] on div at bounding box center [321, 158] width 312 height 17
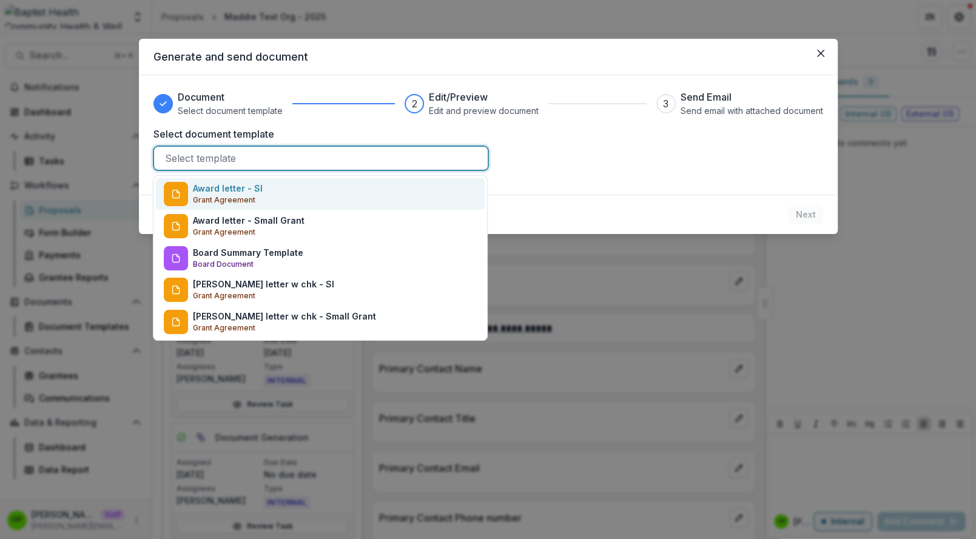
click at [335, 181] on div "Award letter - SI Grant Agreement" at bounding box center [320, 194] width 329 height 32
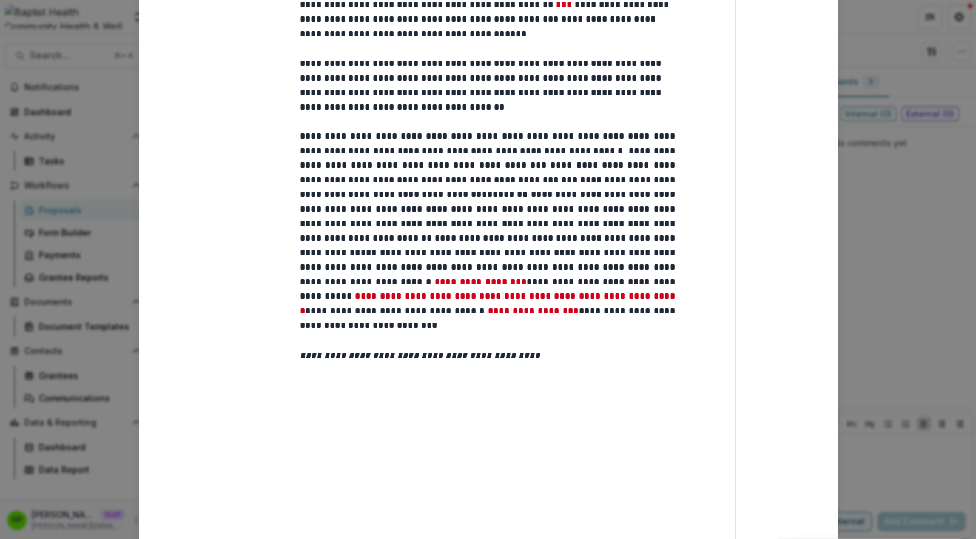
scroll to position [731, 0]
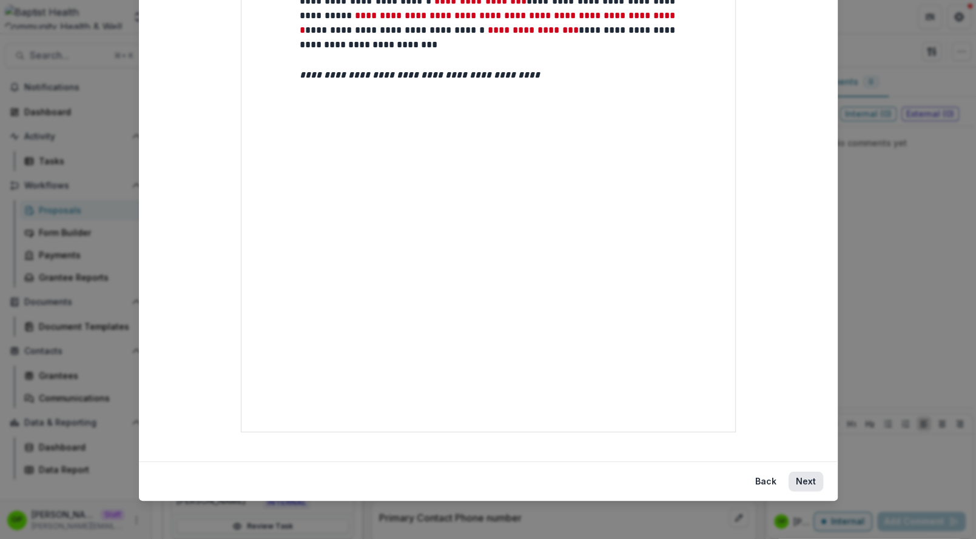
click at [792, 479] on button "Next" at bounding box center [805, 481] width 35 height 19
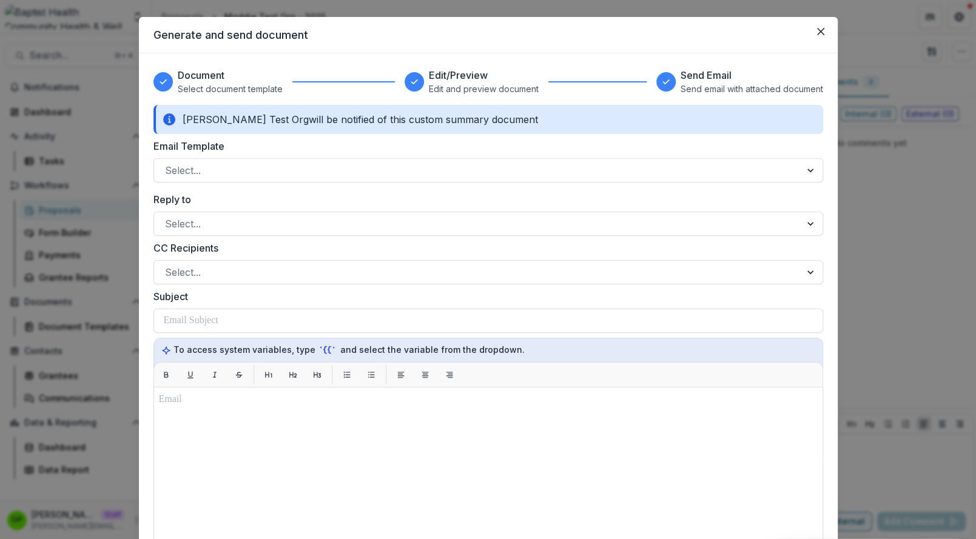
scroll to position [31, 0]
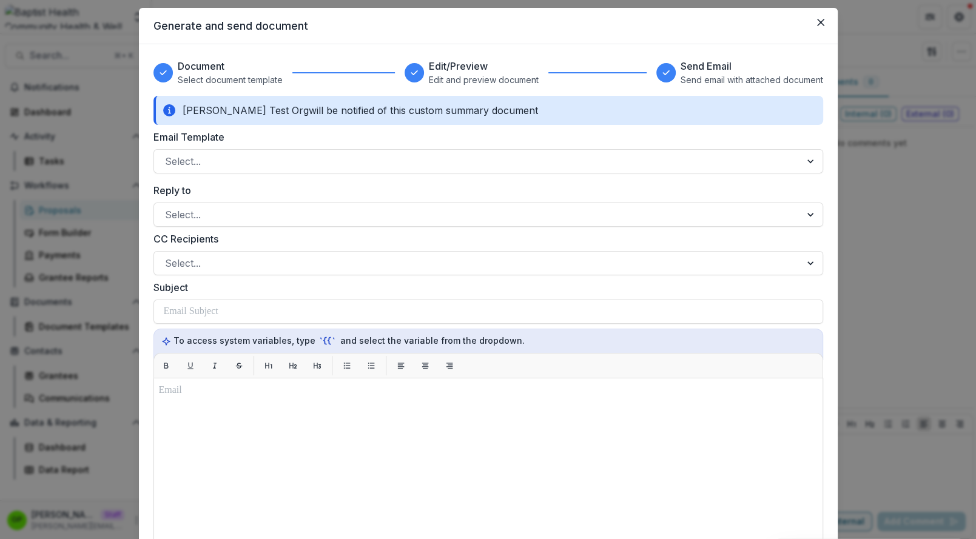
click at [603, 175] on div "[PERSON_NAME] Test Org will be notified of this custom summary document Email T…" at bounding box center [487, 427] width 669 height 663
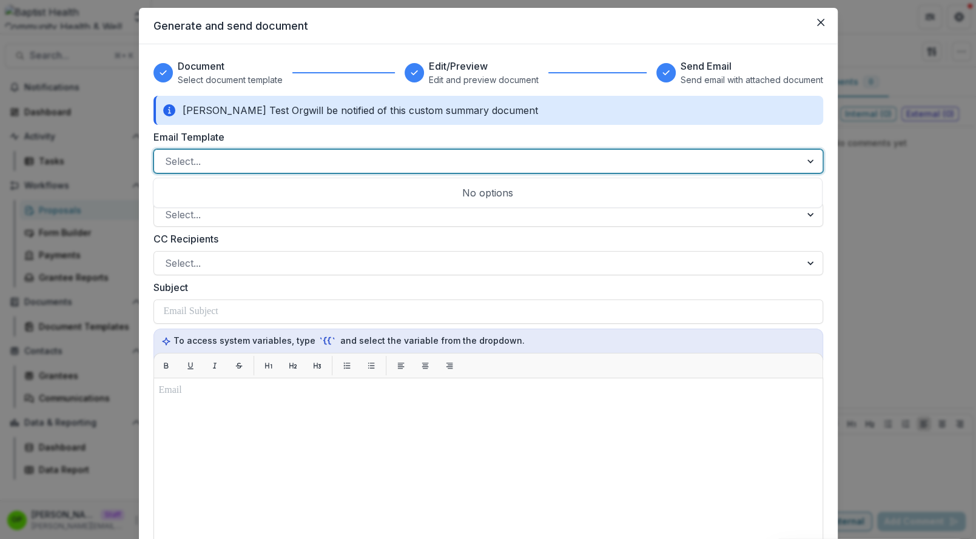
click at [599, 157] on div at bounding box center [477, 161] width 624 height 17
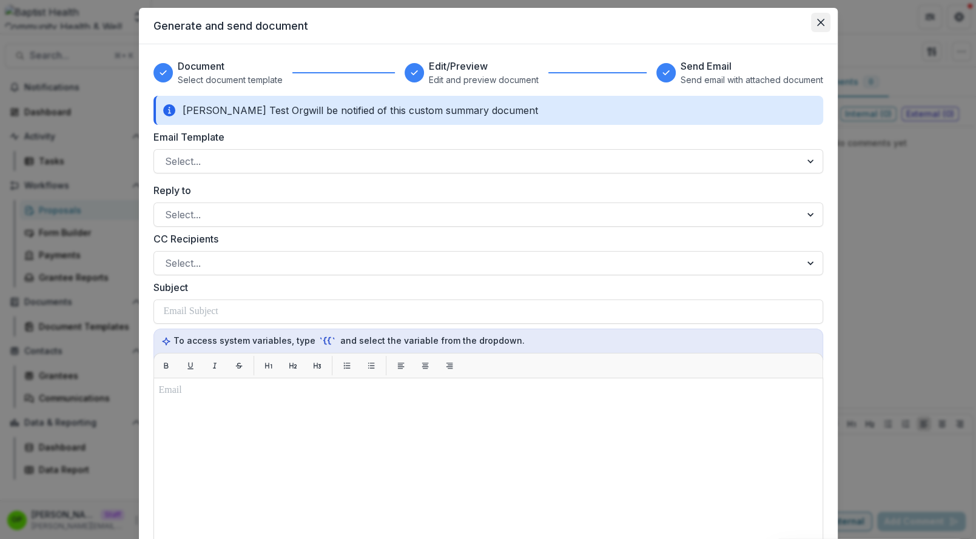
click at [819, 18] on button "Close" at bounding box center [820, 22] width 19 height 19
select select "**********"
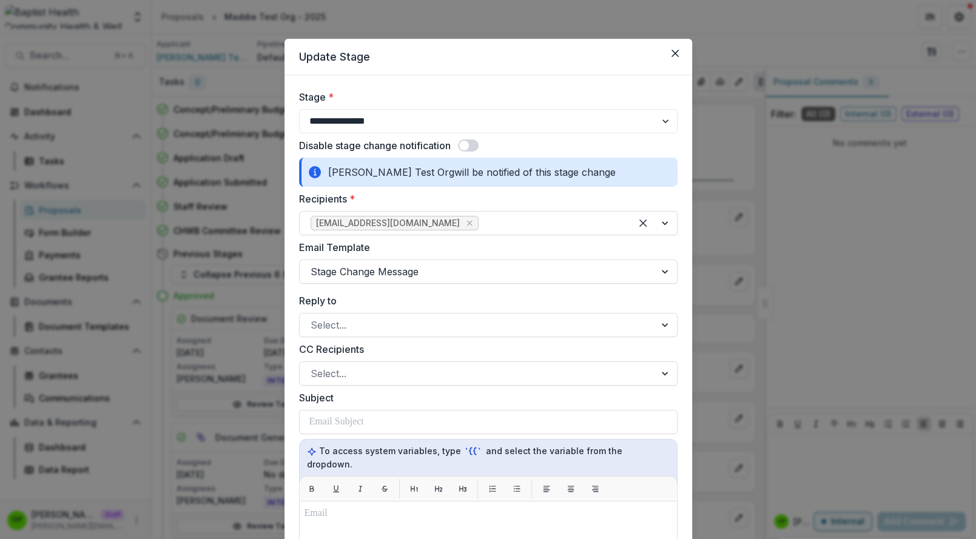
drag, startPoint x: 675, startPoint y: 51, endPoint x: 455, endPoint y: 185, distance: 257.7
click at [455, 185] on section "**********" at bounding box center [487, 507] width 407 height 937
click at [397, 278] on div at bounding box center [476, 271] width 333 height 17
click at [668, 59] on button "Close" at bounding box center [674, 53] width 19 height 19
